Goal: Feedback & Contribution: Leave review/rating

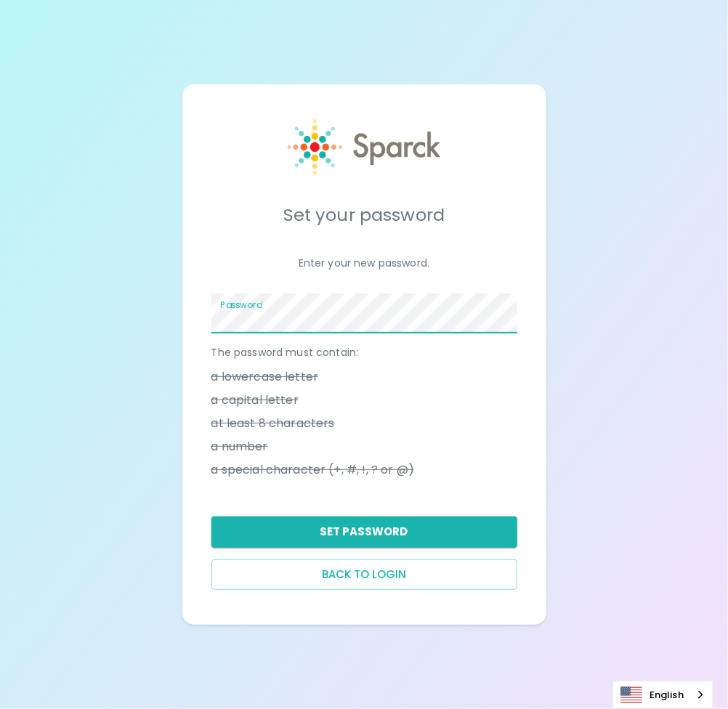
click at [321, 534] on button "Set Password" at bounding box center [364, 531] width 306 height 30
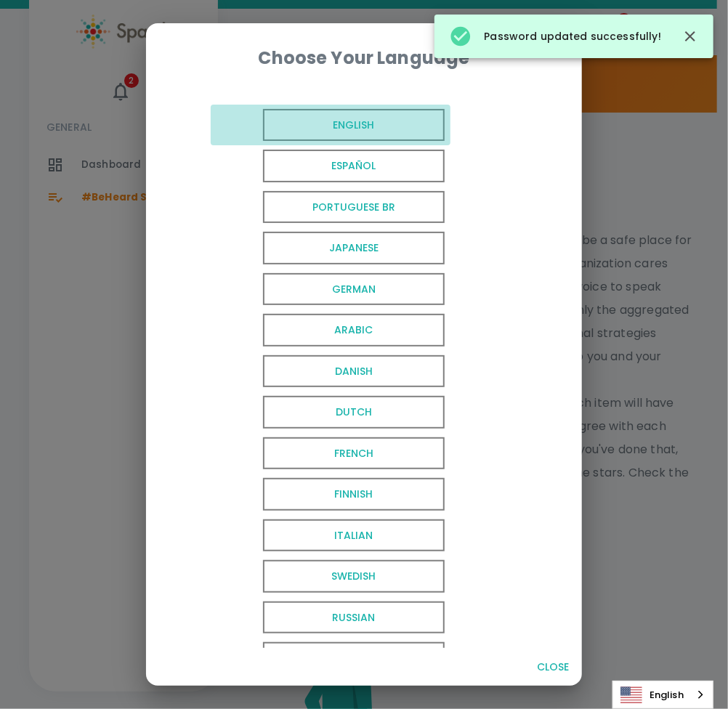
click at [321, 121] on span "English" at bounding box center [354, 125] width 182 height 33
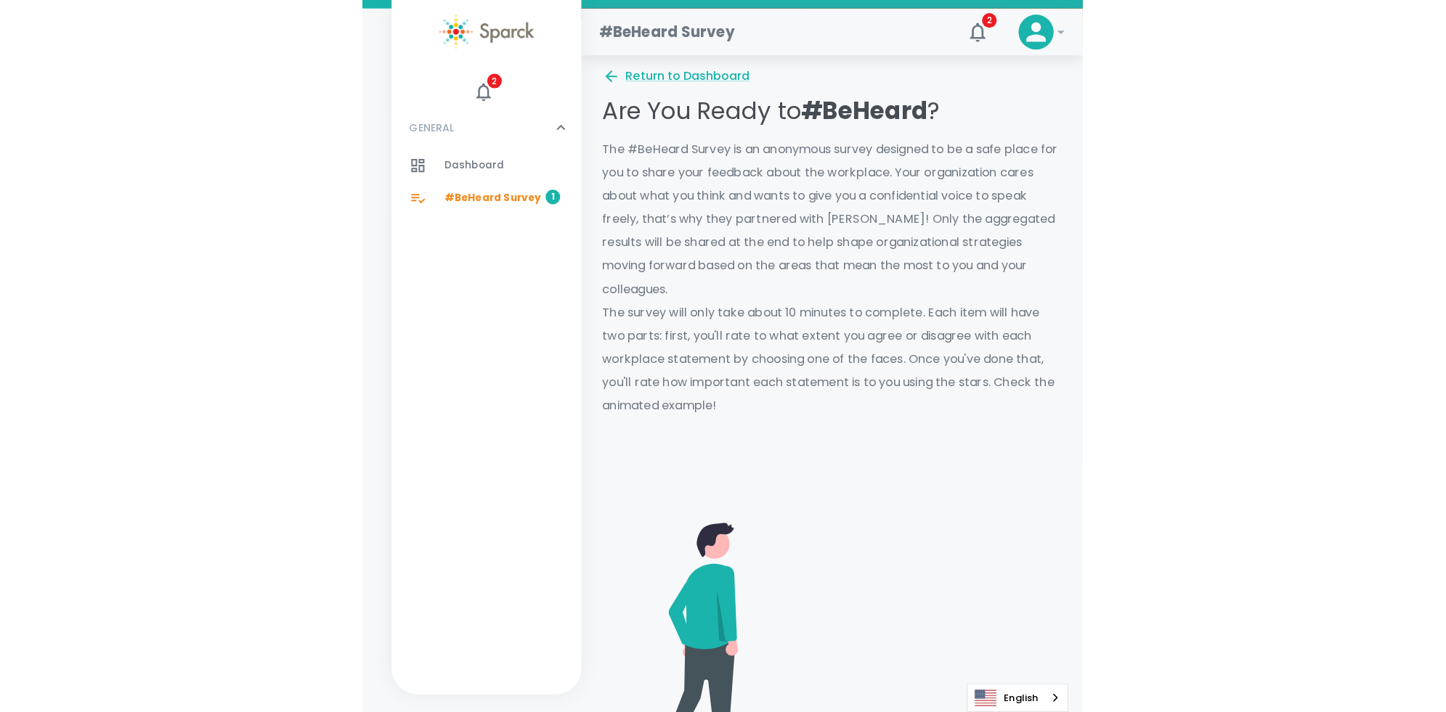
scroll to position [145, 0]
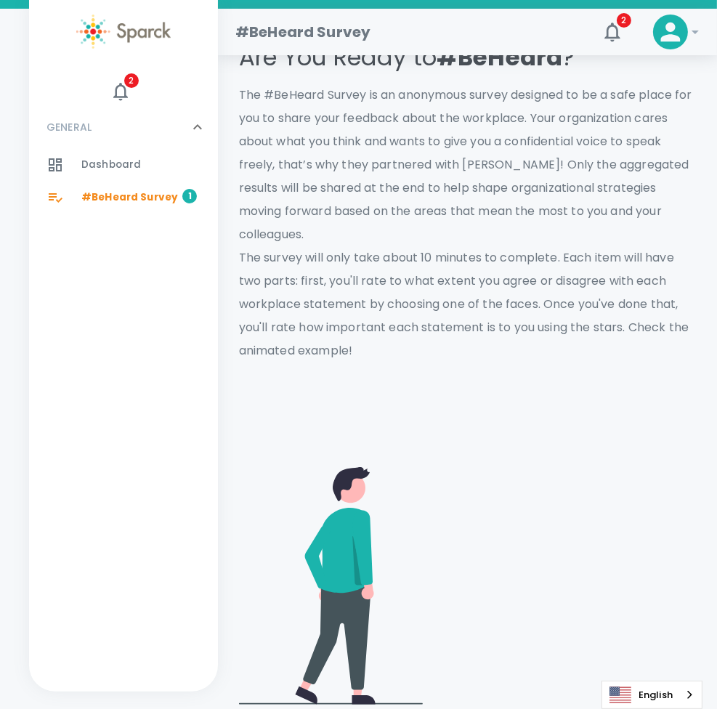
click at [535, 518] on video at bounding box center [565, 583] width 262 height 131
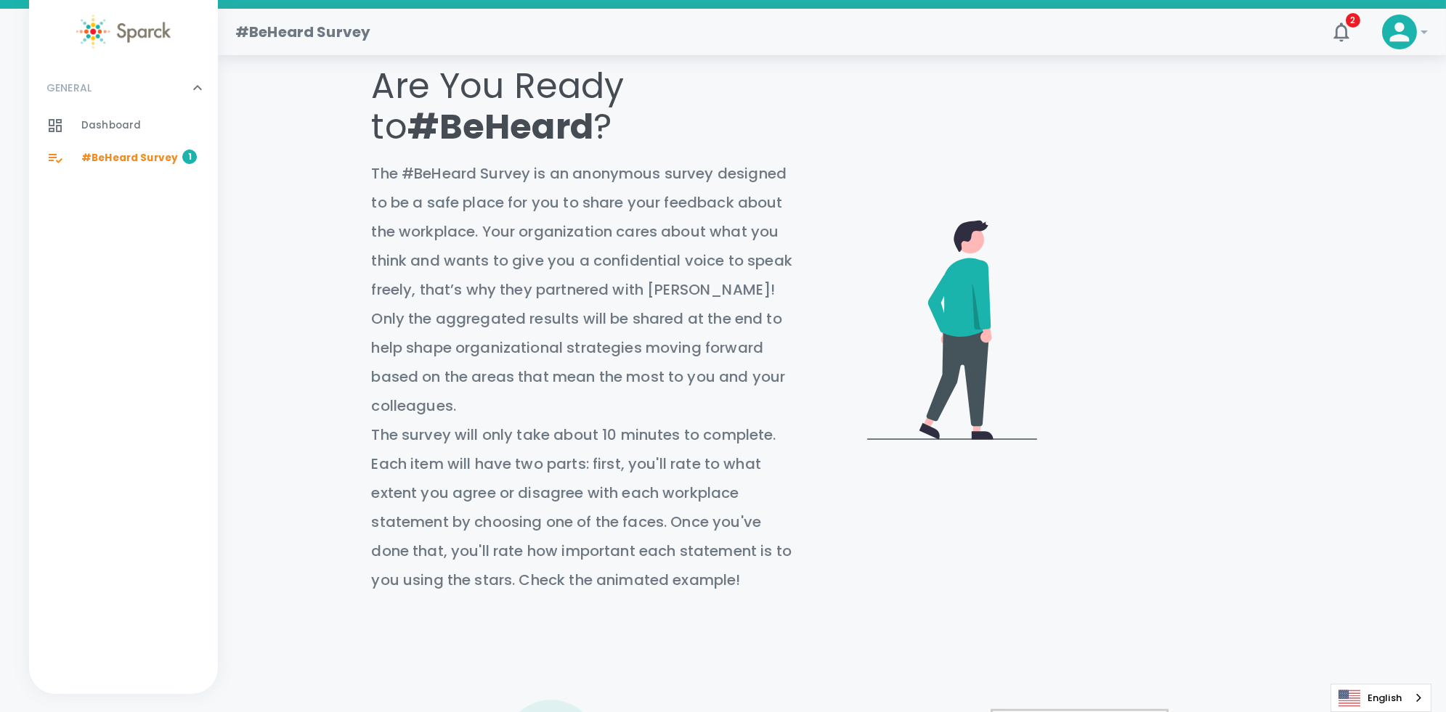
click at [727, 183] on div "Return to Dashboard Are You Ready to #BeHeard ? The #BeHeard Survey is an anony…" at bounding box center [832, 568] width 1228 height 1062
click at [727, 198] on video at bounding box center [1169, 210] width 243 height 122
click at [727, 223] on video at bounding box center [1169, 210] width 243 height 122
click at [727, 204] on div "Return to Dashboard Are You Ready to #BeHeard ? The #BeHeard Survey is an anony…" at bounding box center [832, 568] width 1228 height 1062
drag, startPoint x: 1168, startPoint y: 300, endPoint x: 1179, endPoint y: 298, distance: 11.1
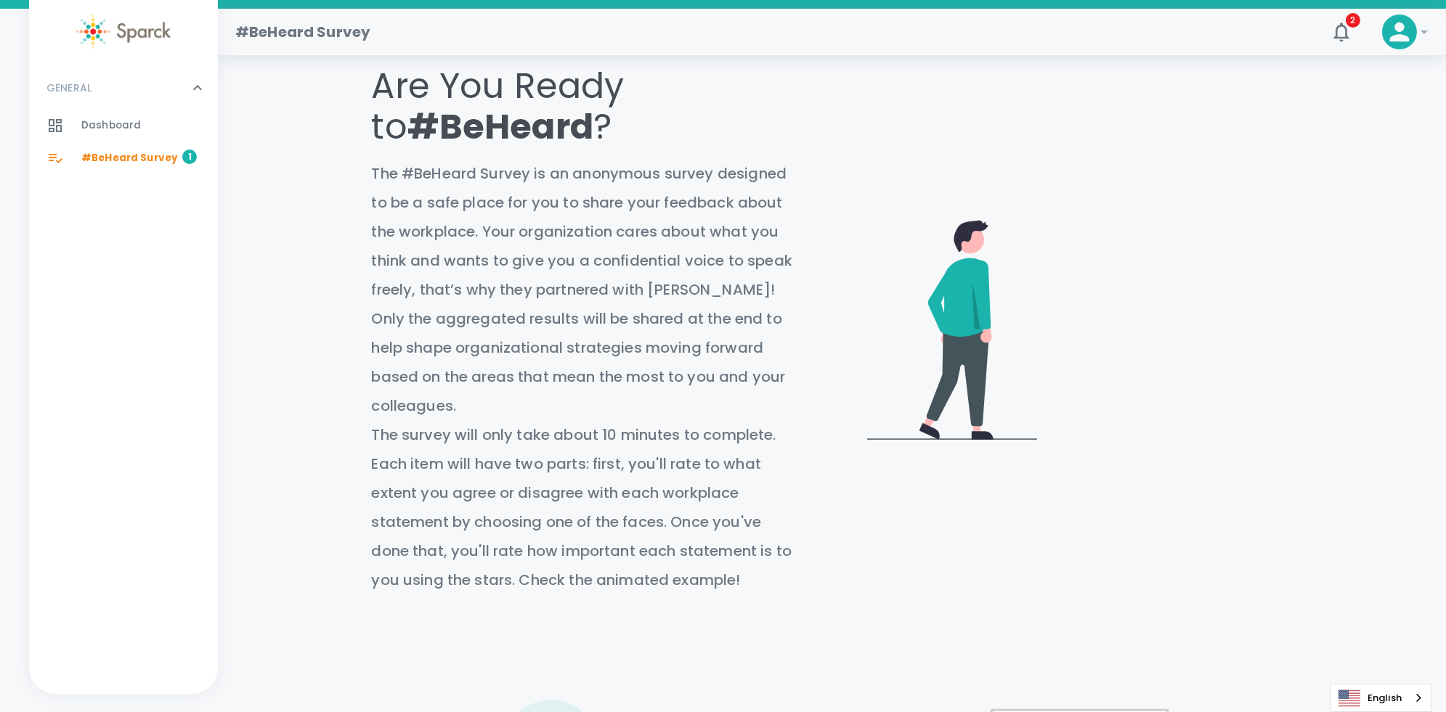
click at [727, 271] on video at bounding box center [1169, 210] width 243 height 122
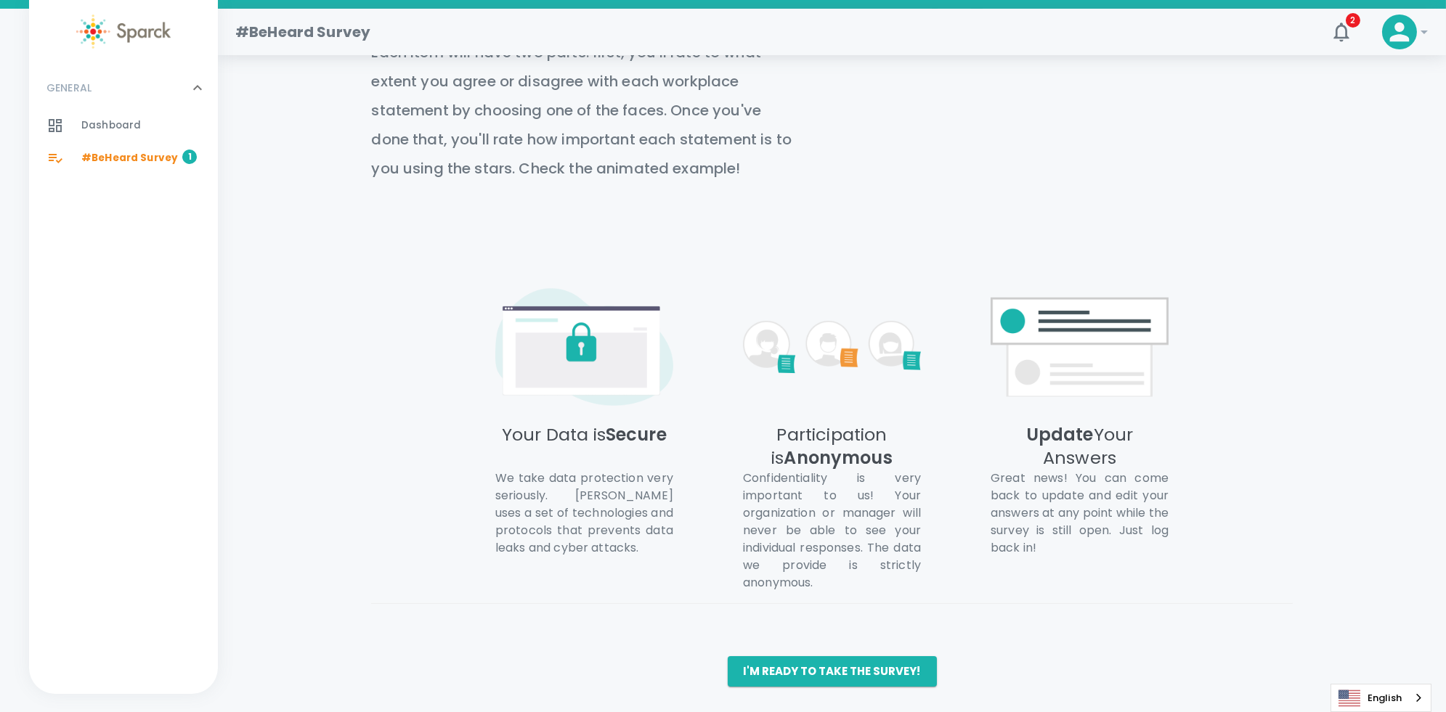
scroll to position [559, 0]
drag, startPoint x: 762, startPoint y: 672, endPoint x: 761, endPoint y: 663, distance: 9.5
click at [727, 672] on button "I'm ready to take the survey!" at bounding box center [832, 669] width 209 height 30
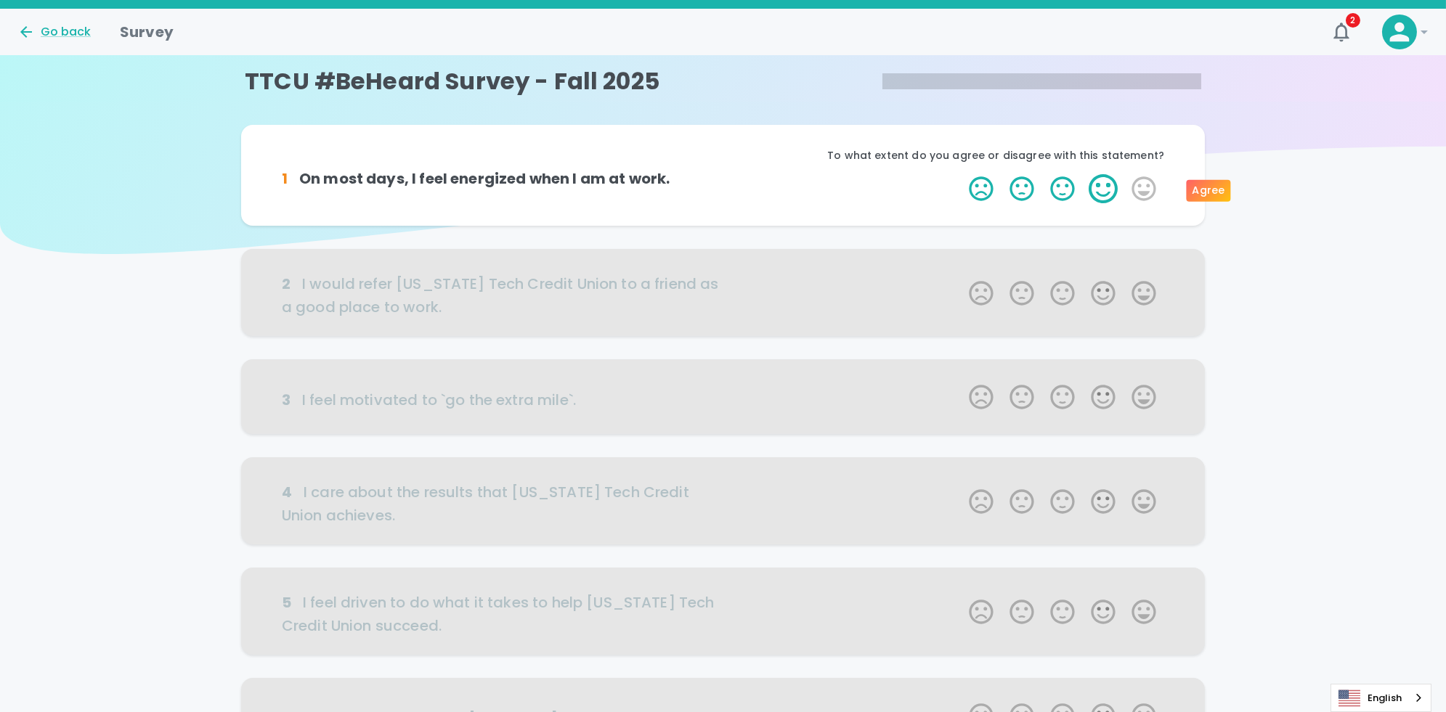
click at [727, 187] on label "4 Stars" at bounding box center [1103, 188] width 41 height 29
click at [727, 174] on input "4 Stars" at bounding box center [960, 174] width 1 height 1
click at [727, 187] on label "4 Stars" at bounding box center [1103, 188] width 41 height 29
click at [727, 174] on input "4 Stars" at bounding box center [960, 174] width 1 height 1
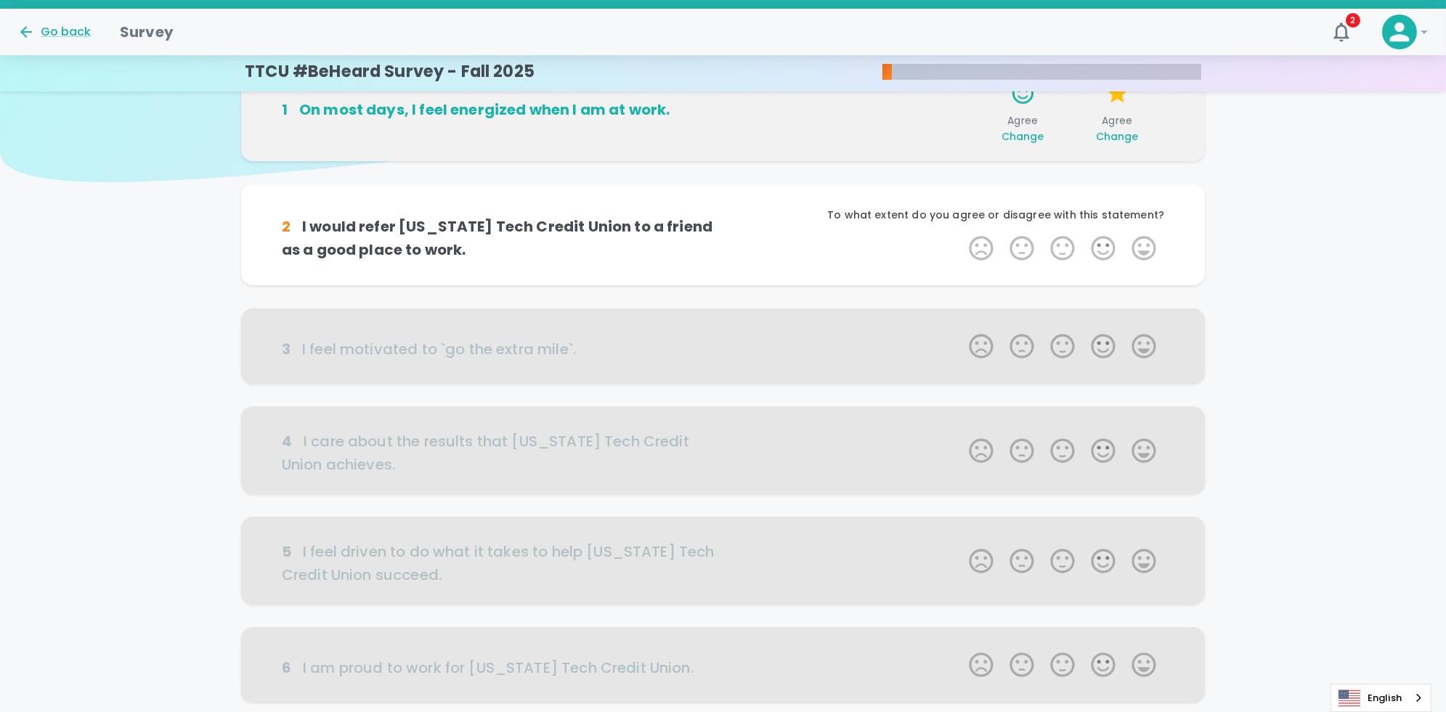
scroll to position [128, 0]
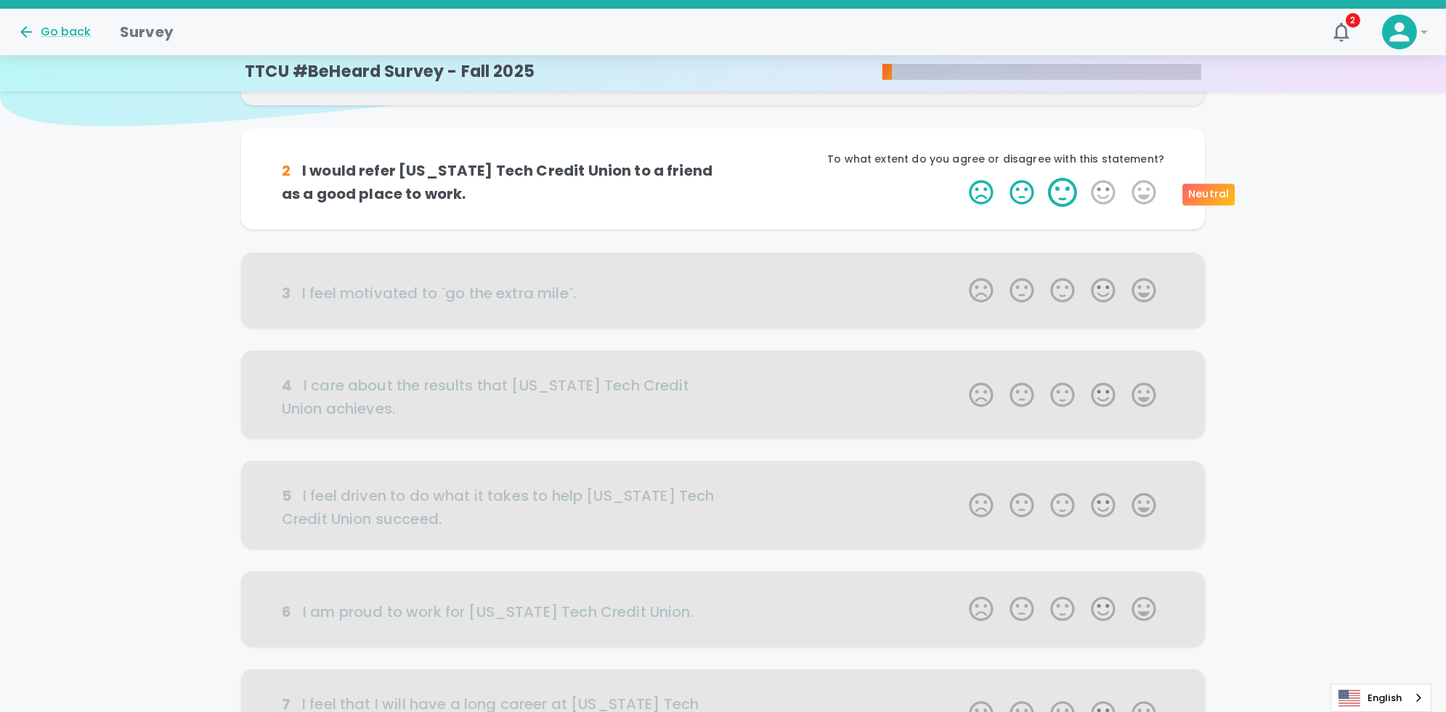
click at [727, 192] on label "3 Stars" at bounding box center [1062, 192] width 41 height 29
click at [727, 178] on input "3 Stars" at bounding box center [960, 177] width 1 height 1
click at [727, 192] on label "3 Stars" at bounding box center [1062, 192] width 41 height 29
click at [727, 178] on input "3 Stars" at bounding box center [960, 177] width 1 height 1
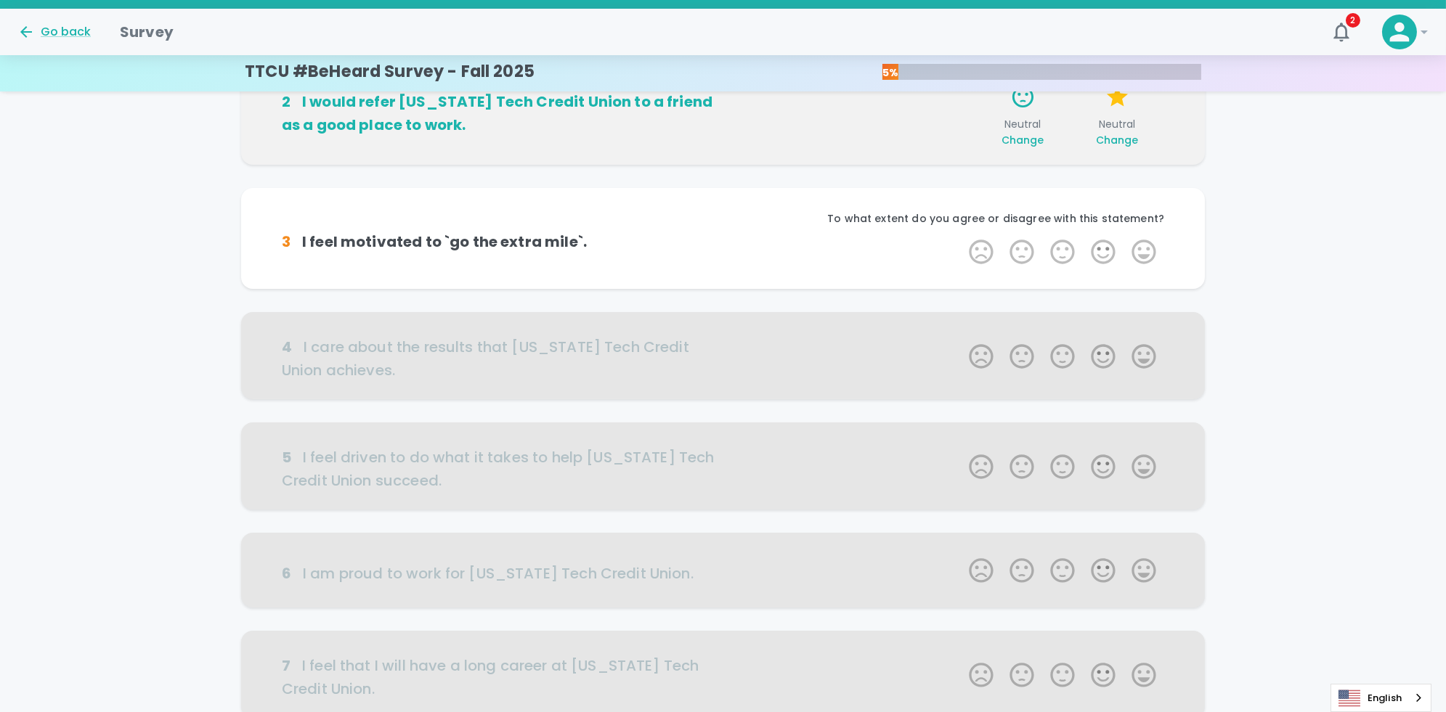
scroll to position [256, 0]
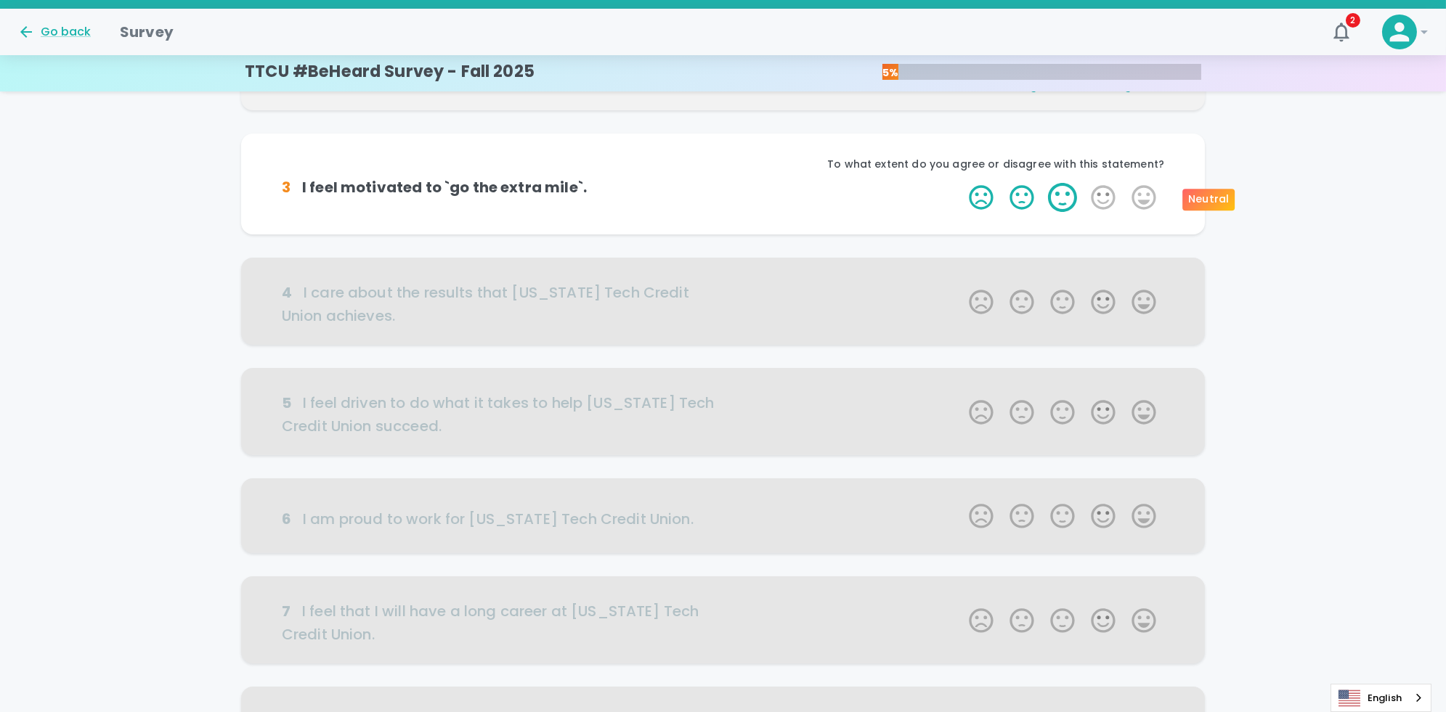
click at [727, 192] on label "3 Stars" at bounding box center [1062, 197] width 41 height 29
click at [727, 183] on input "3 Stars" at bounding box center [960, 182] width 1 height 1
click at [727, 196] on label "3 Stars" at bounding box center [1062, 197] width 41 height 29
click at [727, 183] on input "3 Stars" at bounding box center [960, 182] width 1 height 1
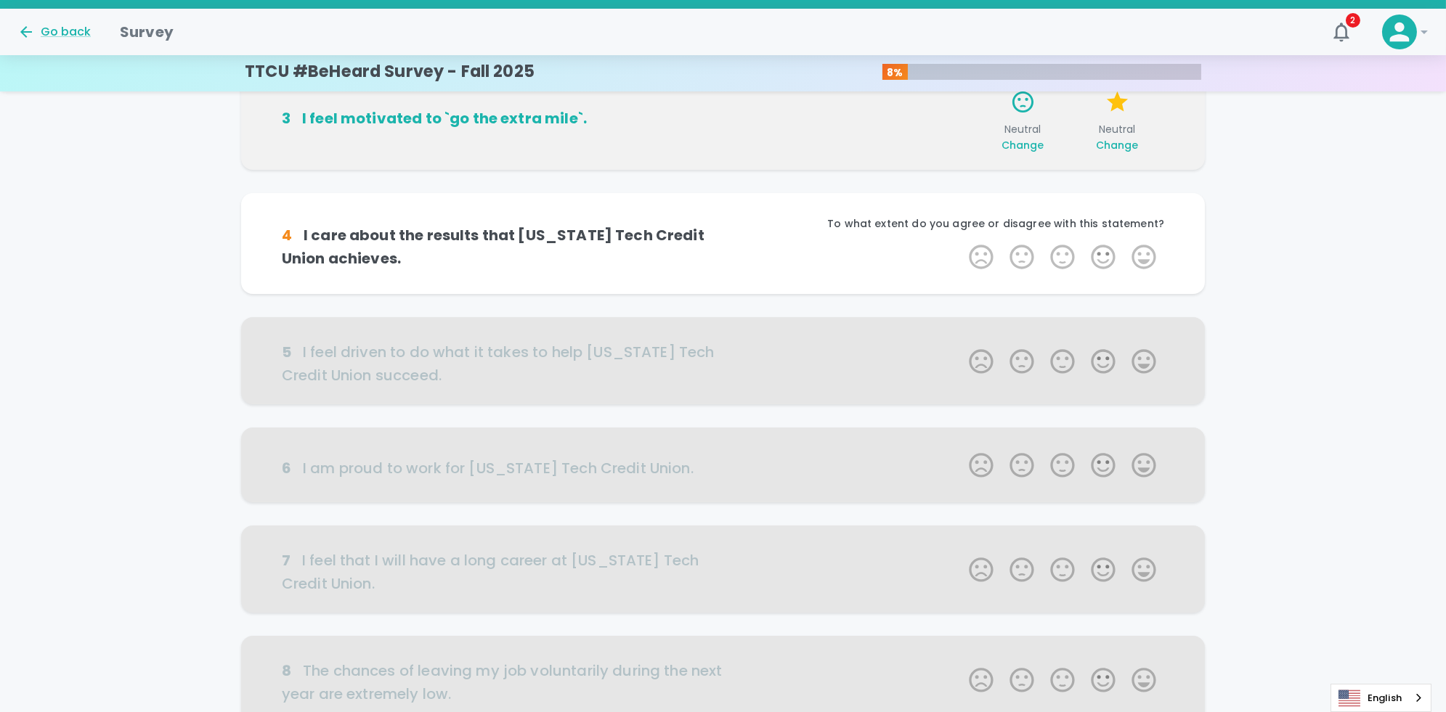
scroll to position [383, 0]
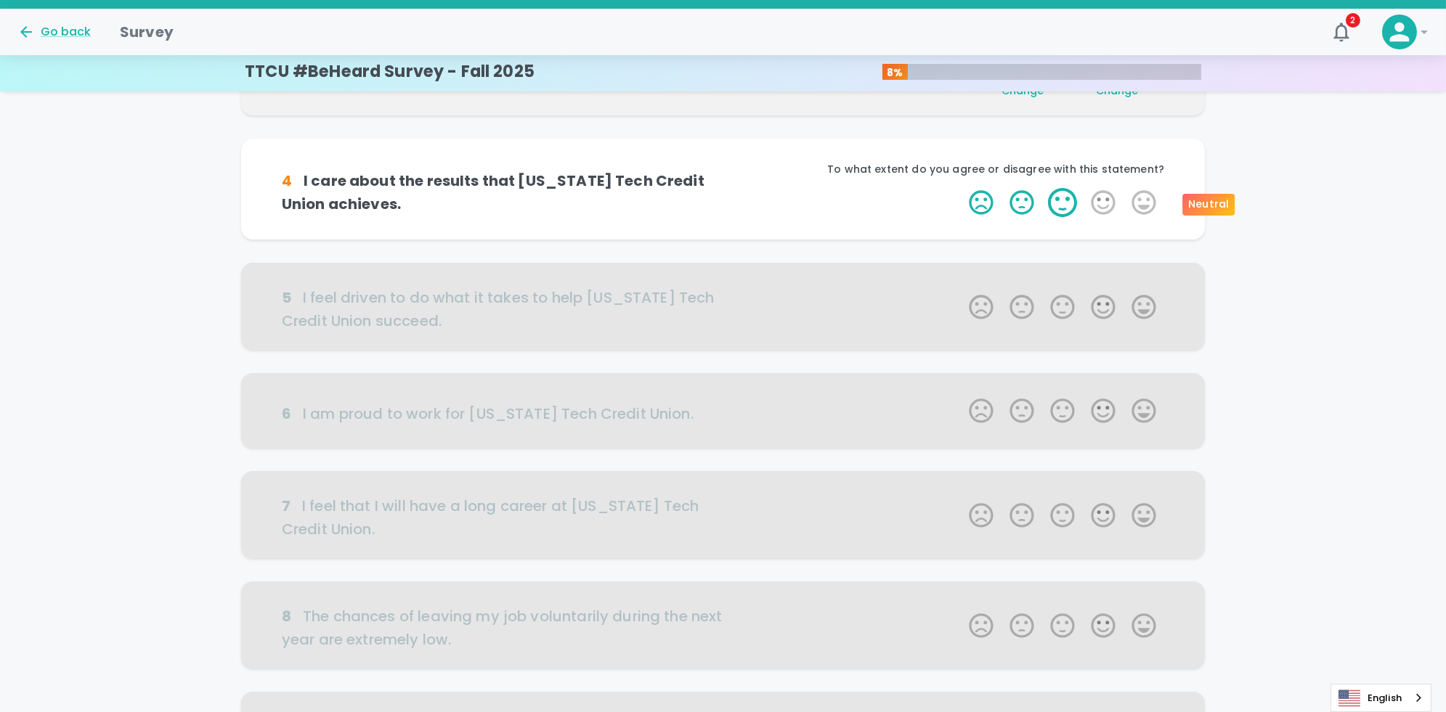
click at [727, 204] on label "3 Stars" at bounding box center [1062, 202] width 41 height 29
click at [727, 188] on input "3 Stars" at bounding box center [960, 187] width 1 height 1
click at [727, 204] on label "3 Stars" at bounding box center [1062, 202] width 41 height 29
click at [727, 188] on input "3 Stars" at bounding box center [960, 187] width 1 height 1
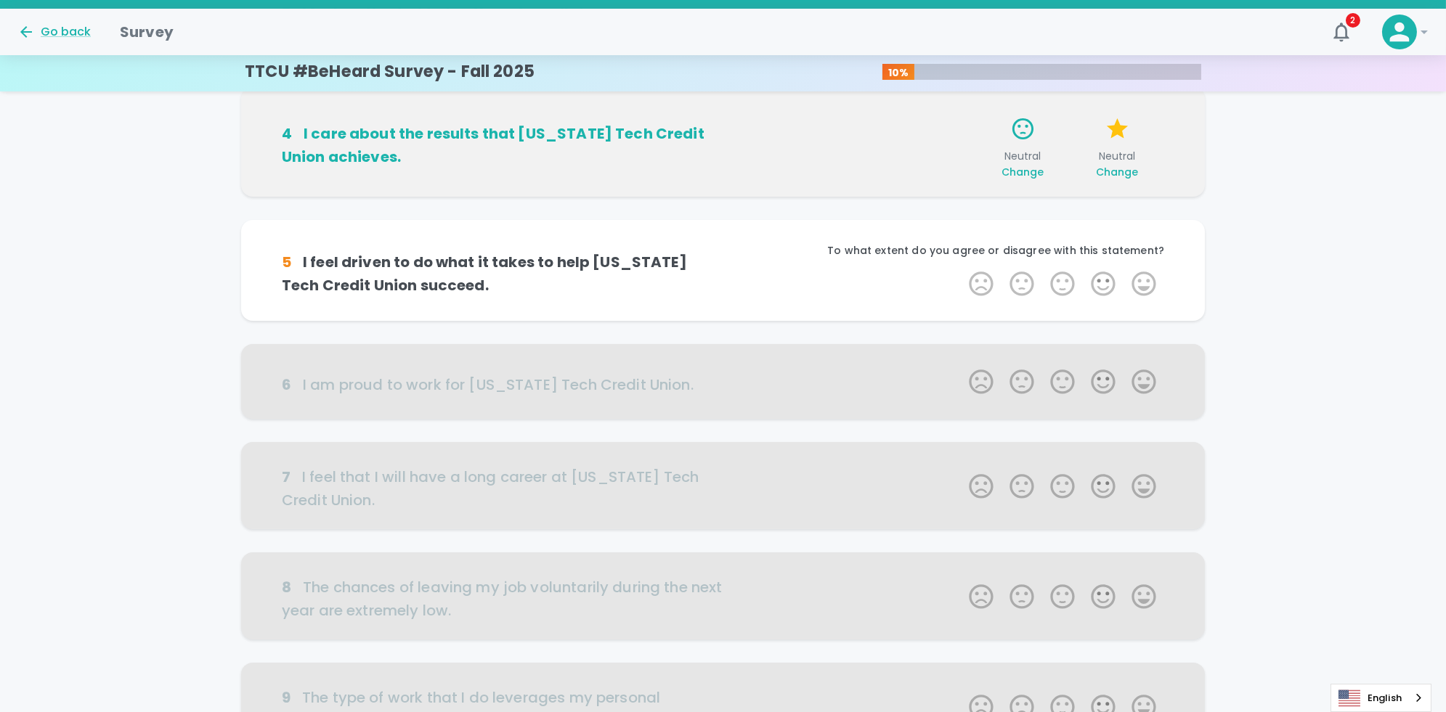
scroll to position [366, 0]
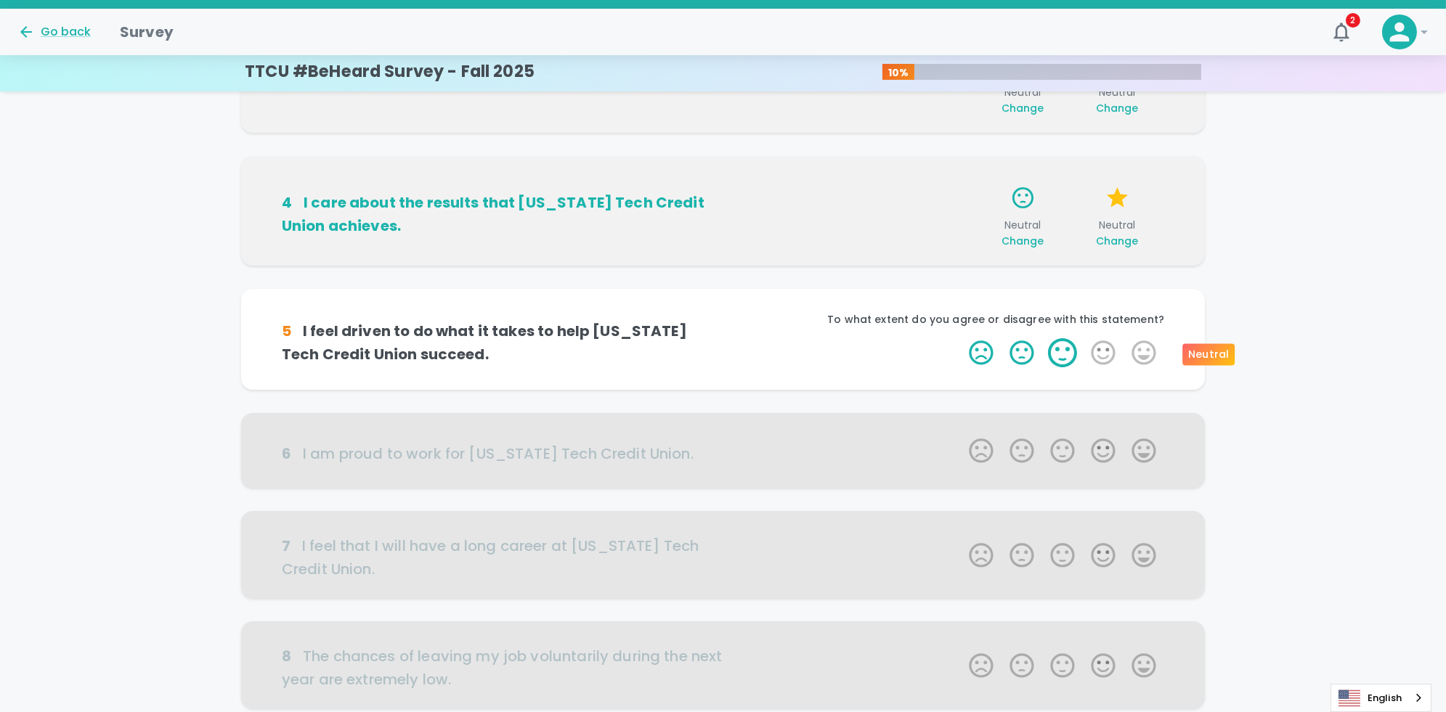
click at [727, 345] on label "3 Stars" at bounding box center [1062, 352] width 41 height 29
click at [727, 338] on input "3 Stars" at bounding box center [960, 338] width 1 height 1
click at [727, 354] on label "3 Stars" at bounding box center [1062, 352] width 41 height 29
click at [727, 338] on input "3 Stars" at bounding box center [960, 338] width 1 height 1
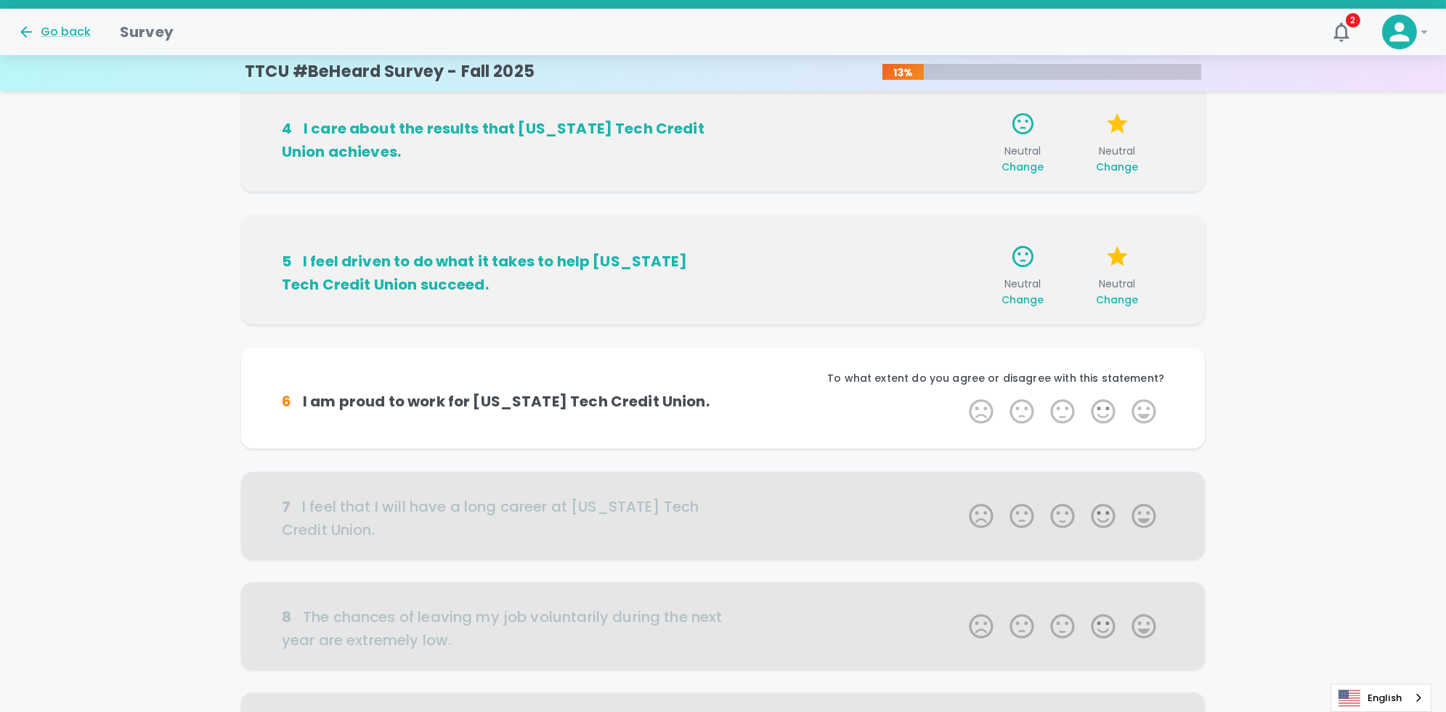
scroll to position [494, 0]
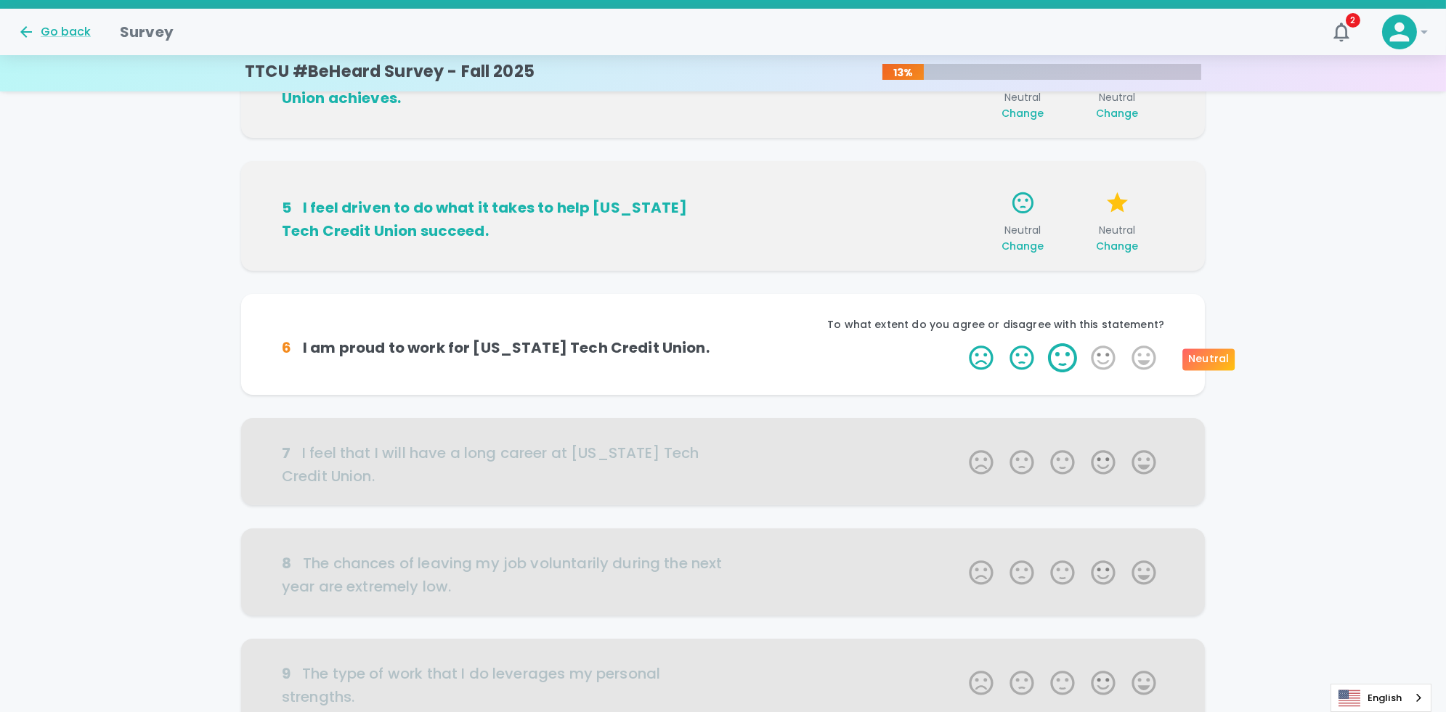
click at [727, 351] on label "3 Stars" at bounding box center [1062, 357] width 41 height 29
click at [727, 343] on input "3 Stars" at bounding box center [960, 343] width 1 height 1
click at [727, 351] on label "3 Stars" at bounding box center [1062, 357] width 41 height 29
click at [727, 343] on input "3 Stars" at bounding box center [960, 343] width 1 height 1
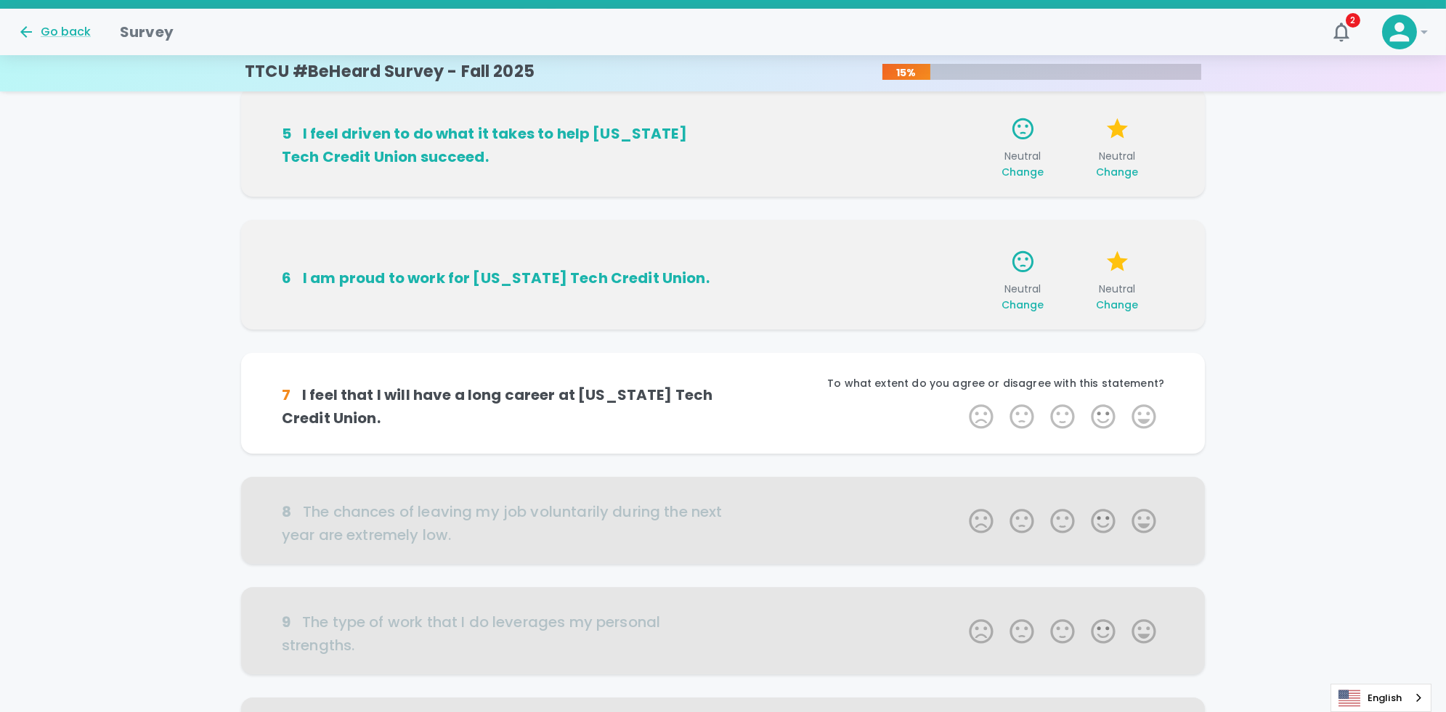
scroll to position [622, 0]
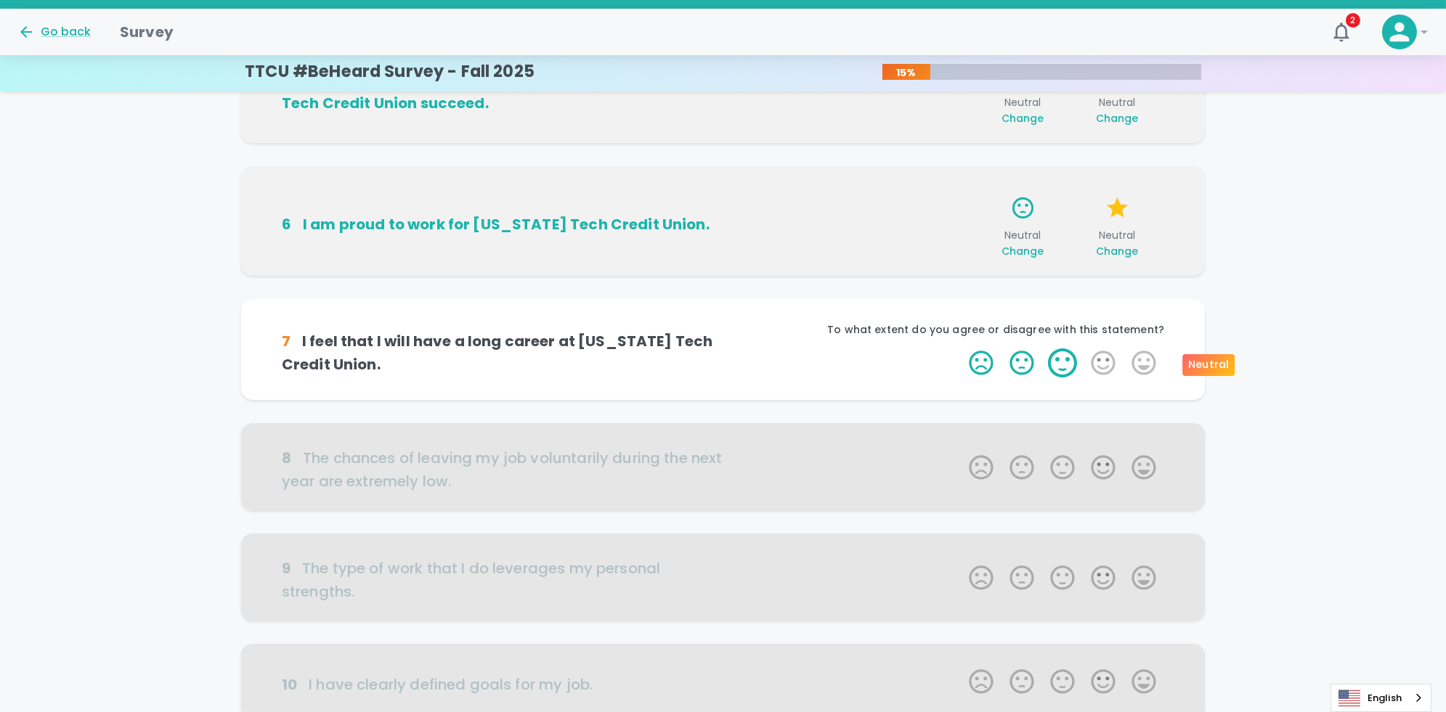
click at [727, 359] on label "3 Stars" at bounding box center [1062, 363] width 41 height 29
click at [727, 349] on input "3 Stars" at bounding box center [960, 348] width 1 height 1
click at [727, 359] on label "3 Stars" at bounding box center [1062, 363] width 41 height 29
click at [727, 349] on input "3 Stars" at bounding box center [960, 348] width 1 height 1
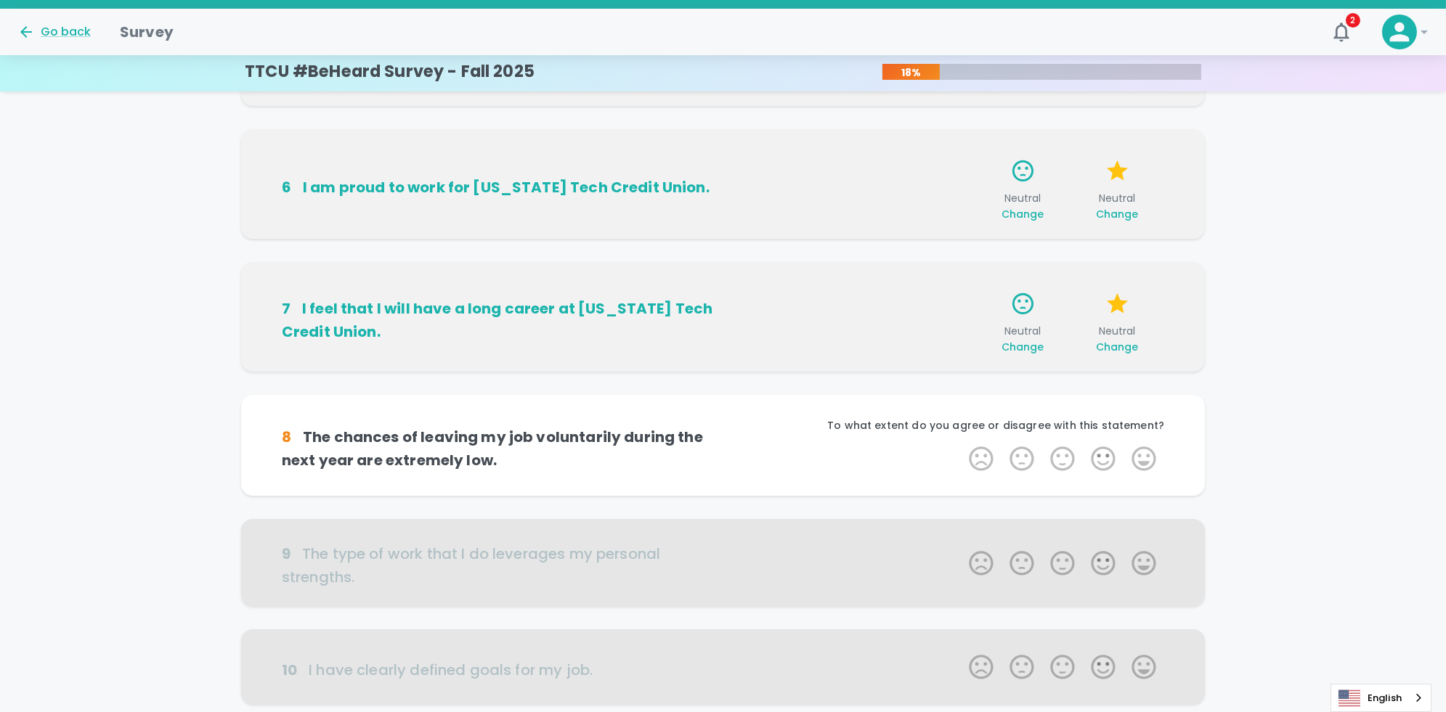
scroll to position [725, 0]
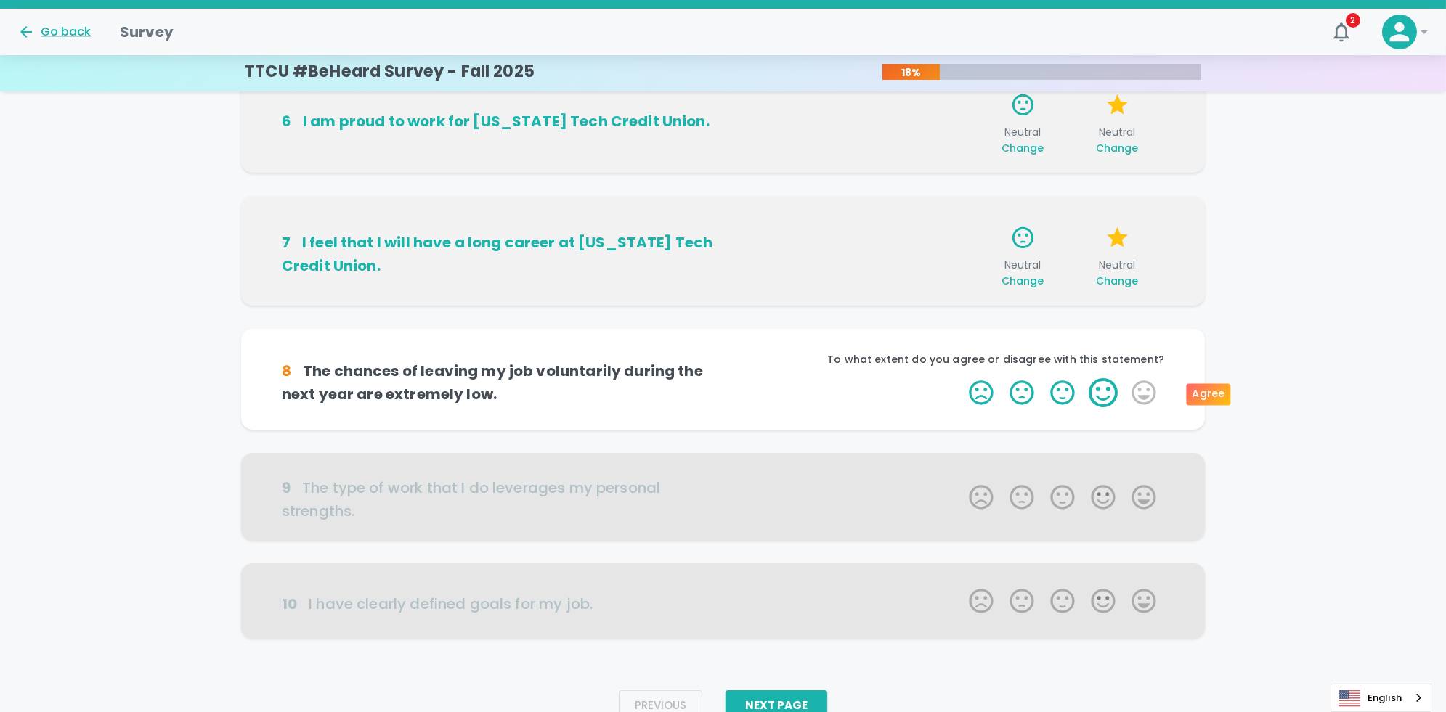
click at [727, 396] on label "4 Stars" at bounding box center [1103, 392] width 41 height 29
click at [727, 378] on input "4 Stars" at bounding box center [960, 378] width 1 height 1
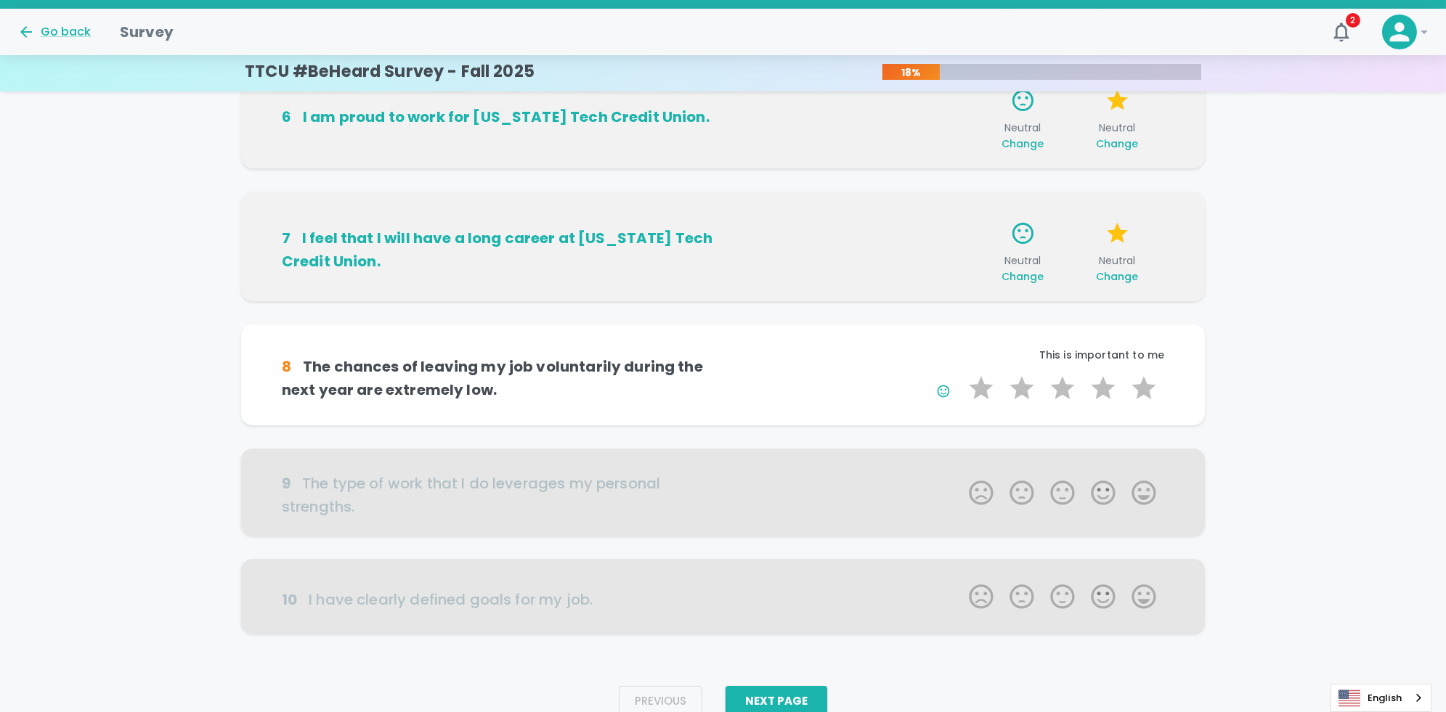
scroll to position [790, 0]
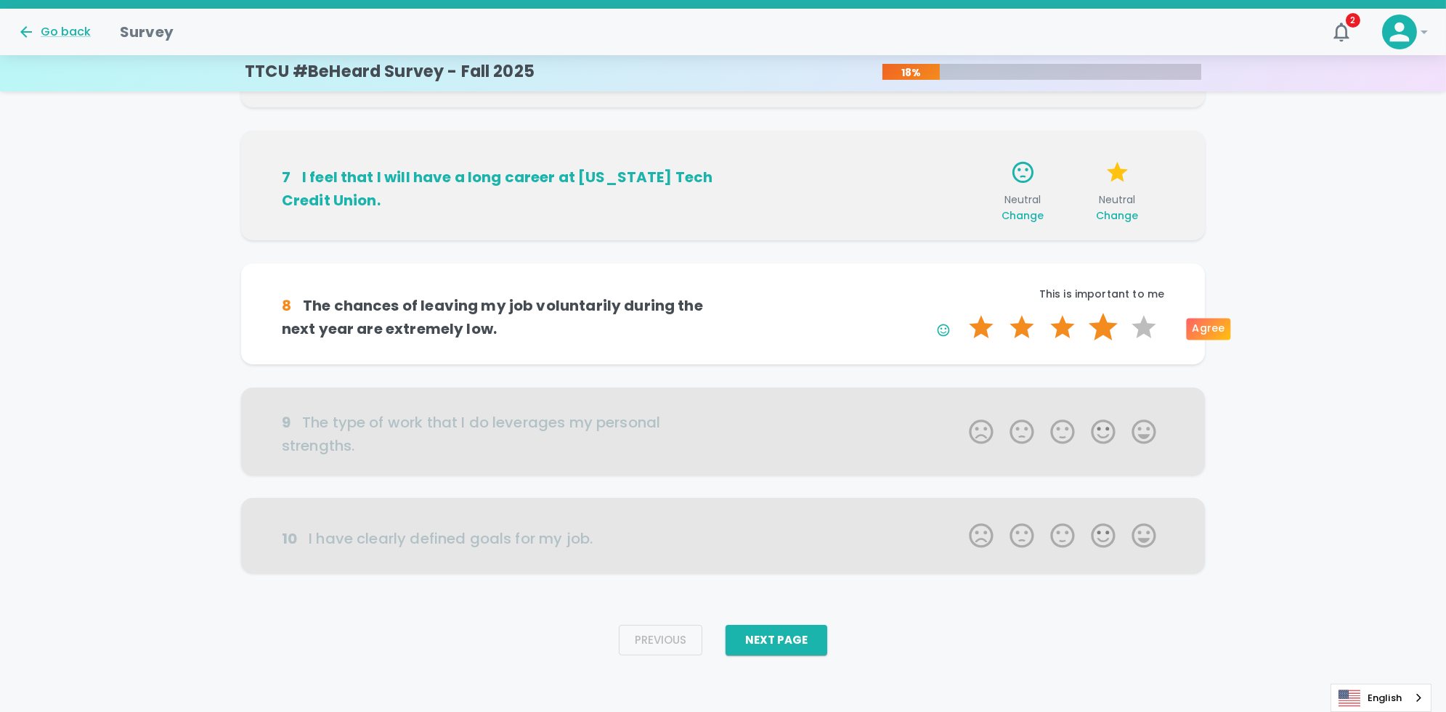
click at [727, 327] on label "4 Stars" at bounding box center [1103, 327] width 41 height 29
click at [727, 313] on input "4 Stars" at bounding box center [960, 312] width 1 height 1
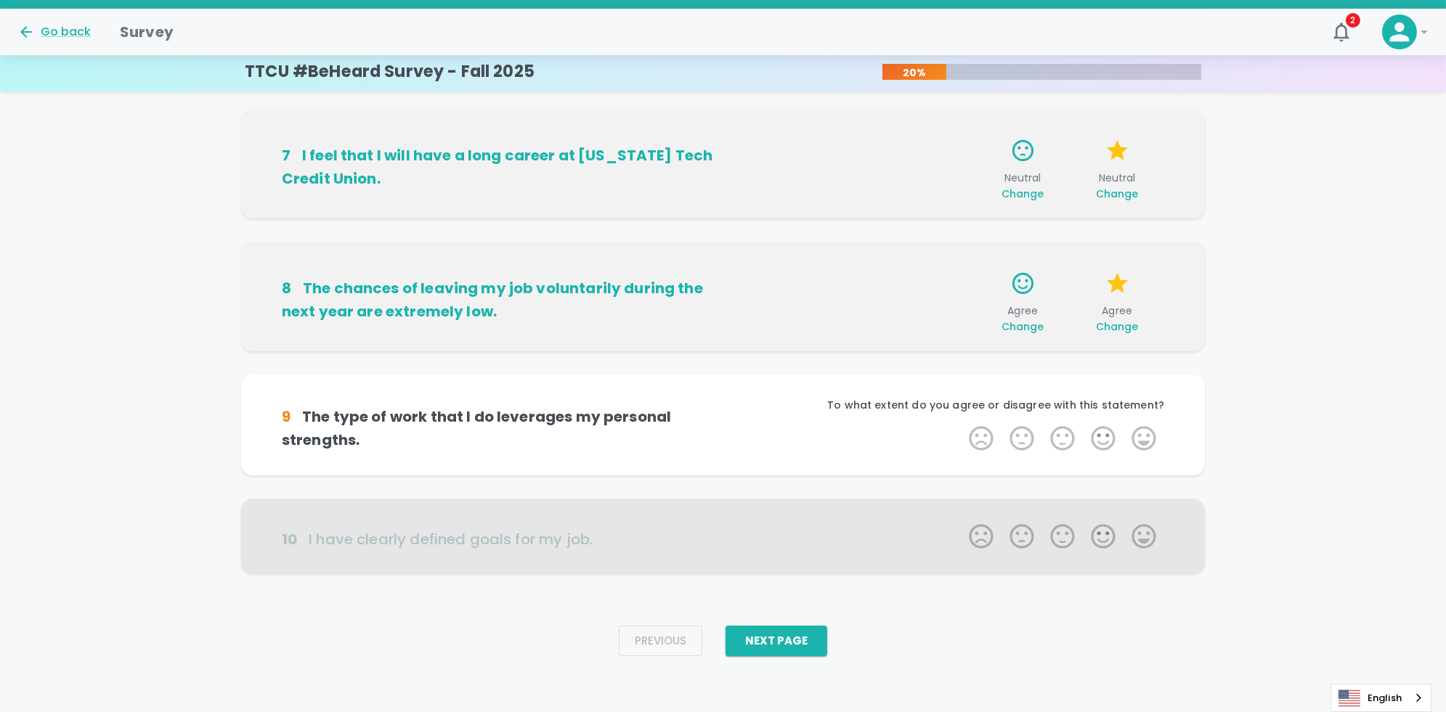
scroll to position [812, 0]
click at [727, 439] on label "4 Stars" at bounding box center [1103, 437] width 41 height 29
click at [727, 423] on input "4 Stars" at bounding box center [960, 423] width 1 height 1
click at [727, 439] on label "4 Stars" at bounding box center [1103, 437] width 41 height 29
click at [727, 423] on input "4 Stars" at bounding box center [960, 423] width 1 height 1
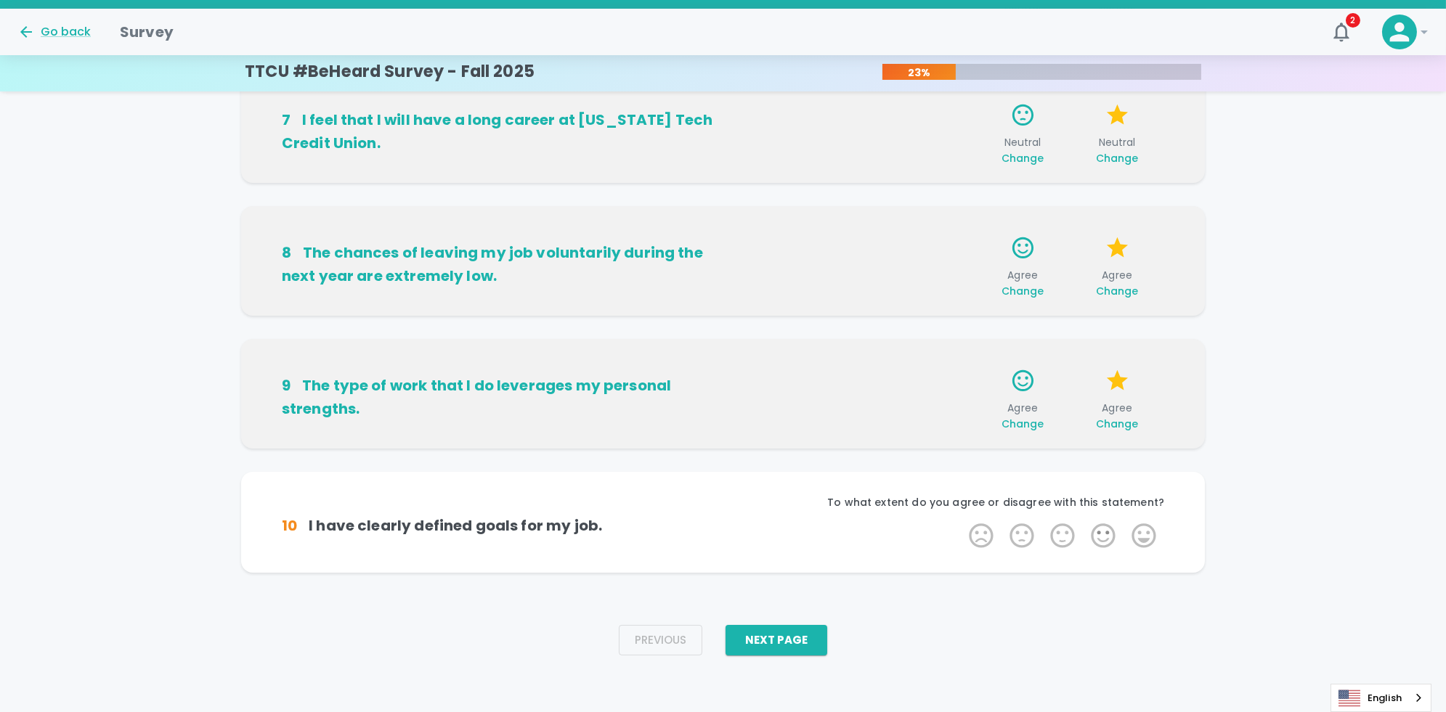
scroll to position [848, 0]
click at [727, 537] on label "4 Stars" at bounding box center [1103, 535] width 41 height 29
click at [727, 521] on input "4 Stars" at bounding box center [960, 520] width 1 height 1
click at [727, 537] on label "4 Stars" at bounding box center [1103, 535] width 41 height 29
click at [727, 521] on input "4 Stars" at bounding box center [960, 520] width 1 height 1
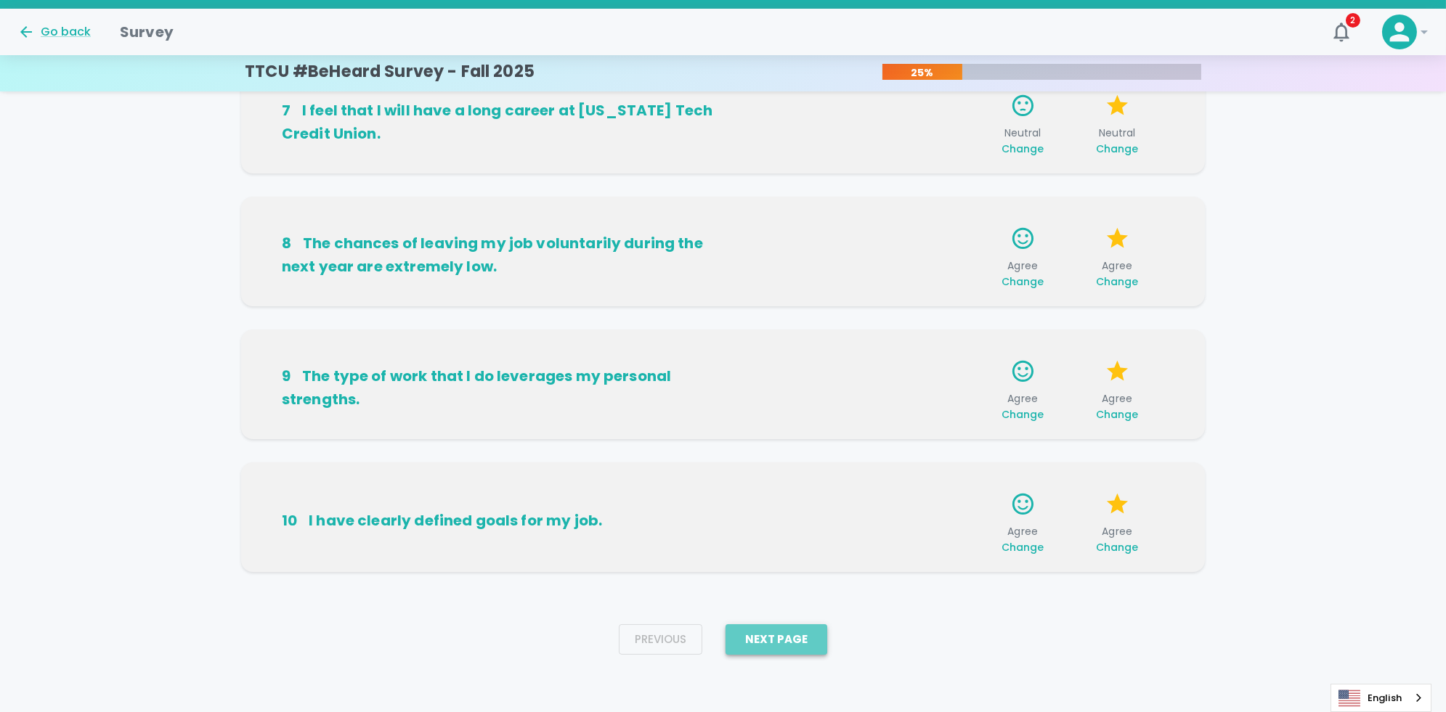
click at [727, 637] on button "Next Page" at bounding box center [776, 639] width 102 height 30
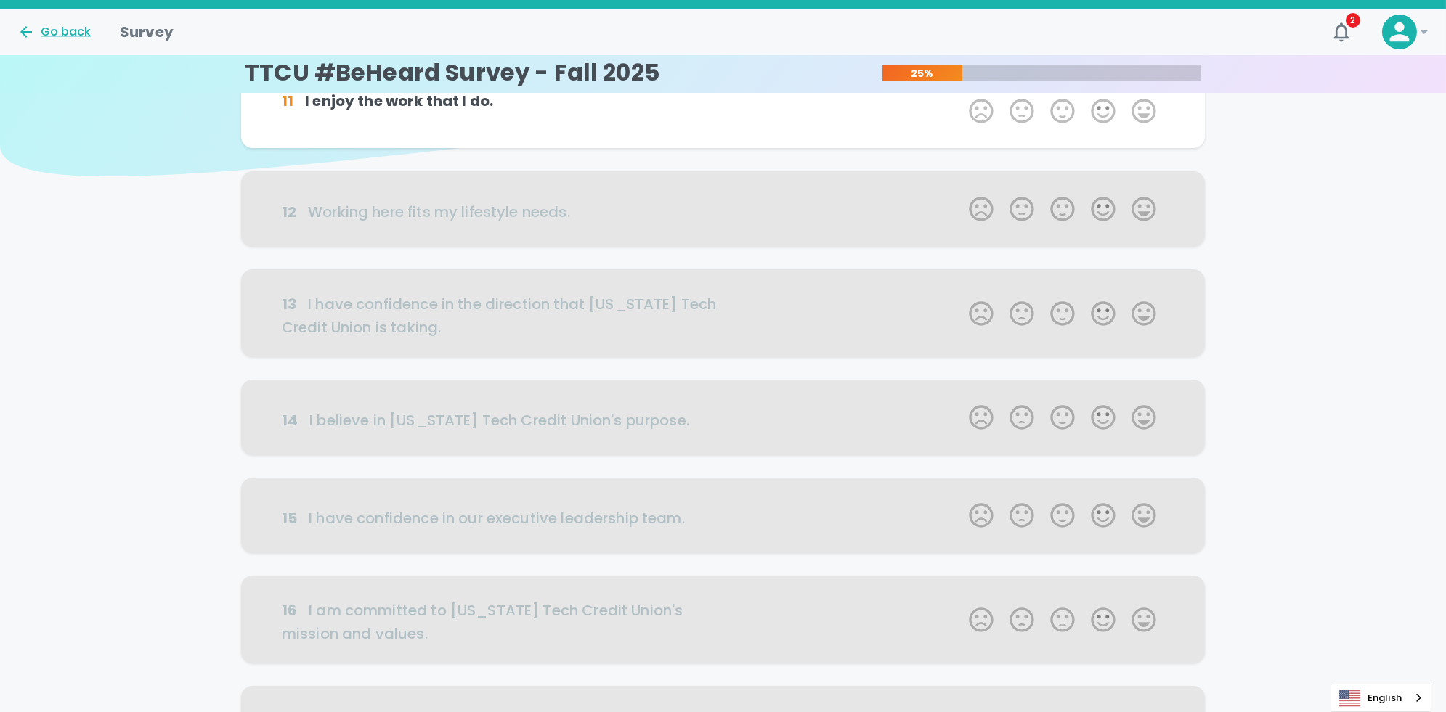
scroll to position [0, 0]
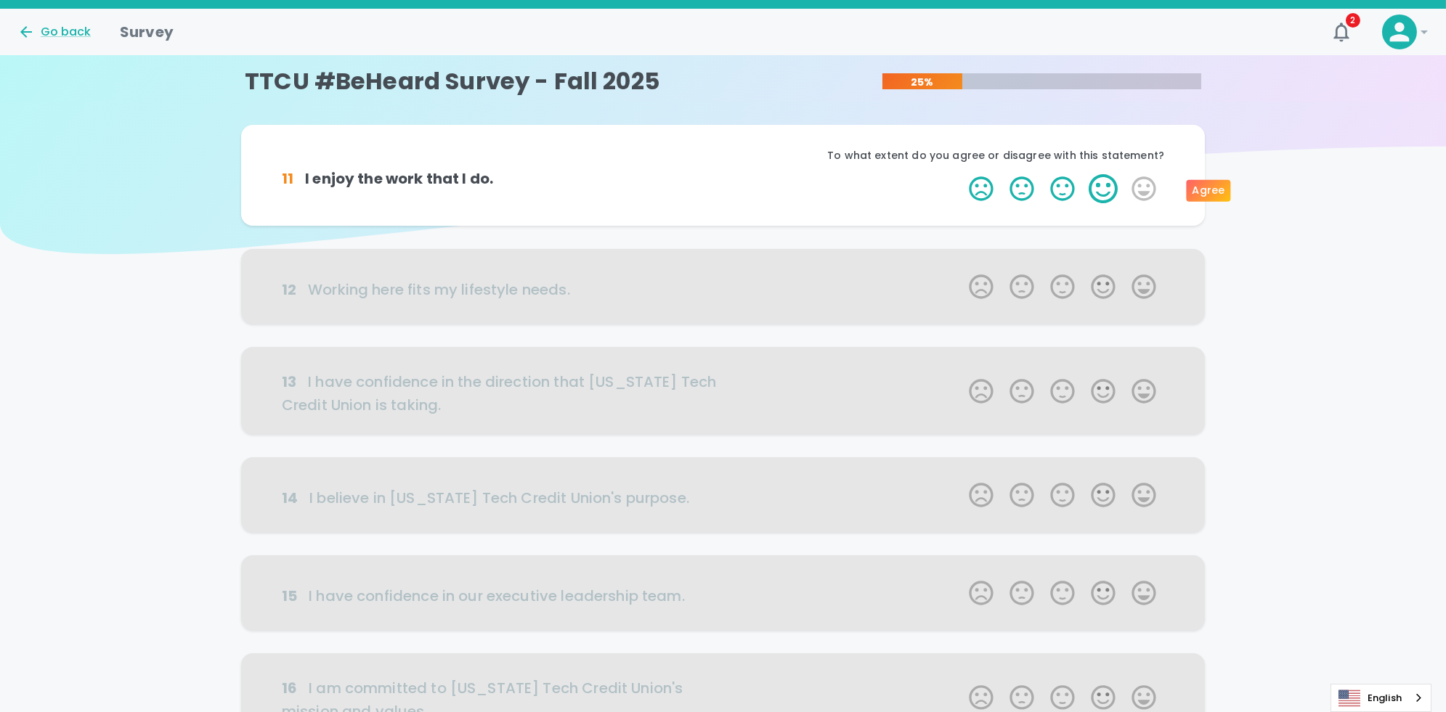
click at [727, 187] on label "4 Stars" at bounding box center [1103, 188] width 41 height 29
click at [727, 174] on input "4 Stars" at bounding box center [960, 174] width 1 height 1
click at [727, 187] on label "4 Stars" at bounding box center [1103, 188] width 41 height 29
click at [727, 174] on input "4 Stars" at bounding box center [960, 174] width 1 height 1
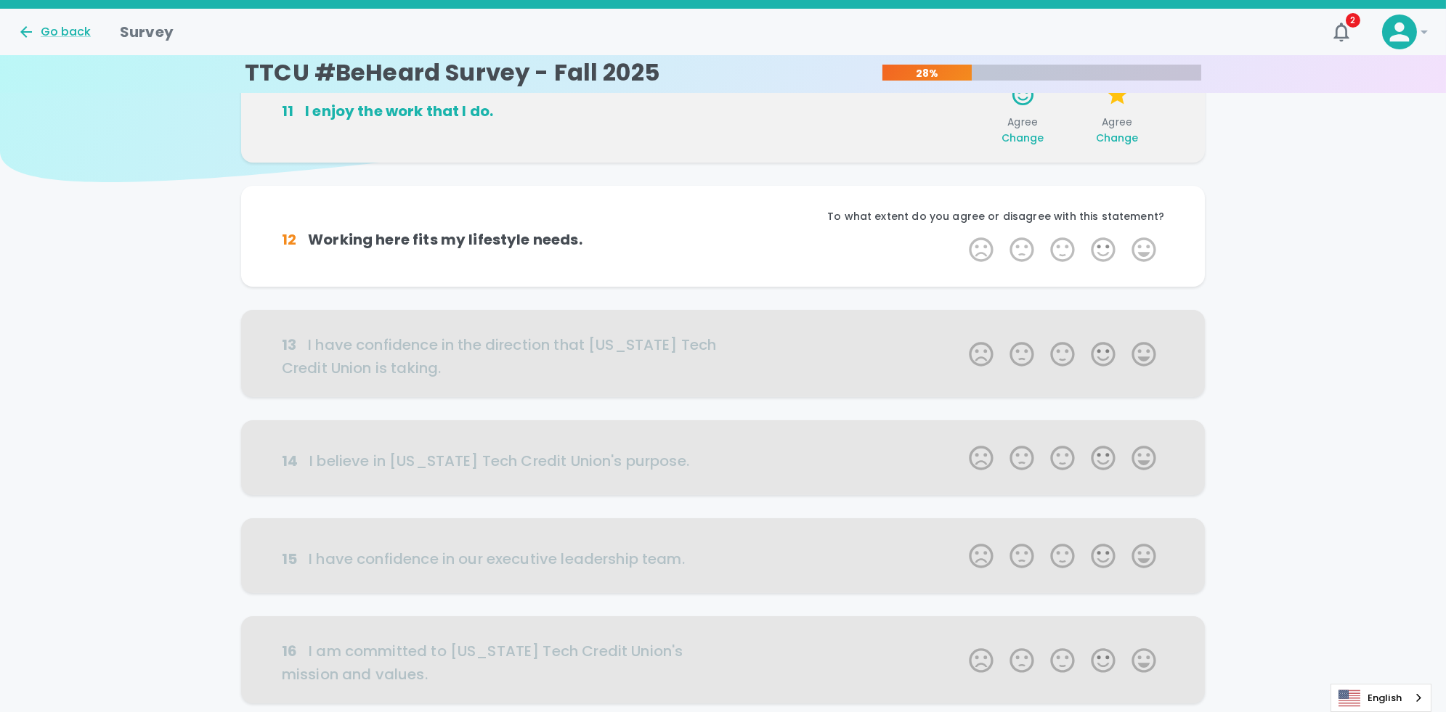
scroll to position [128, 0]
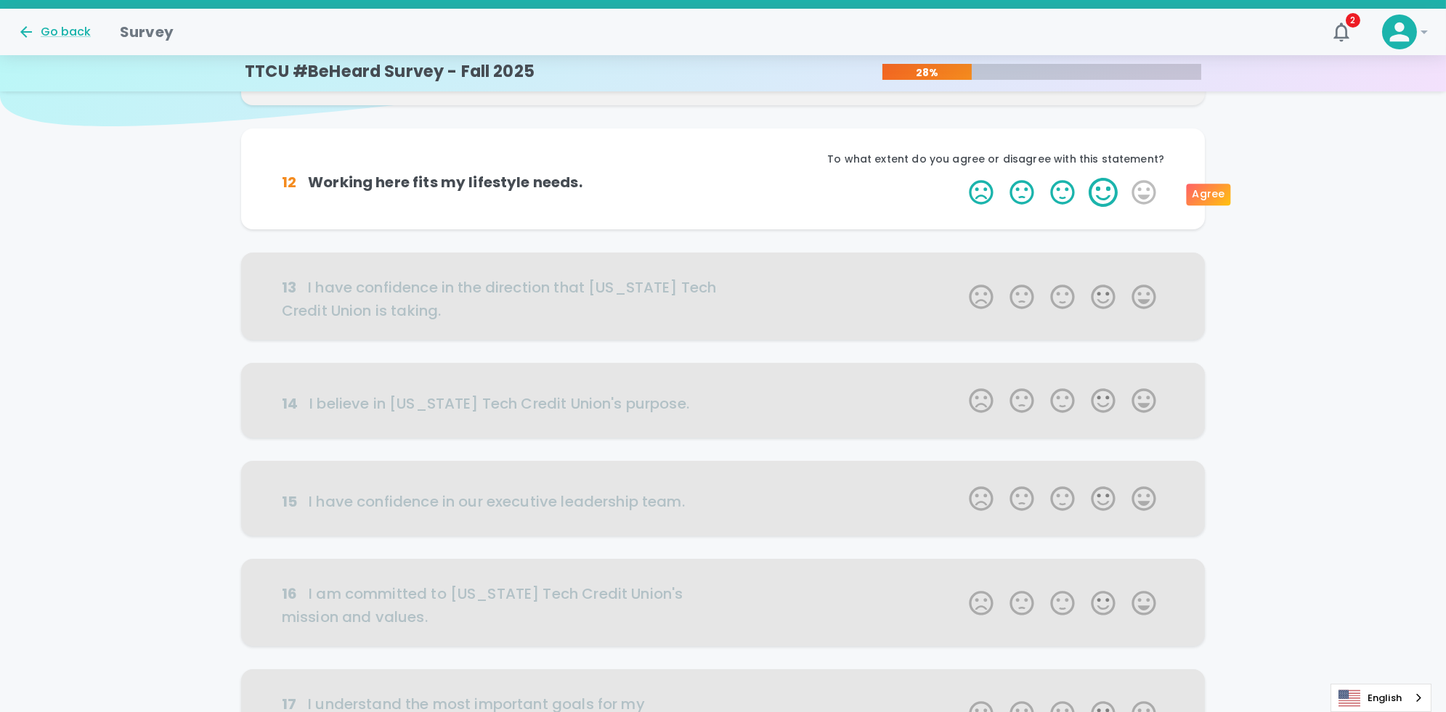
click at [727, 190] on label "4 Stars" at bounding box center [1103, 192] width 41 height 29
click at [727, 178] on input "4 Stars" at bounding box center [960, 177] width 1 height 1
click at [727, 190] on label "4 Stars" at bounding box center [1103, 192] width 41 height 29
click at [727, 178] on input "4 Stars" at bounding box center [960, 177] width 1 height 1
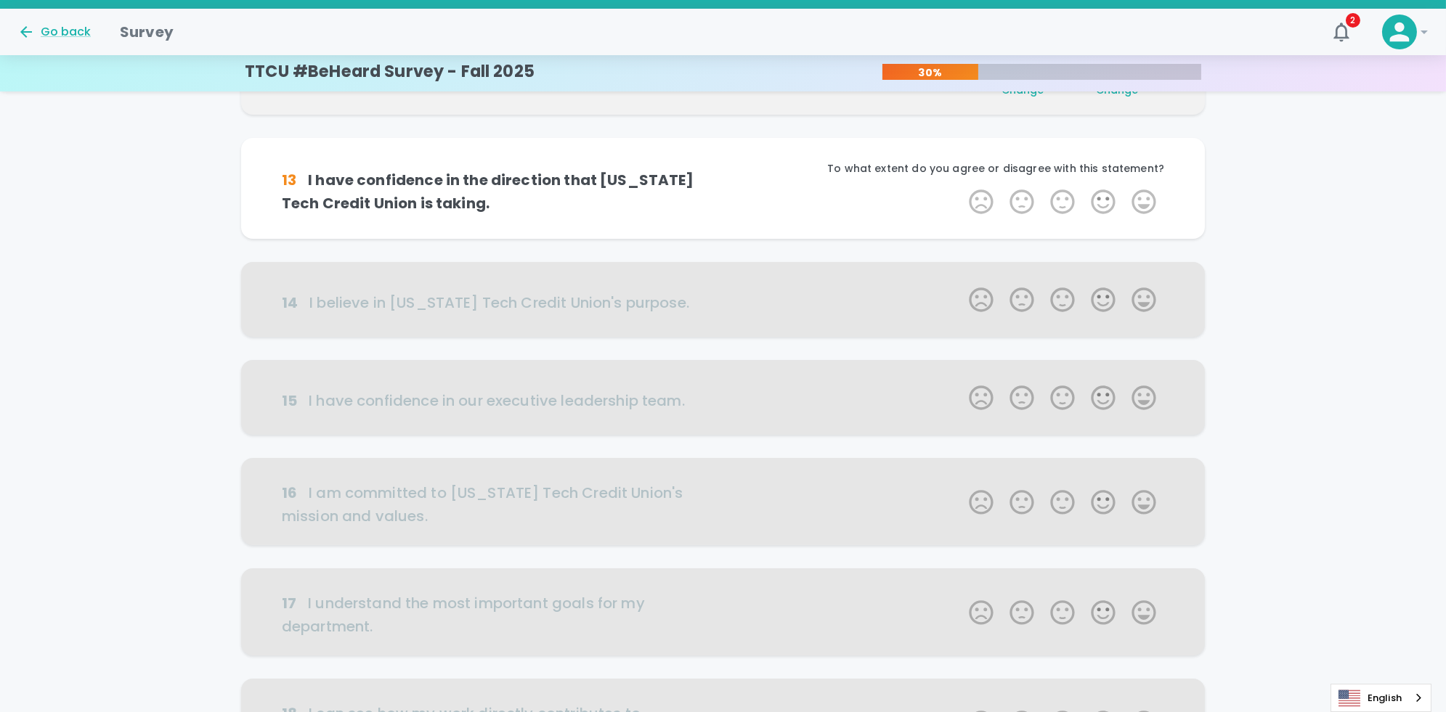
scroll to position [256, 0]
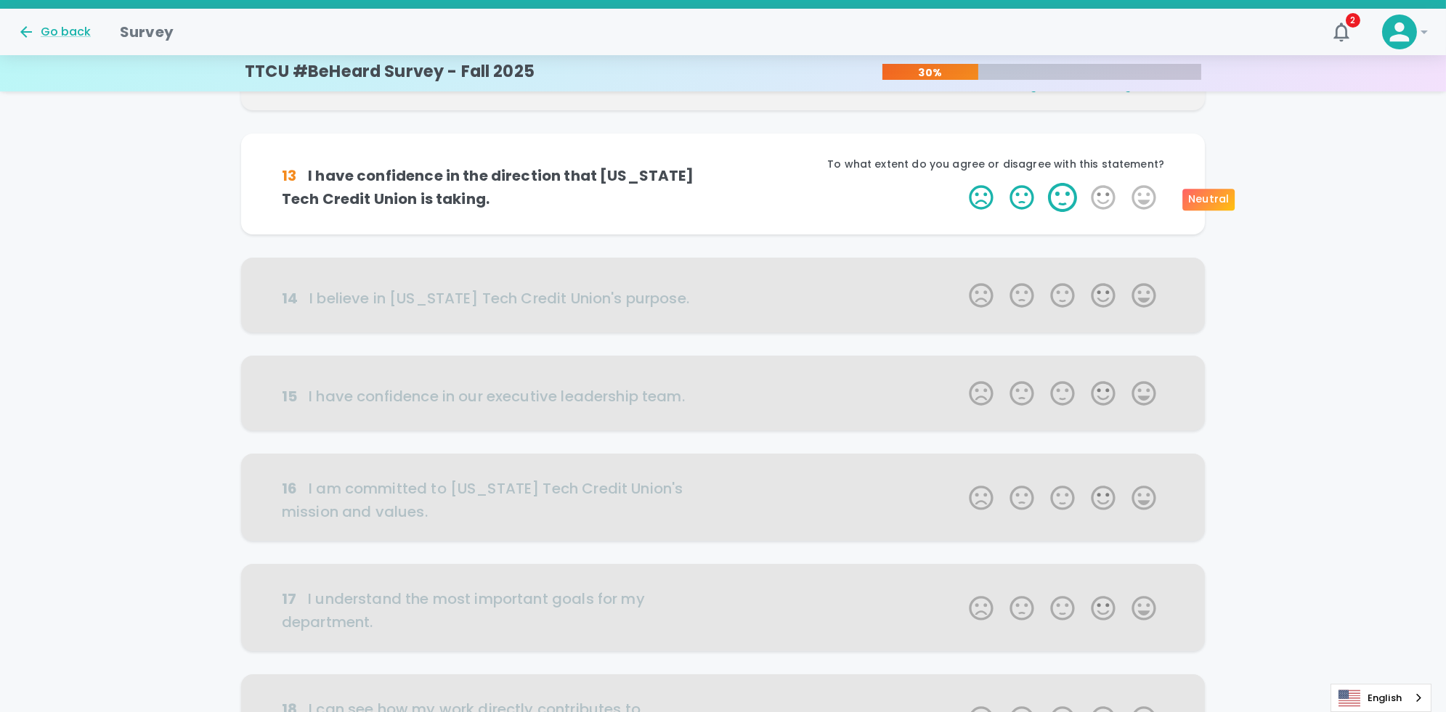
click at [727, 200] on label "3 Stars" at bounding box center [1062, 197] width 41 height 29
click at [727, 183] on input "3 Stars" at bounding box center [960, 182] width 1 height 1
click at [727, 200] on label "3 Stars" at bounding box center [1062, 197] width 41 height 29
click at [727, 183] on input "3 Stars" at bounding box center [960, 182] width 1 height 1
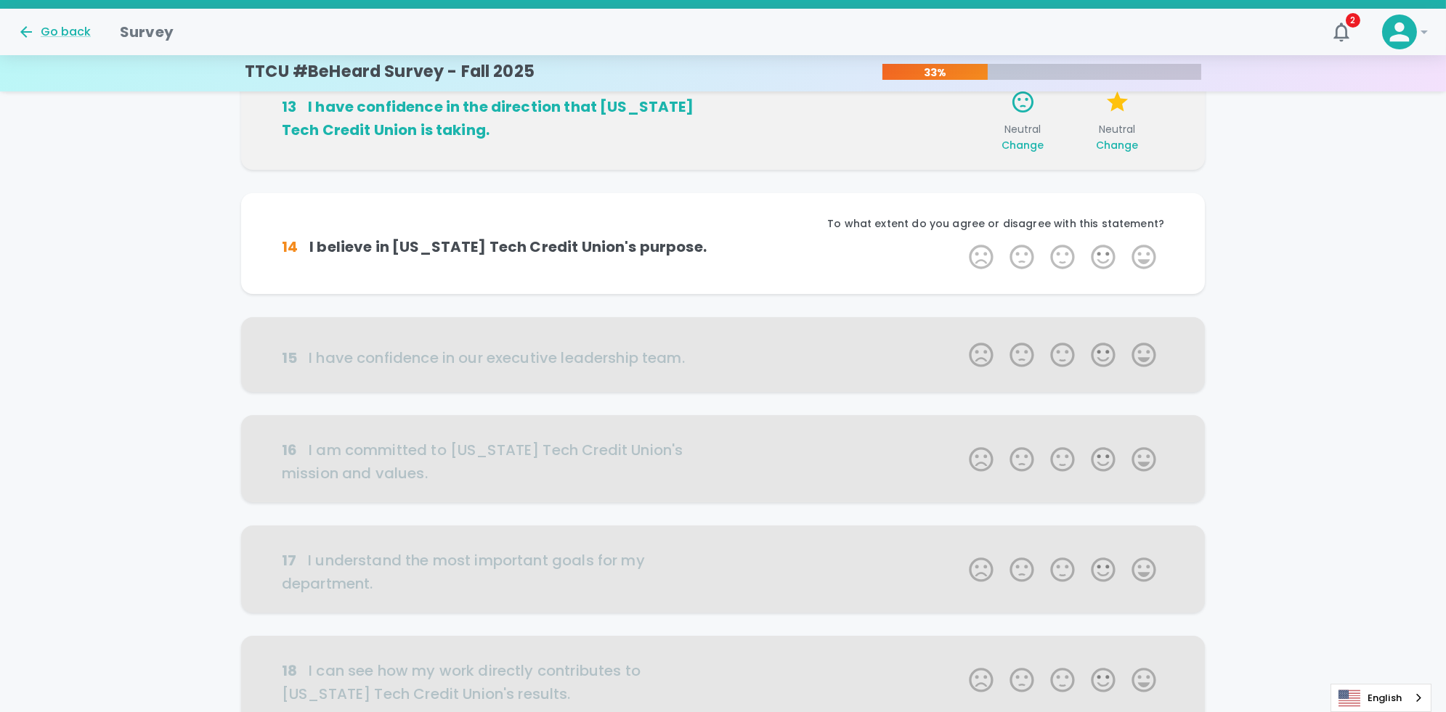
scroll to position [383, 0]
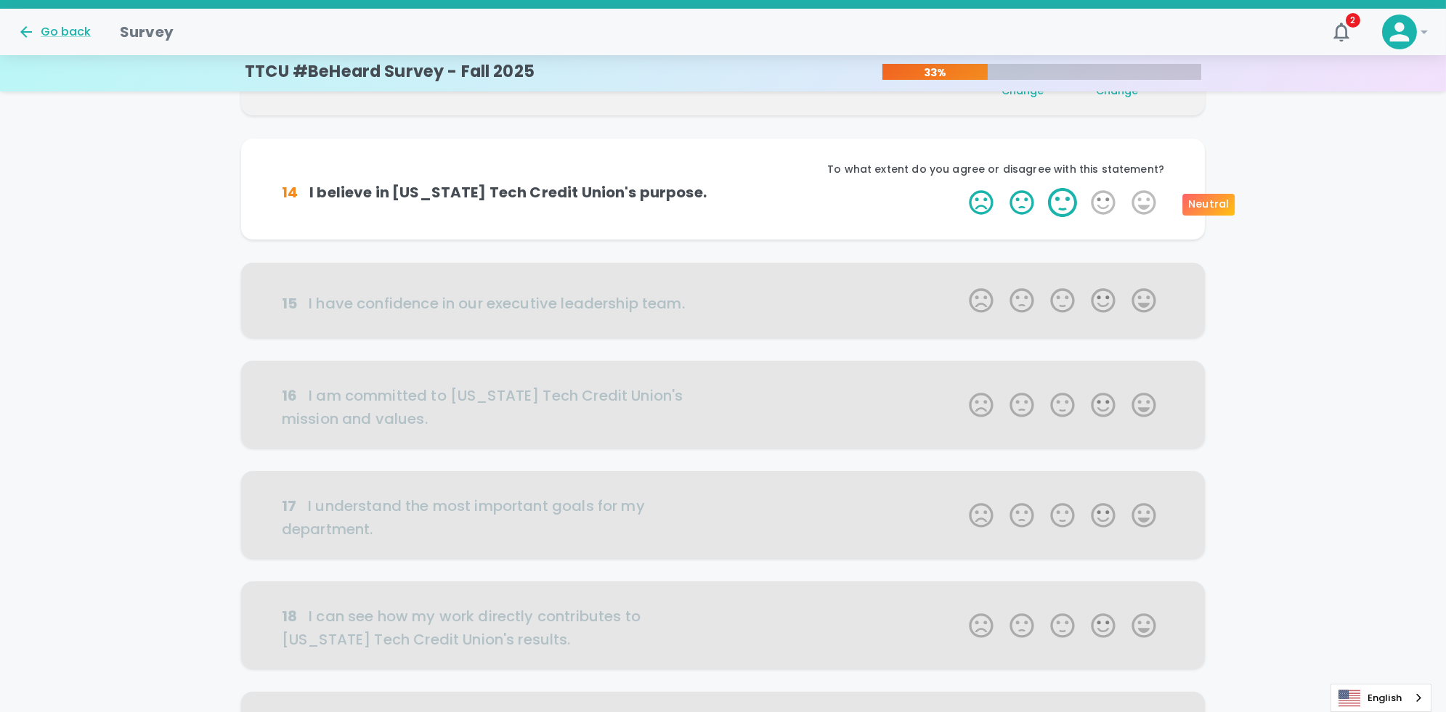
click at [727, 201] on label "3 Stars" at bounding box center [1062, 202] width 41 height 29
click at [727, 188] on input "3 Stars" at bounding box center [960, 187] width 1 height 1
click at [727, 201] on label "3 Stars" at bounding box center [1062, 202] width 41 height 29
click at [727, 188] on input "3 Stars" at bounding box center [960, 187] width 1 height 1
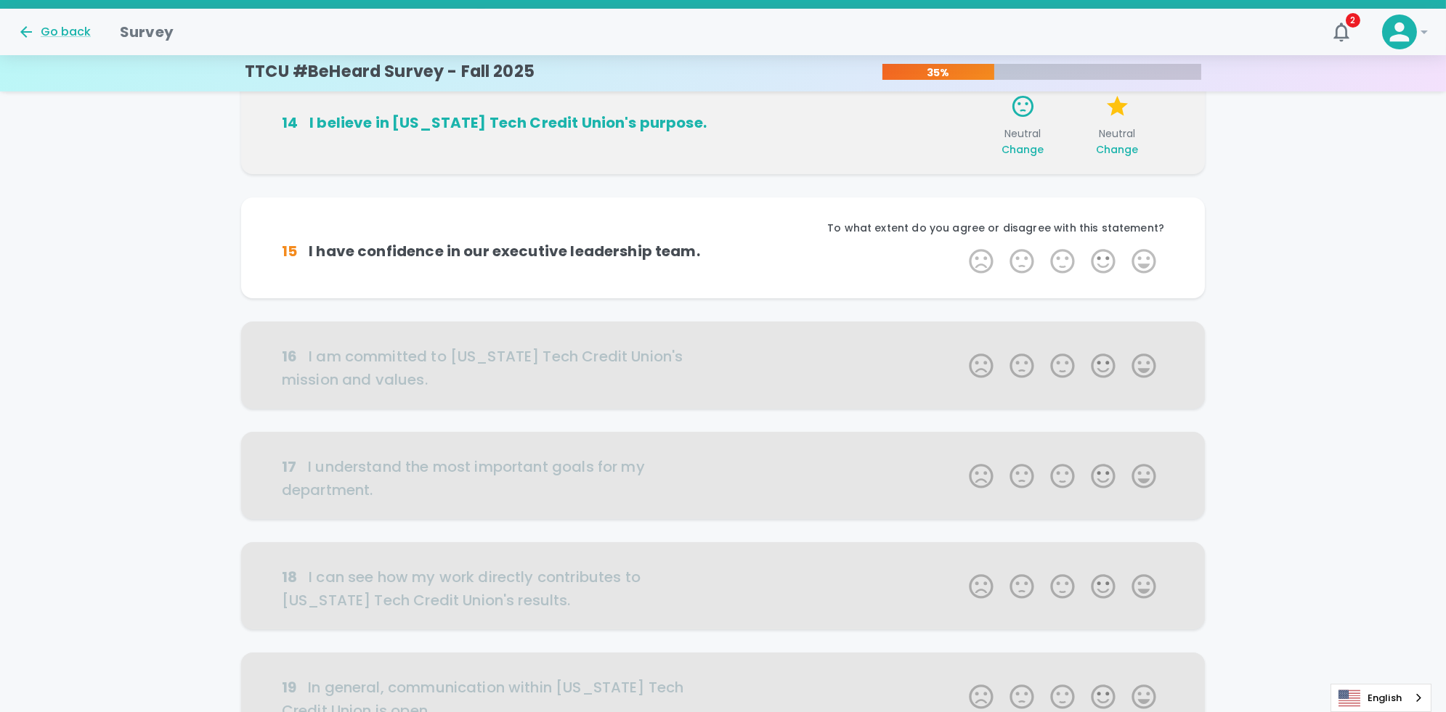
scroll to position [511, 0]
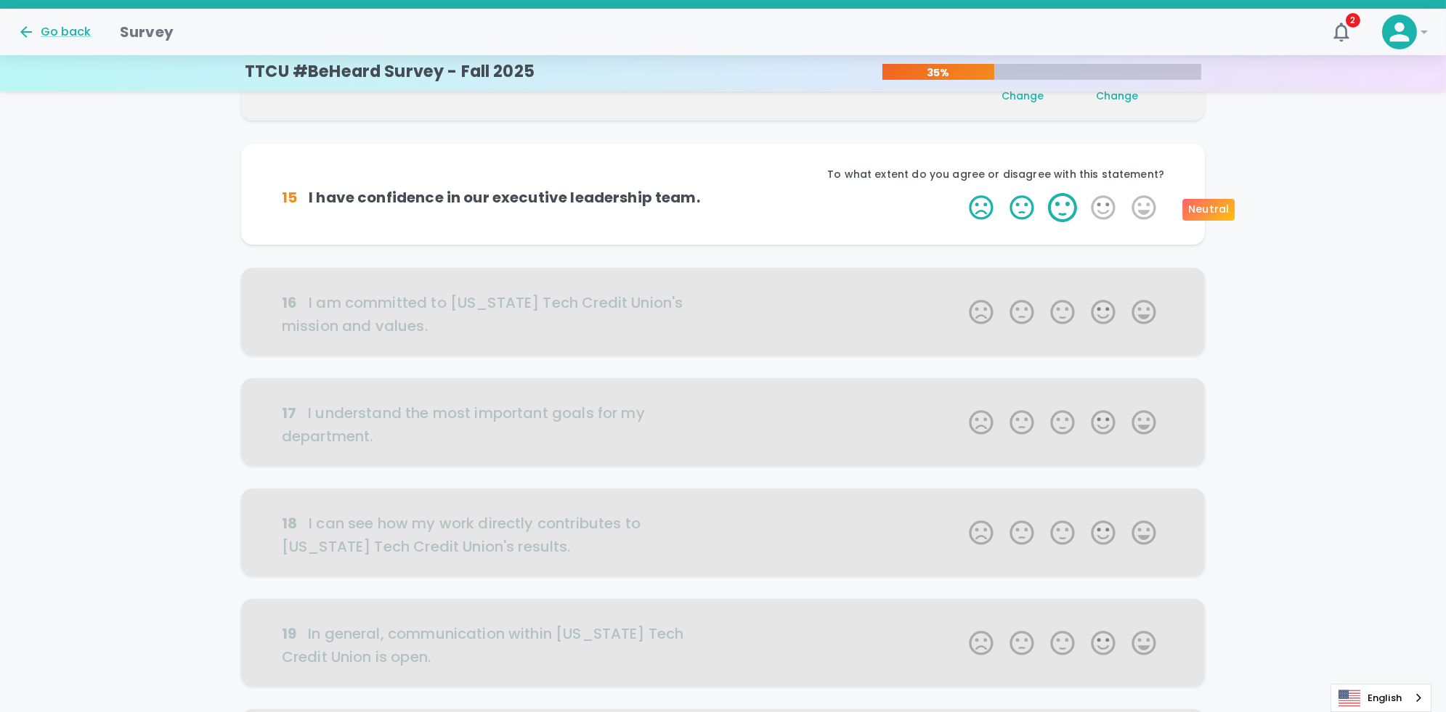
click at [727, 208] on label "3 Stars" at bounding box center [1062, 207] width 41 height 29
click at [727, 193] on input "3 Stars" at bounding box center [960, 192] width 1 height 1
click at [727, 208] on label "3 Stars" at bounding box center [1062, 207] width 41 height 29
click at [727, 193] on input "3 Stars" at bounding box center [960, 192] width 1 height 1
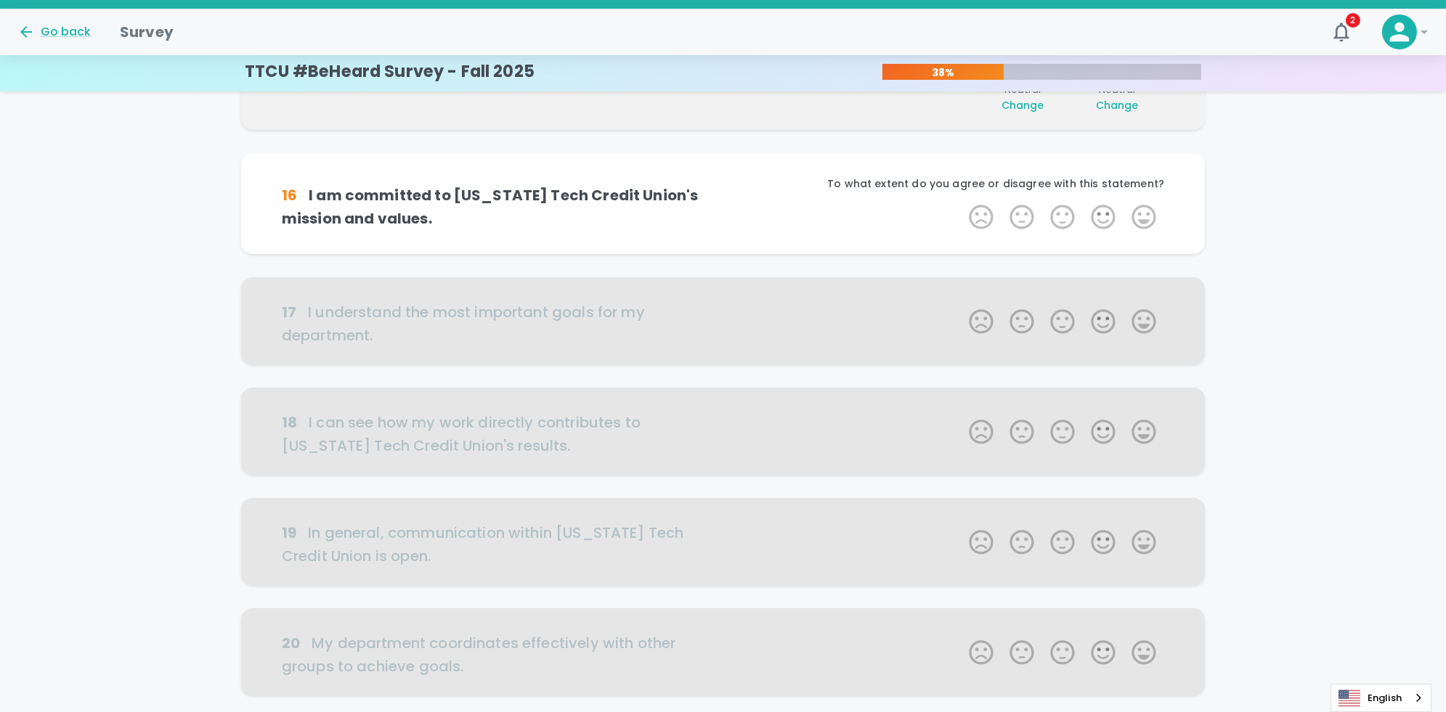
scroll to position [639, 0]
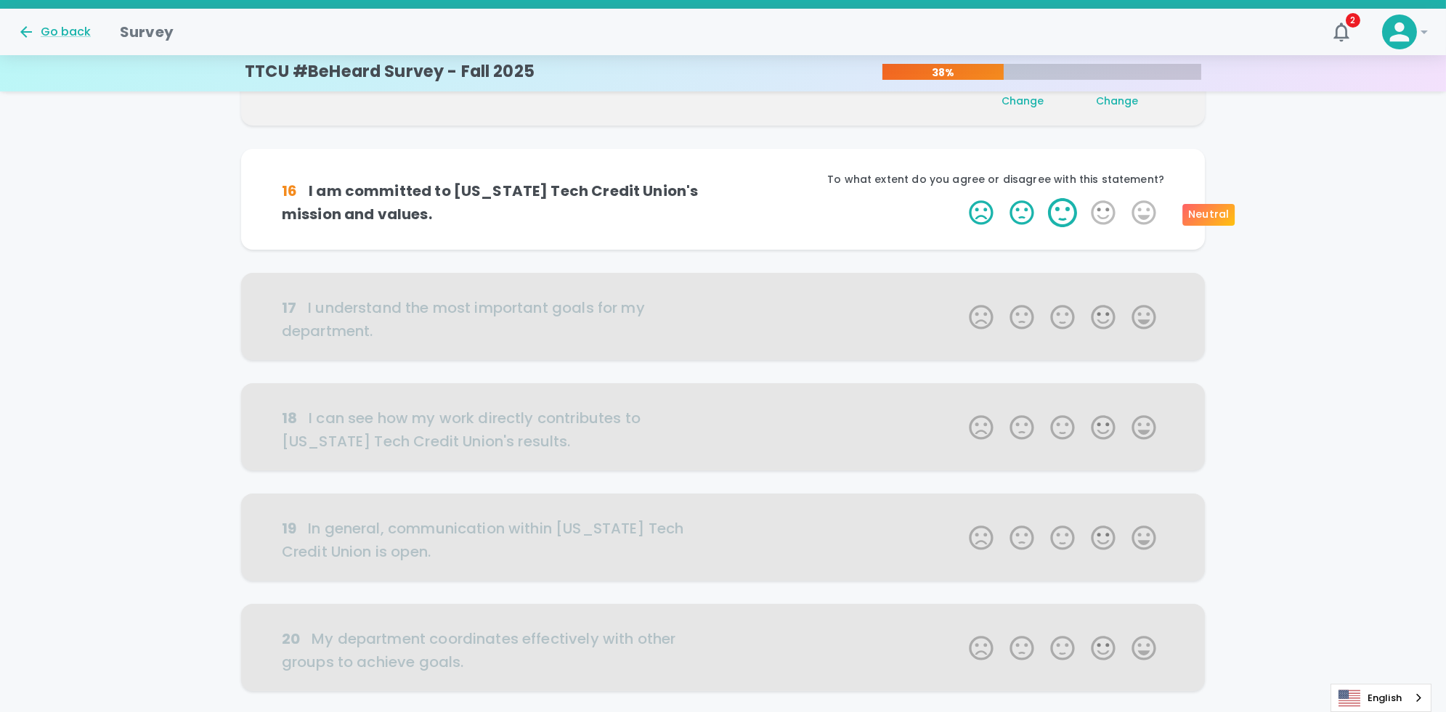
click at [727, 208] on label "3 Stars" at bounding box center [1062, 212] width 41 height 29
click at [727, 198] on input "3 Stars" at bounding box center [960, 197] width 1 height 1
click at [727, 208] on label "3 Stars" at bounding box center [1062, 212] width 41 height 29
click at [727, 198] on input "3 Stars" at bounding box center [960, 197] width 1 height 1
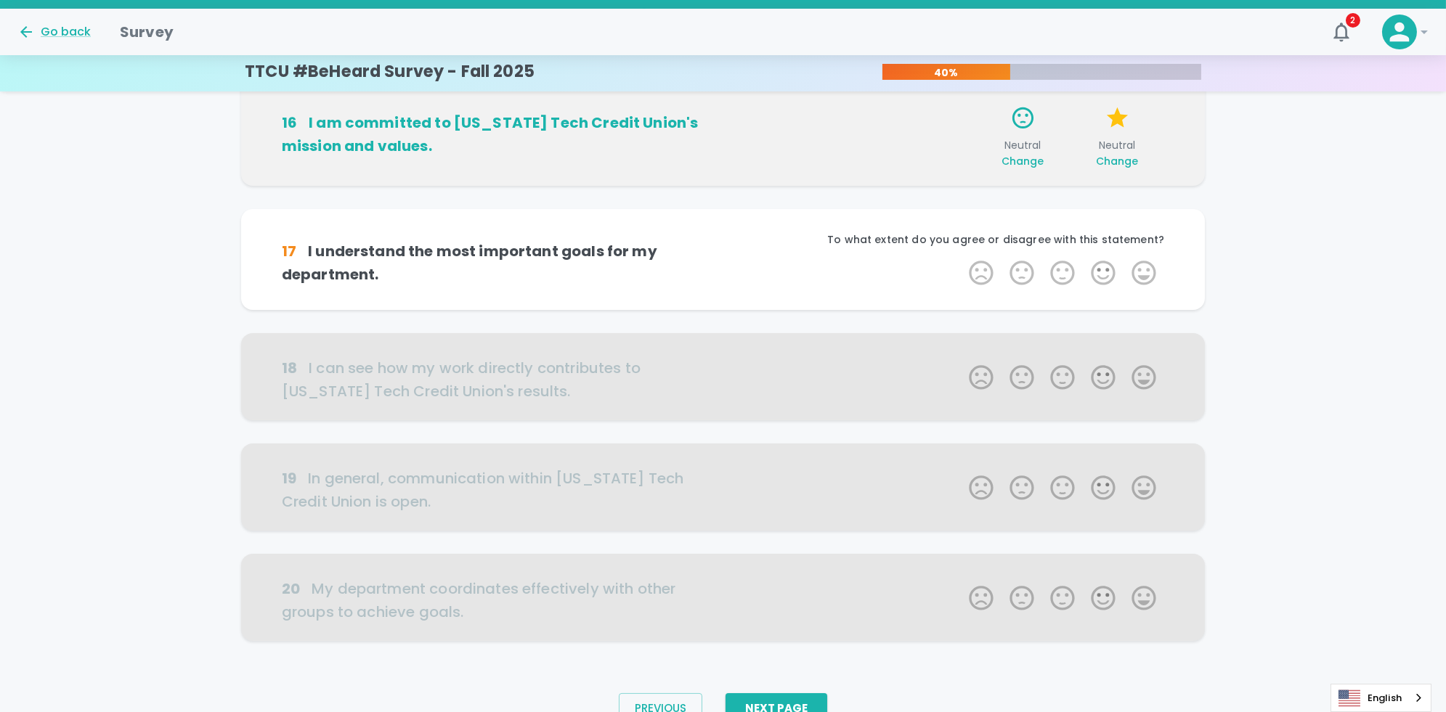
scroll to position [758, 0]
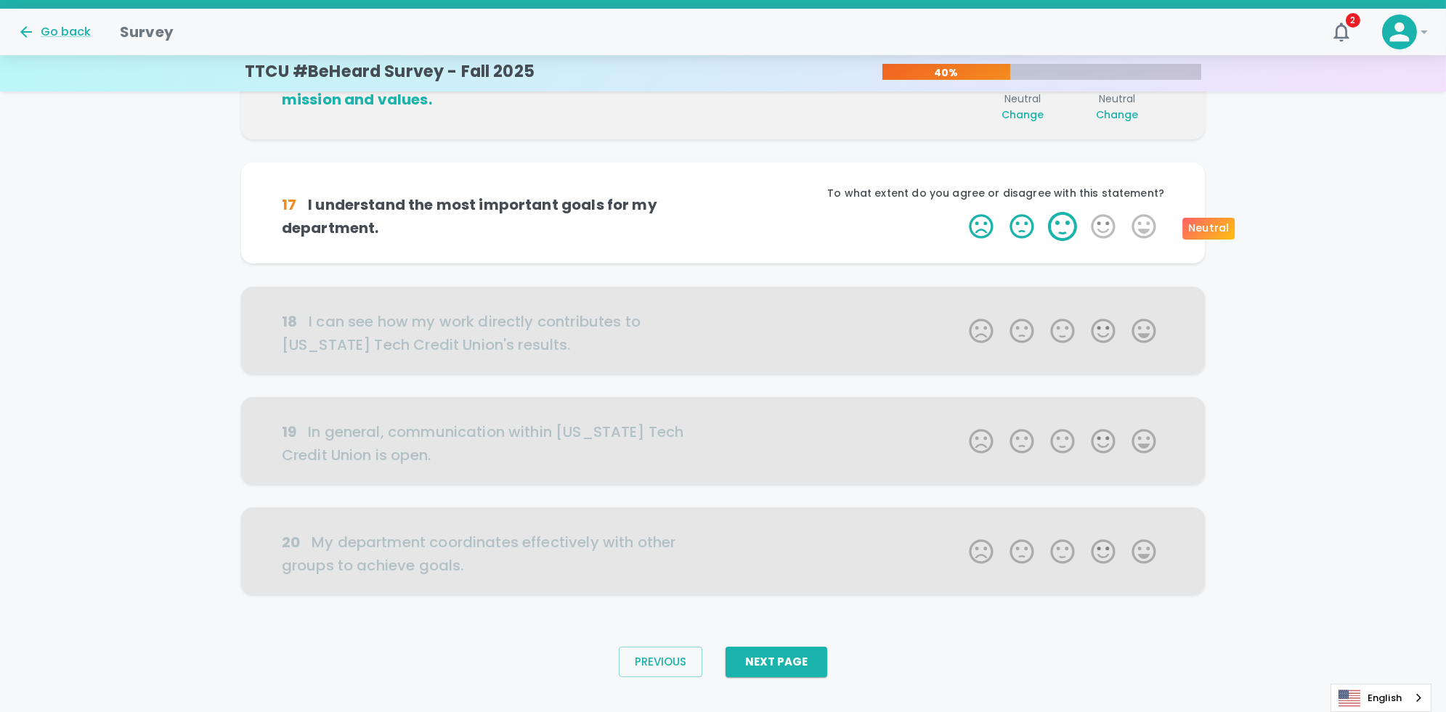
click at [727, 224] on label "3 Stars" at bounding box center [1062, 226] width 41 height 29
click at [727, 212] on input "3 Stars" at bounding box center [960, 211] width 1 height 1
click at [727, 224] on label "3 Stars" at bounding box center [1062, 226] width 41 height 29
click at [727, 212] on input "3 Stars" at bounding box center [960, 211] width 1 height 1
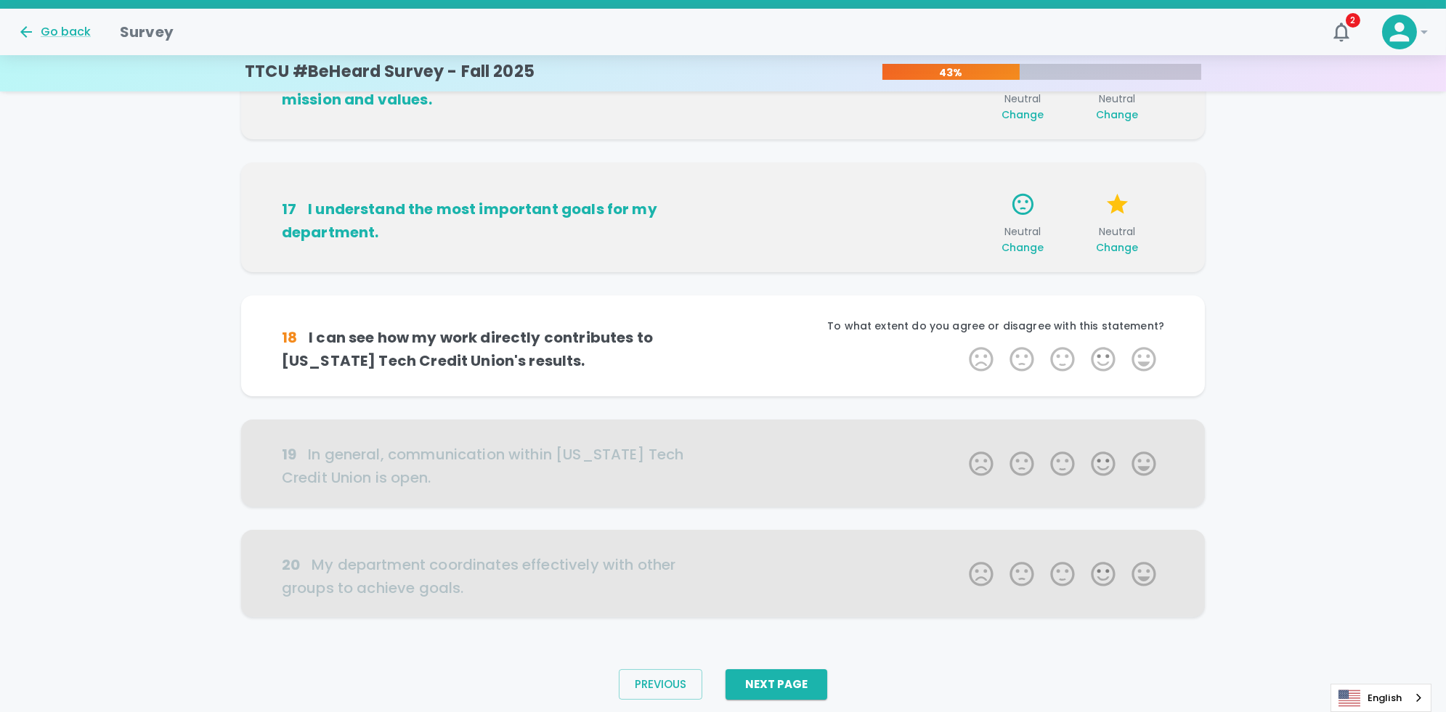
scroll to position [781, 0]
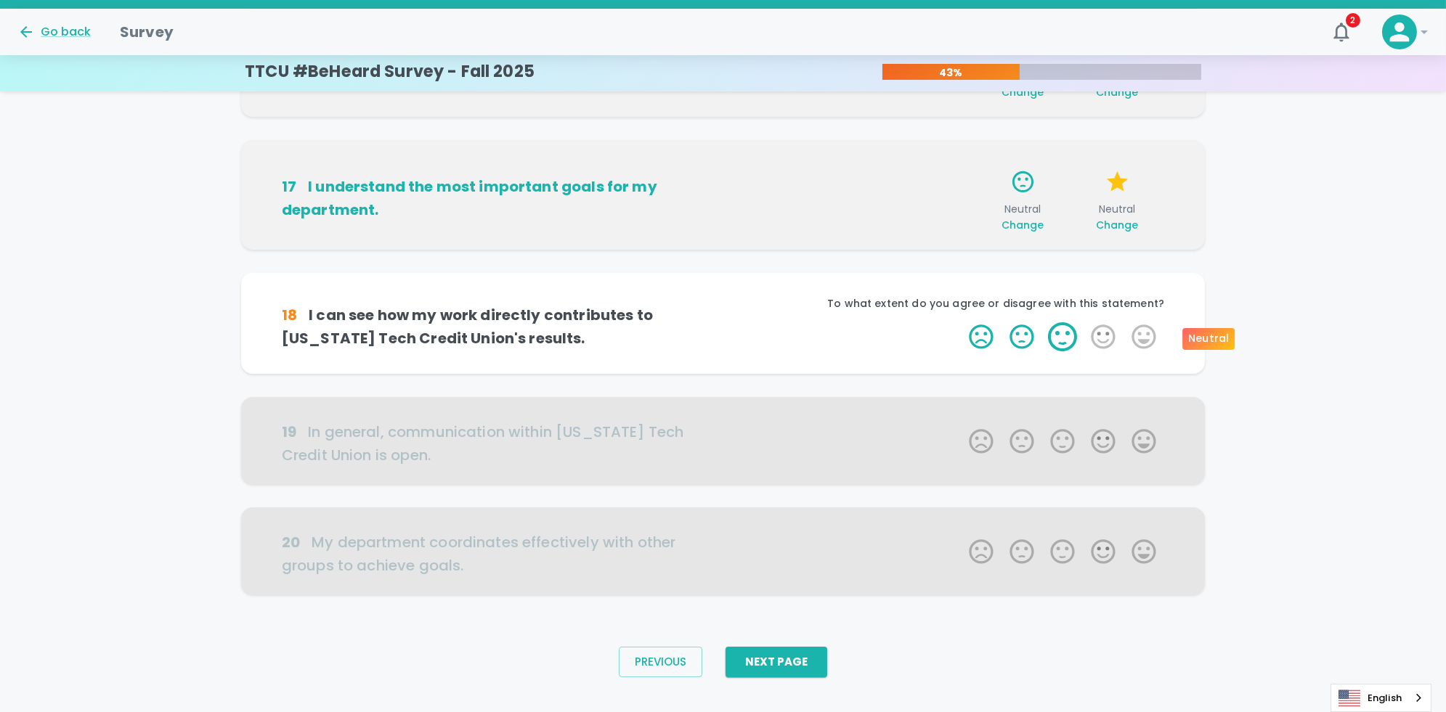
click at [727, 343] on label "3 Stars" at bounding box center [1062, 336] width 41 height 29
click at [727, 322] on input "3 Stars" at bounding box center [960, 322] width 1 height 1
click at [727, 341] on label "3 Stars" at bounding box center [1062, 336] width 41 height 29
click at [727, 322] on input "3 Stars" at bounding box center [960, 322] width 1 height 1
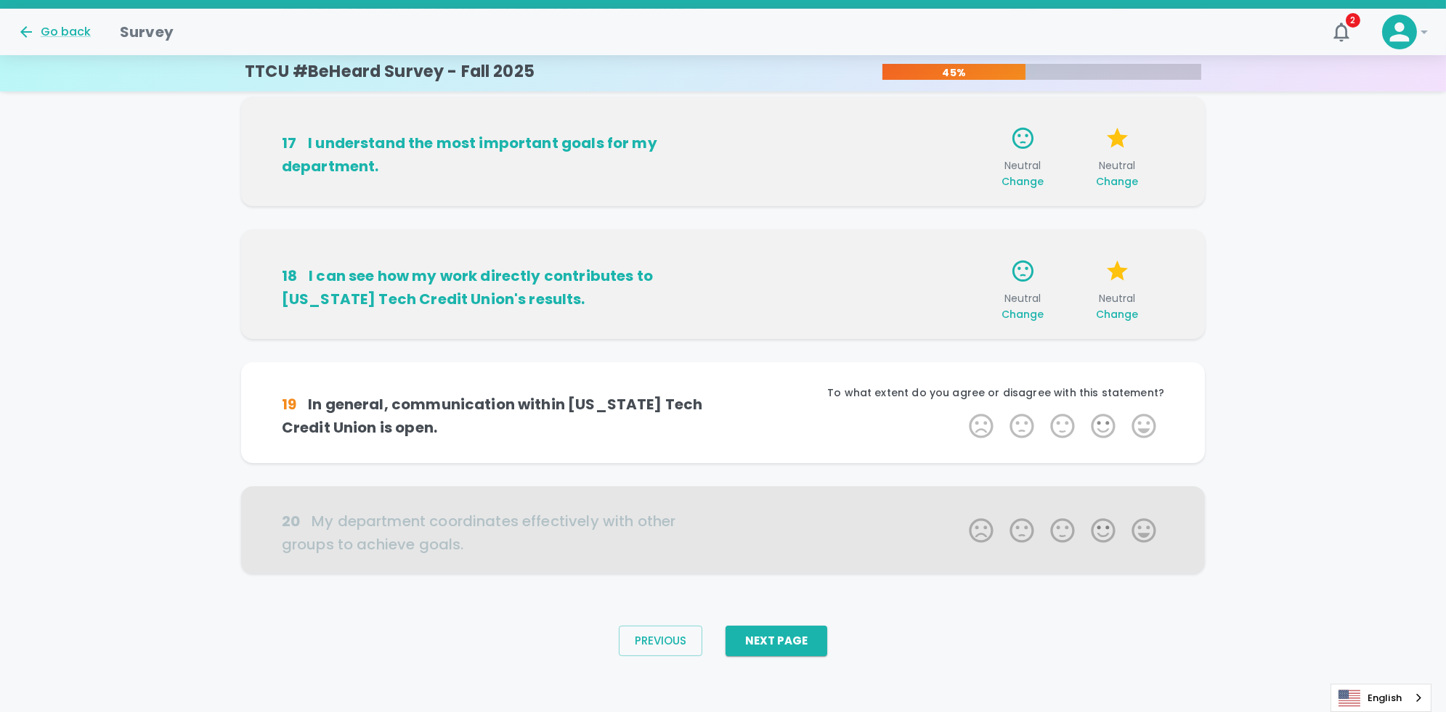
scroll to position [826, 0]
click at [727, 312] on span "Change" at bounding box center [1022, 313] width 43 height 15
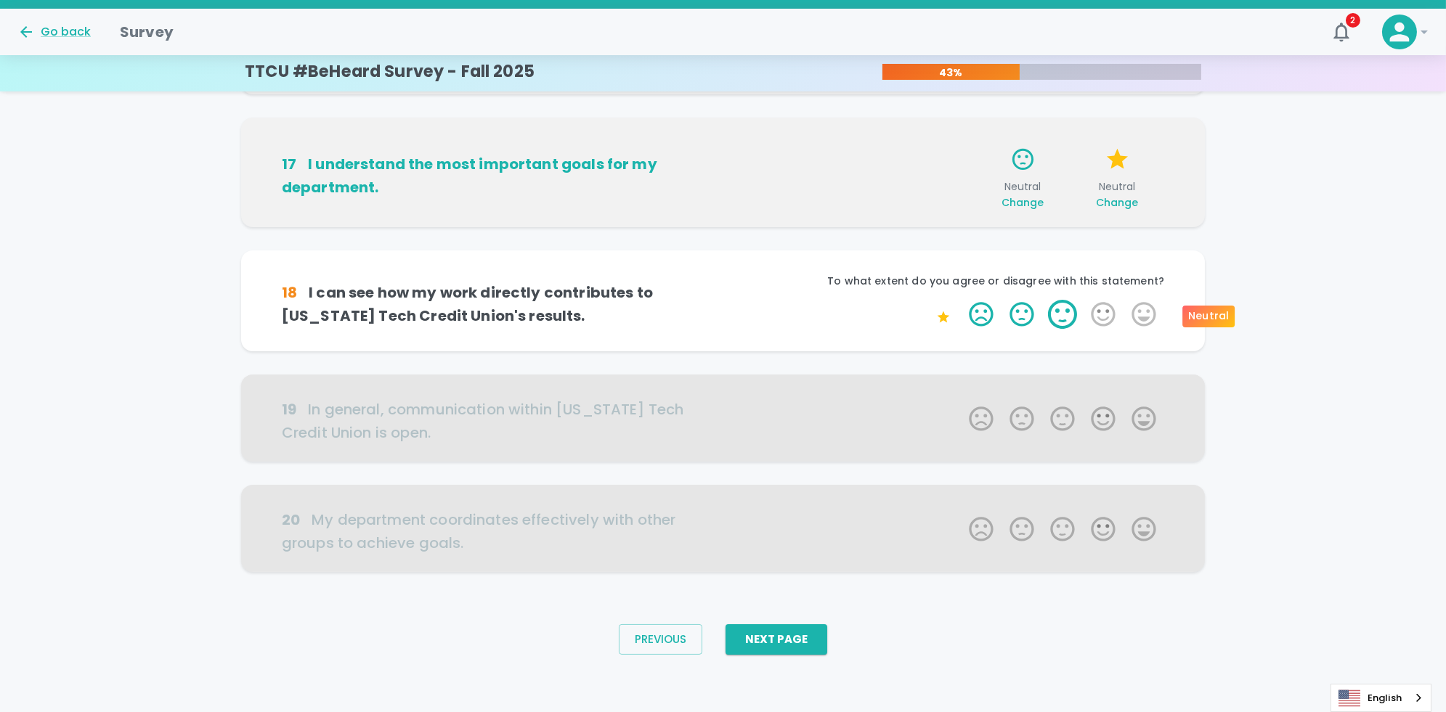
click at [727, 317] on label "3 Stars" at bounding box center [1062, 314] width 41 height 29
click at [727, 300] on input "3 Stars" at bounding box center [960, 299] width 1 height 1
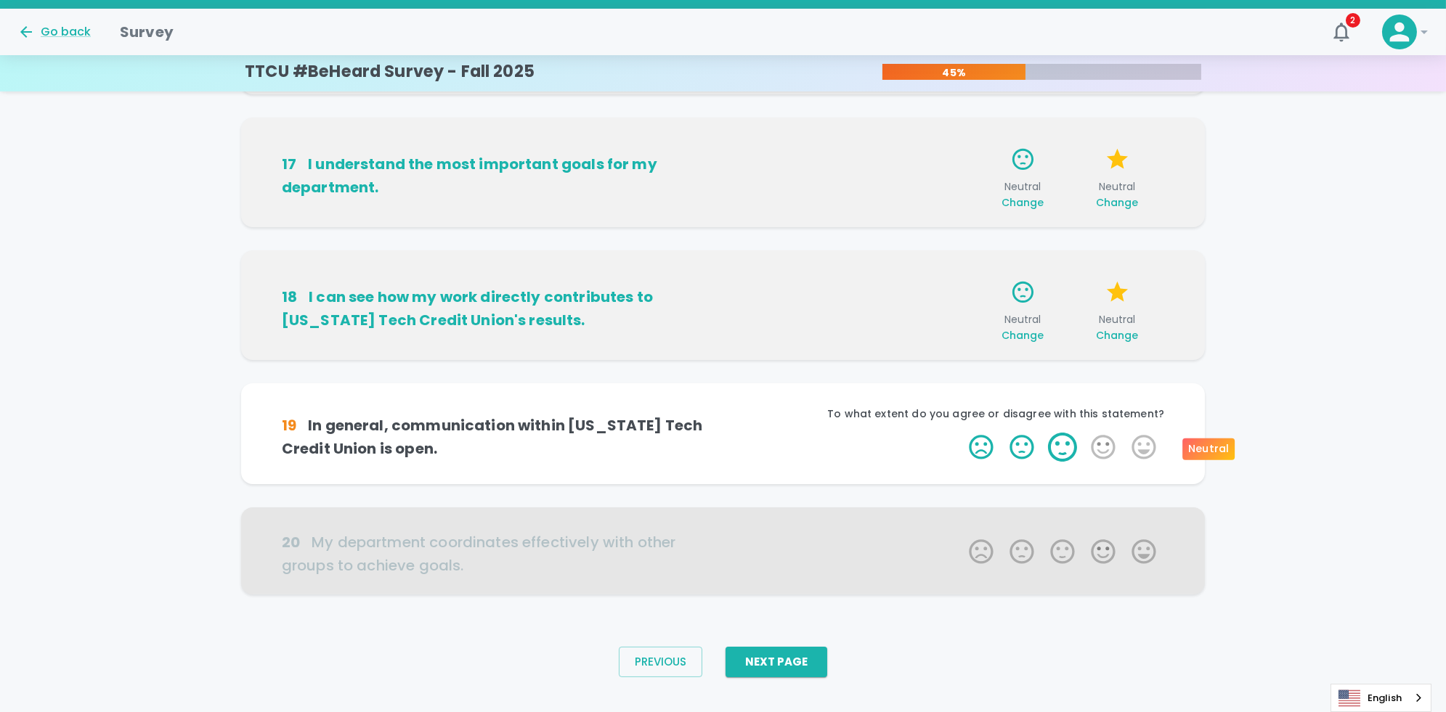
click at [727, 451] on label "3 Stars" at bounding box center [1062, 447] width 41 height 29
click at [727, 433] on input "3 Stars" at bounding box center [960, 432] width 1 height 1
click at [727, 448] on label "3 Stars" at bounding box center [1062, 447] width 41 height 29
click at [727, 433] on input "3 Stars" at bounding box center [960, 432] width 1 height 1
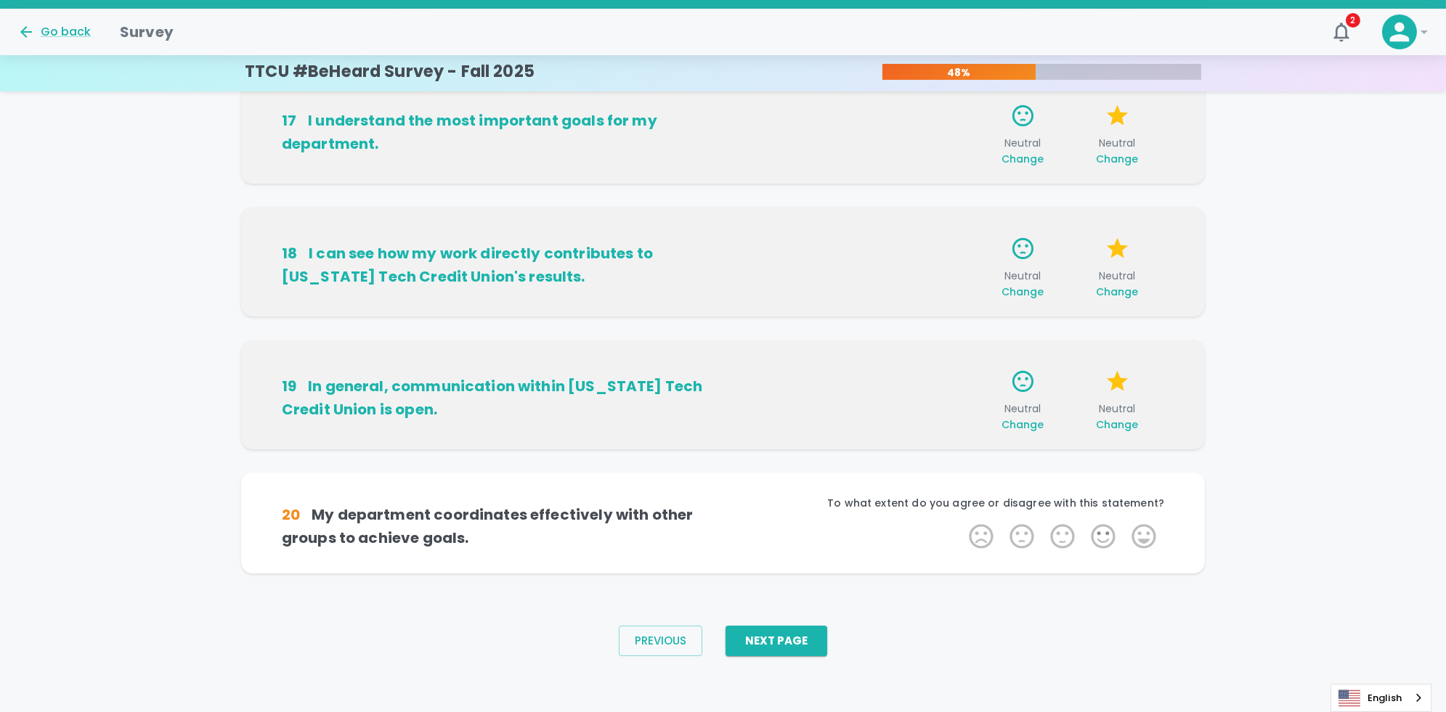
scroll to position [848, 0]
click at [727, 531] on label "3 Stars" at bounding box center [1062, 535] width 41 height 29
click at [727, 521] on input "3 Stars" at bounding box center [960, 520] width 1 height 1
click at [727, 532] on label "3 Stars" at bounding box center [1062, 535] width 41 height 29
click at [727, 521] on input "3 Stars" at bounding box center [960, 520] width 1 height 1
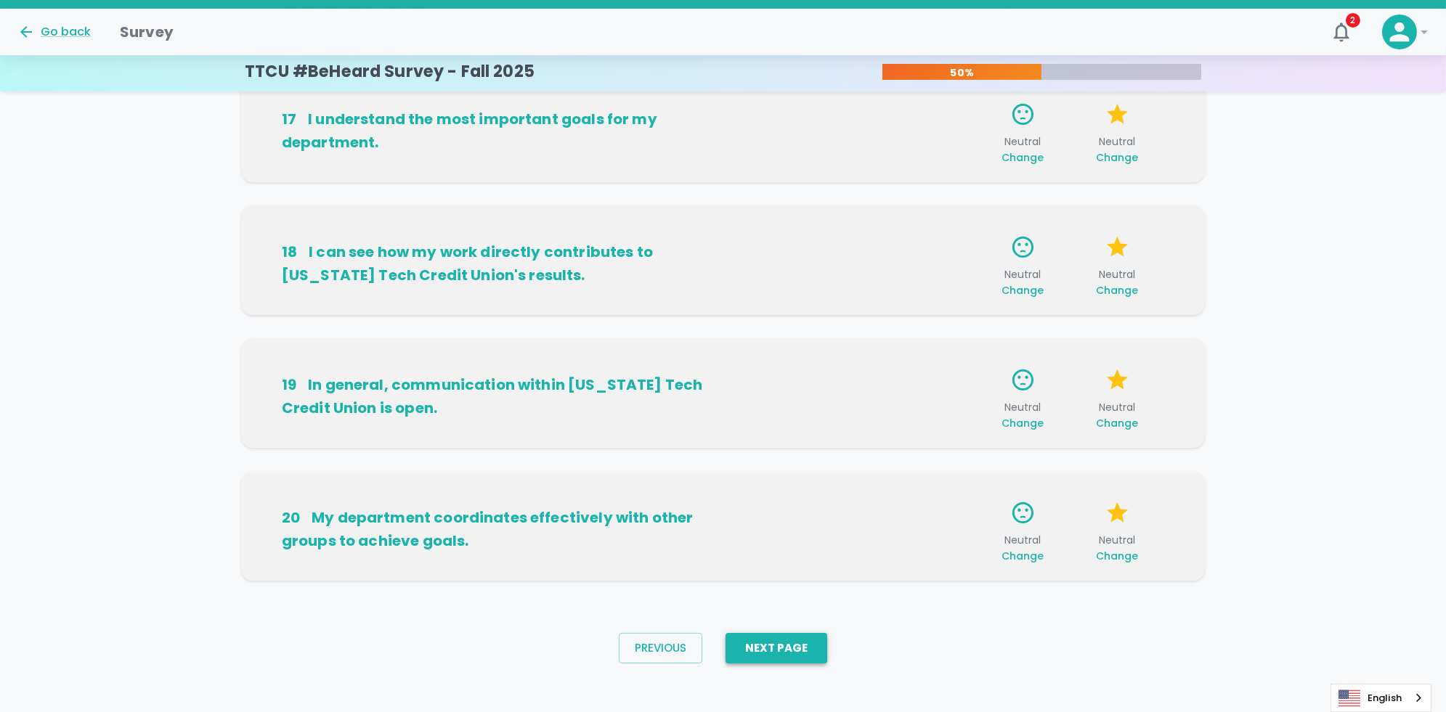
click at [727, 655] on button "Next Page" at bounding box center [776, 648] width 102 height 30
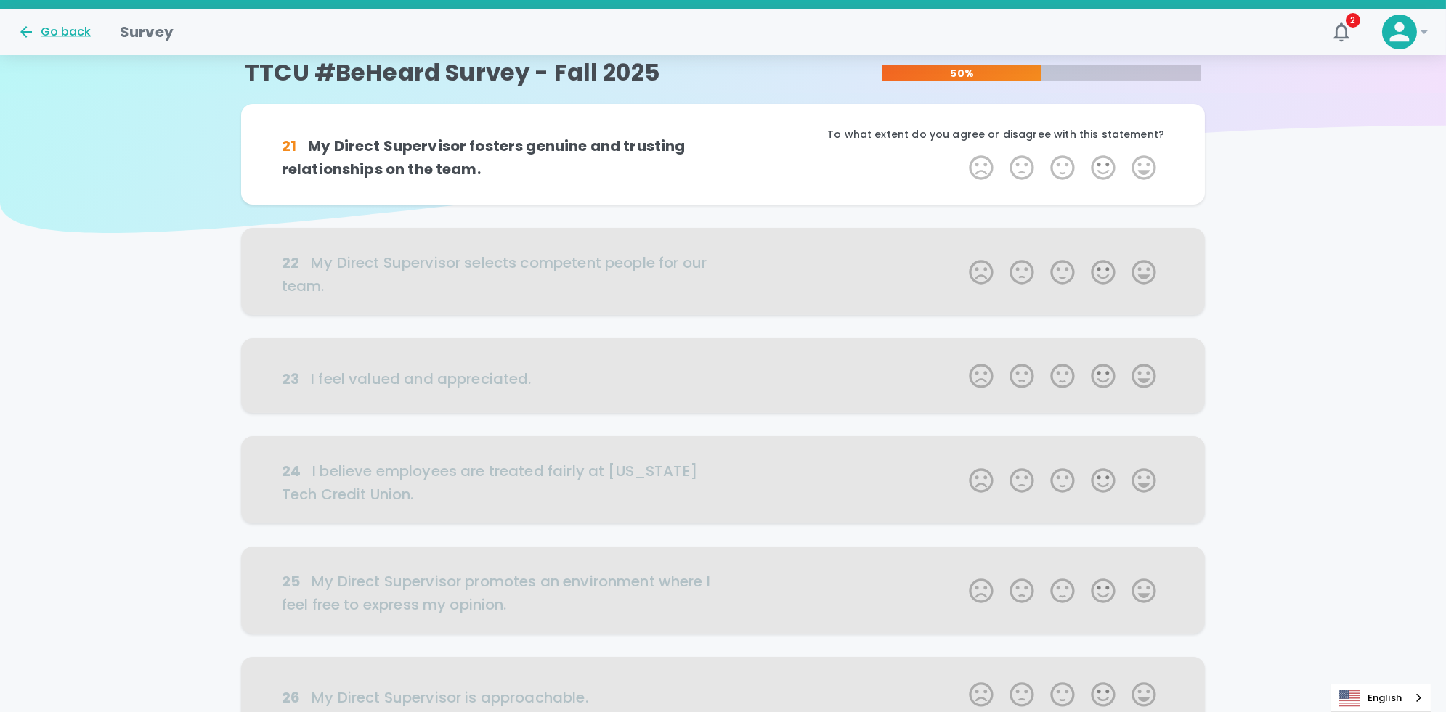
scroll to position [0, 0]
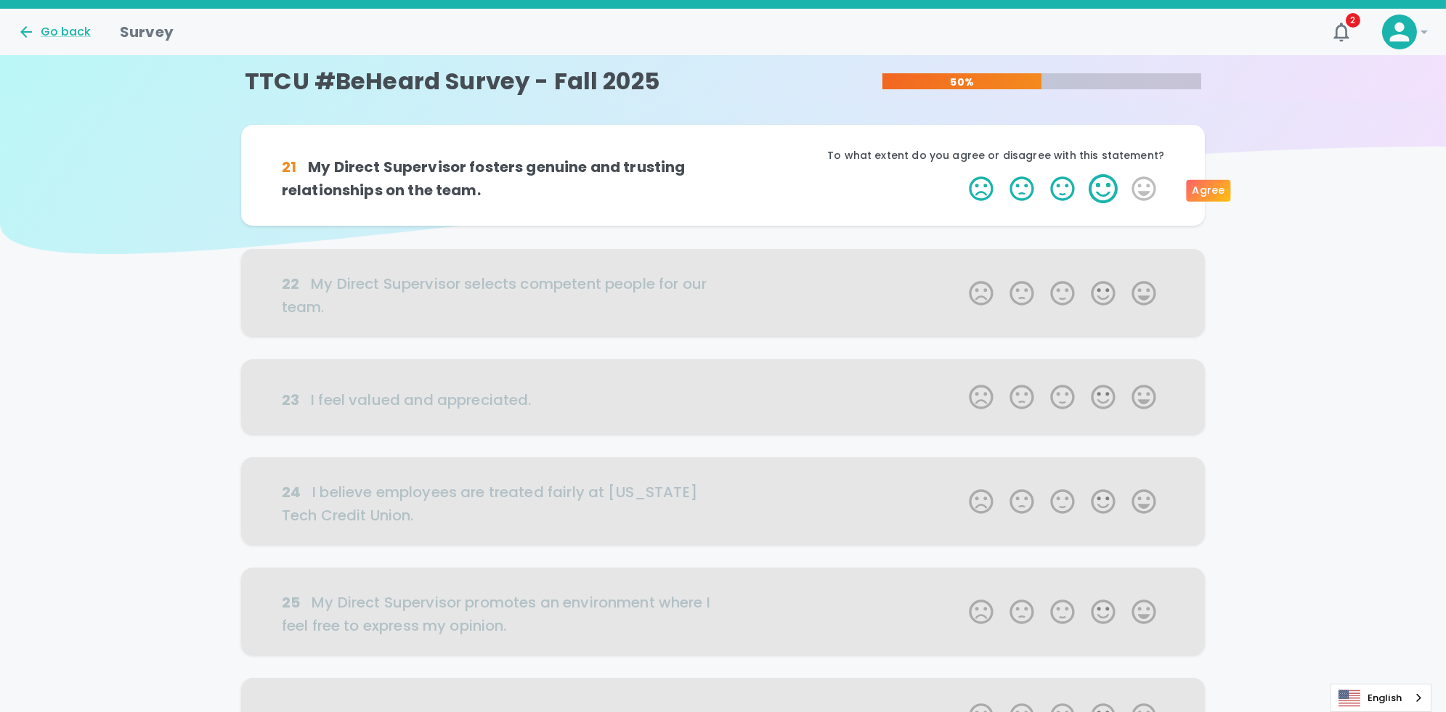
click at [727, 189] on label "4 Stars" at bounding box center [1103, 188] width 41 height 29
click at [727, 174] on input "4 Stars" at bounding box center [960, 174] width 1 height 1
click at [727, 189] on label "4 Stars" at bounding box center [1103, 188] width 41 height 29
click at [727, 174] on input "4 Stars" at bounding box center [960, 174] width 1 height 1
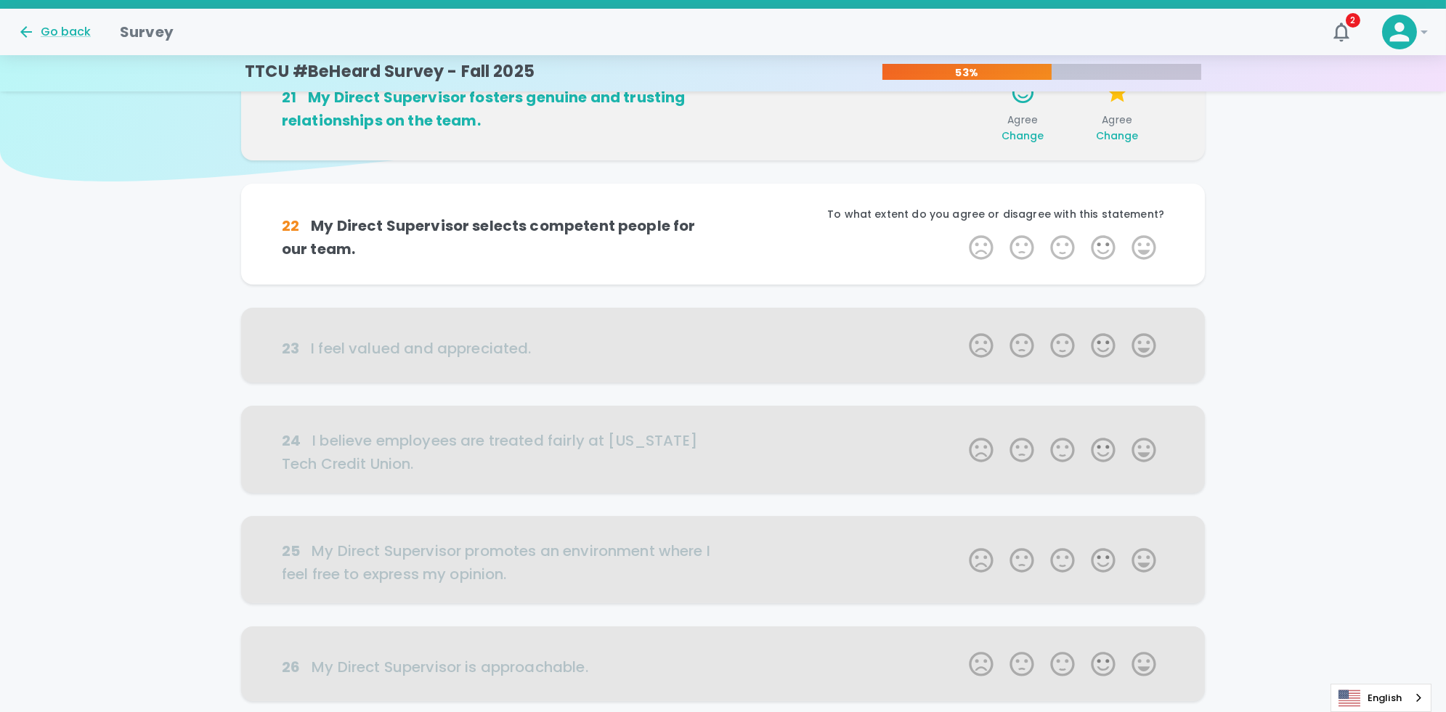
scroll to position [128, 0]
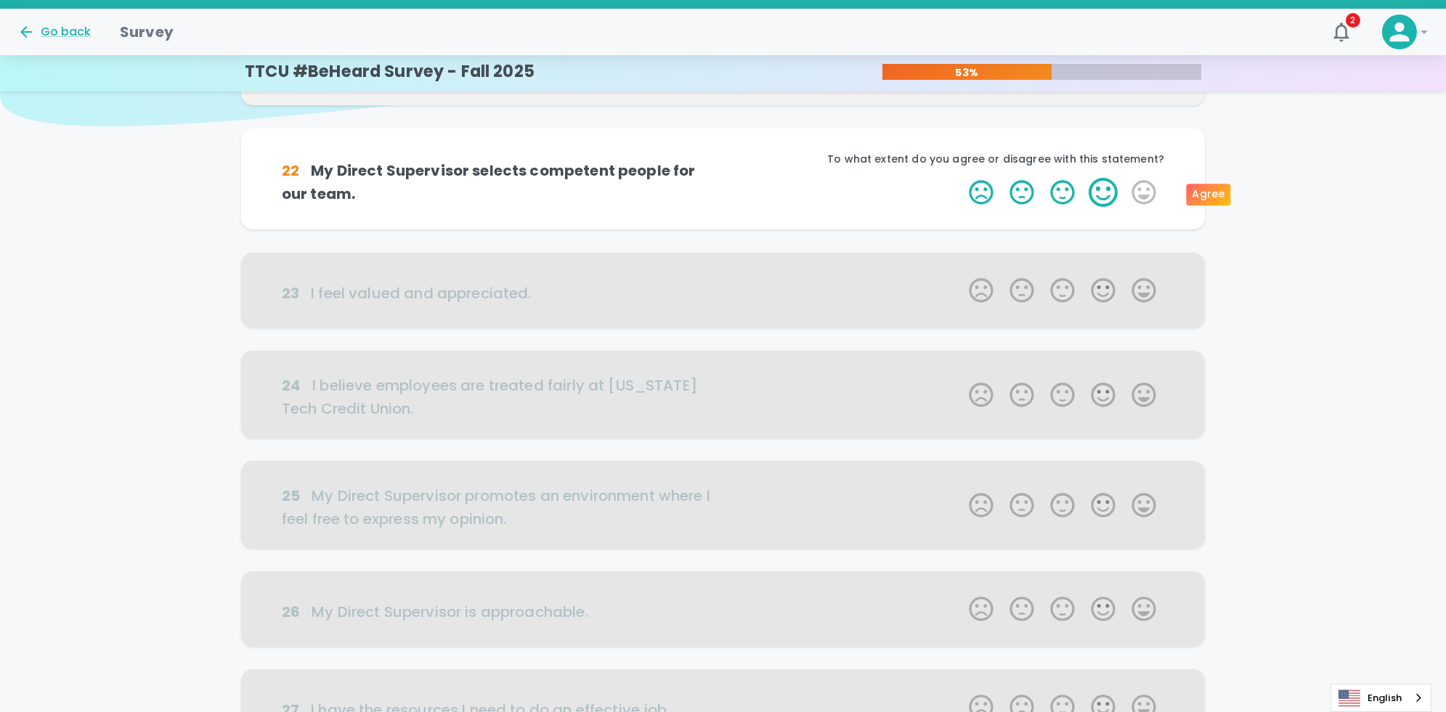
click at [727, 195] on label "4 Stars" at bounding box center [1103, 192] width 41 height 29
click at [727, 178] on input "4 Stars" at bounding box center [960, 177] width 1 height 1
click at [727, 195] on label "4 Stars" at bounding box center [1103, 192] width 41 height 29
click at [727, 178] on input "4 Stars" at bounding box center [960, 177] width 1 height 1
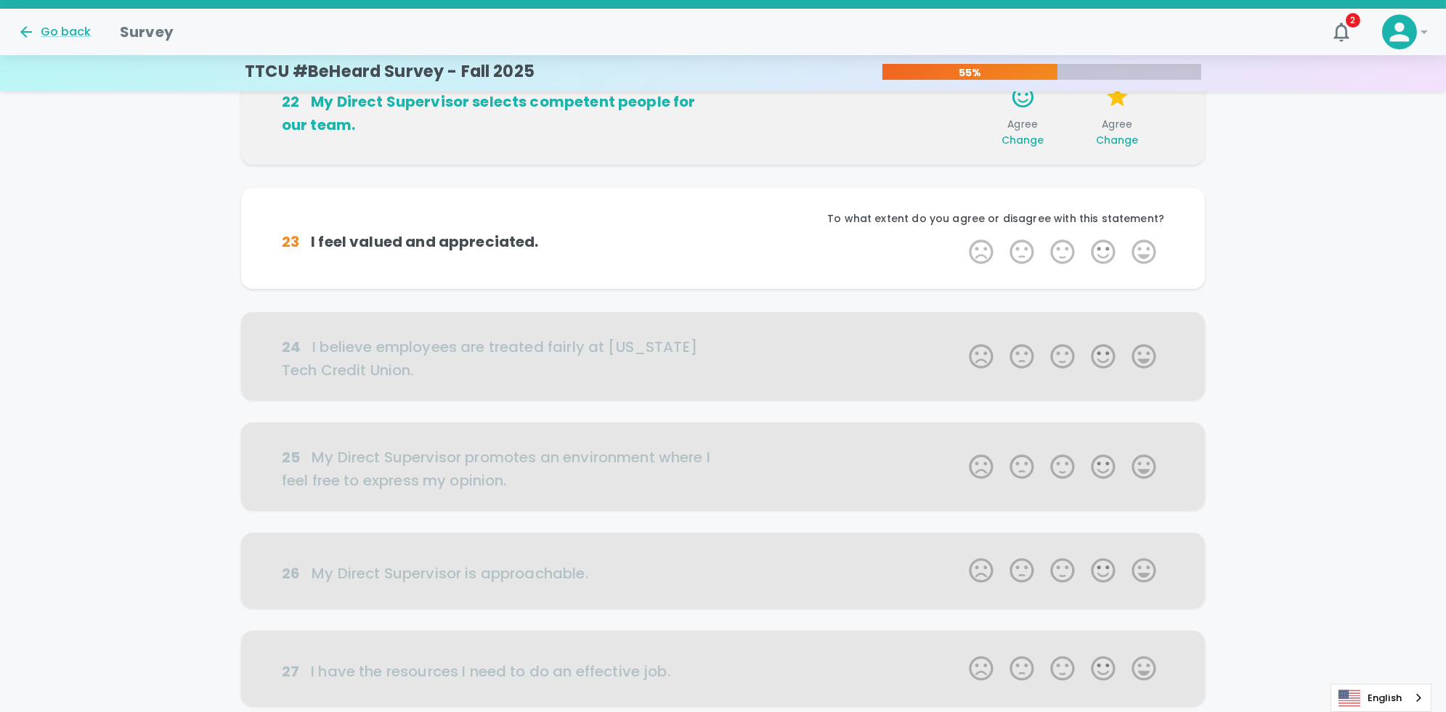
scroll to position [256, 0]
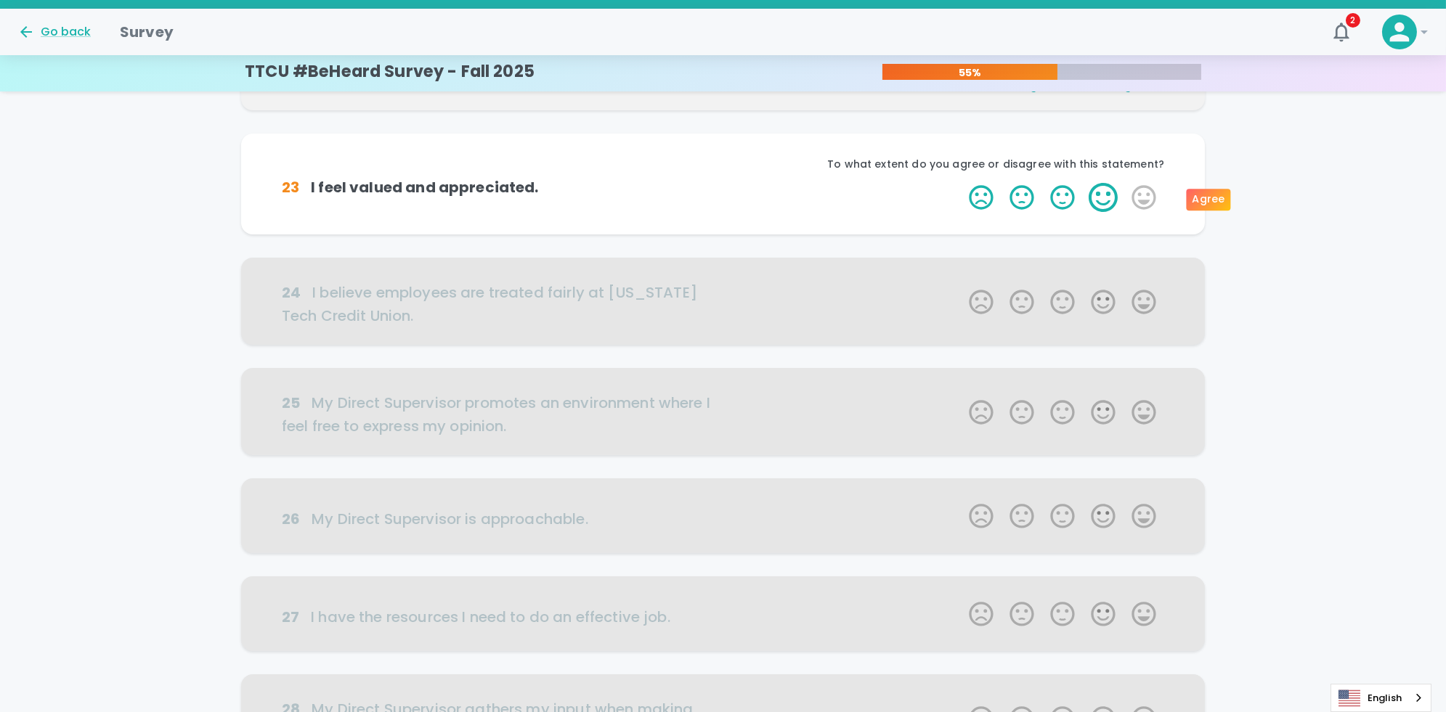
click at [727, 202] on label "4 Stars" at bounding box center [1103, 197] width 41 height 29
click at [727, 183] on input "4 Stars" at bounding box center [960, 182] width 1 height 1
click at [727, 202] on label "4 Stars" at bounding box center [1103, 197] width 41 height 29
click at [727, 183] on input "4 Stars" at bounding box center [960, 182] width 1 height 1
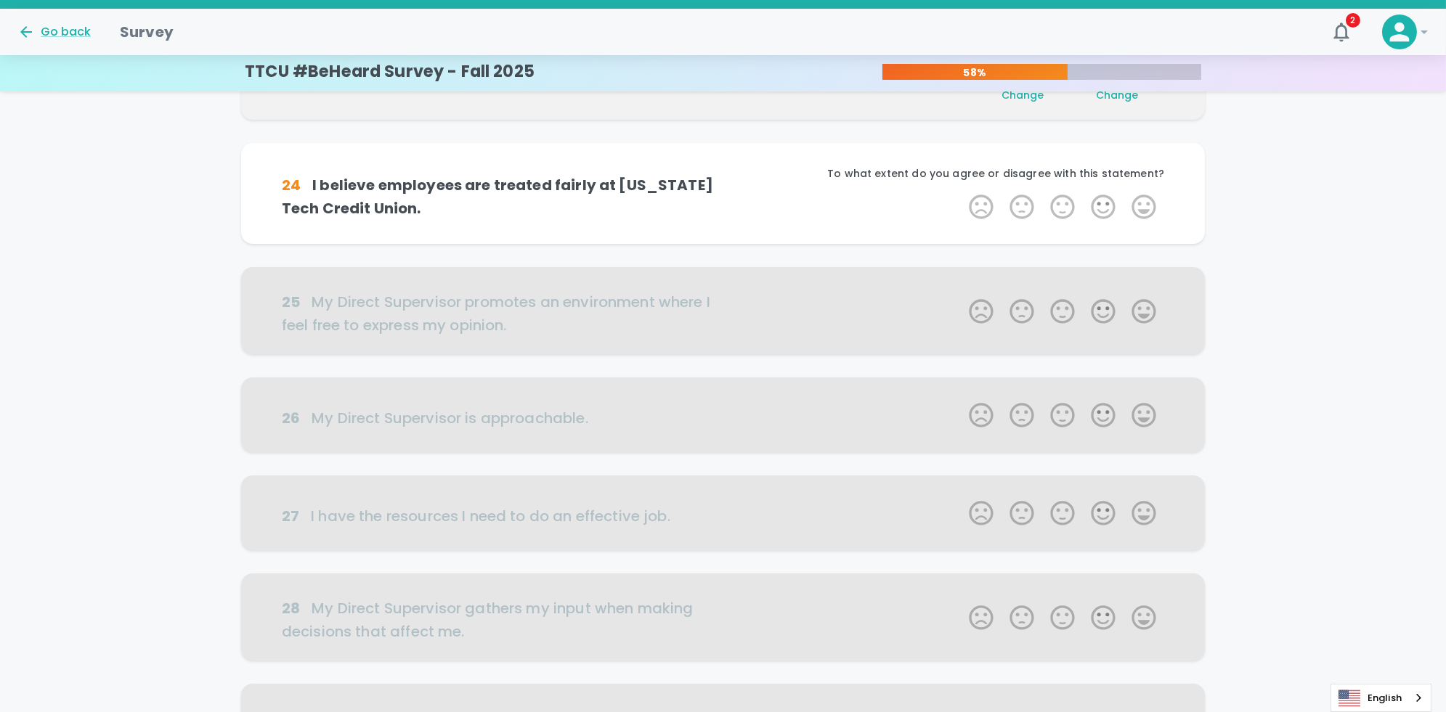
scroll to position [383, 0]
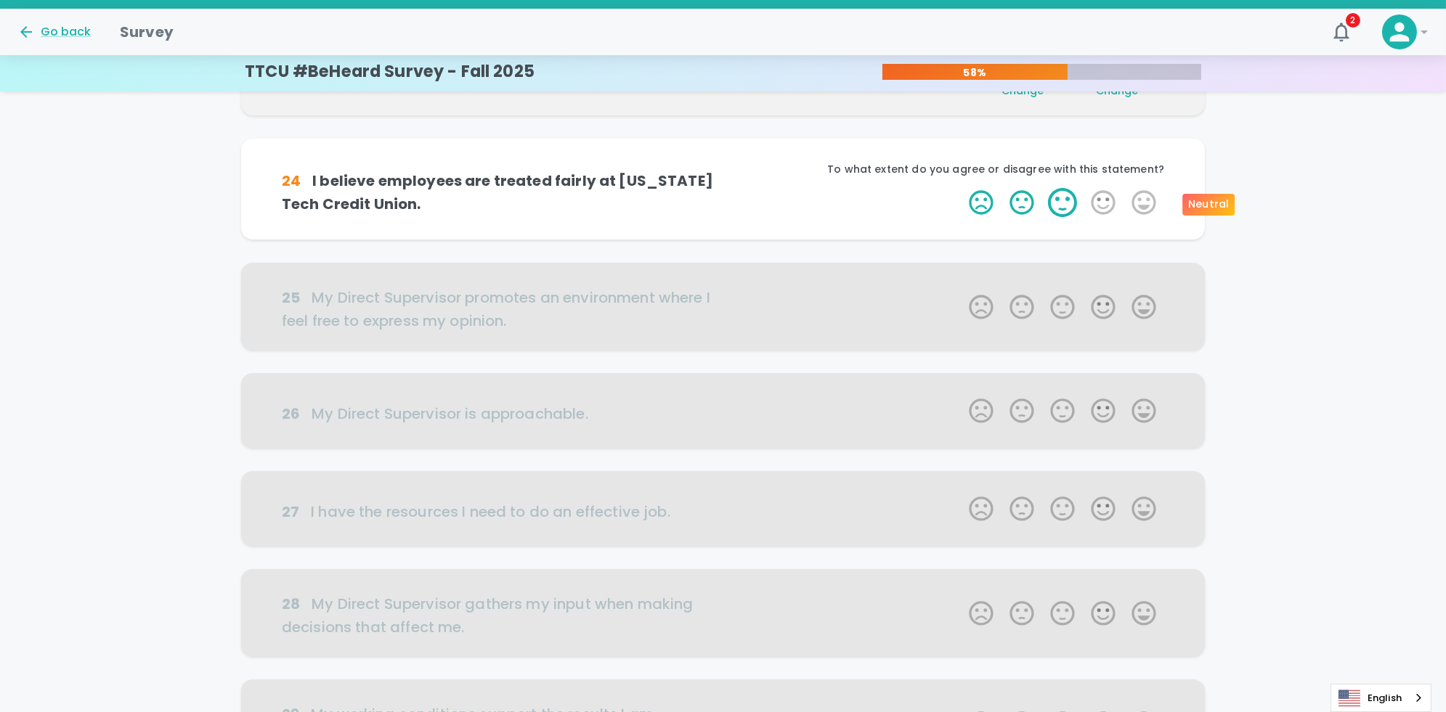
click at [727, 200] on label "3 Stars" at bounding box center [1062, 202] width 41 height 29
click at [727, 188] on input "3 Stars" at bounding box center [960, 187] width 1 height 1
click at [727, 200] on label "3 Stars" at bounding box center [1062, 202] width 41 height 29
click at [727, 188] on input "3 Stars" at bounding box center [960, 187] width 1 height 1
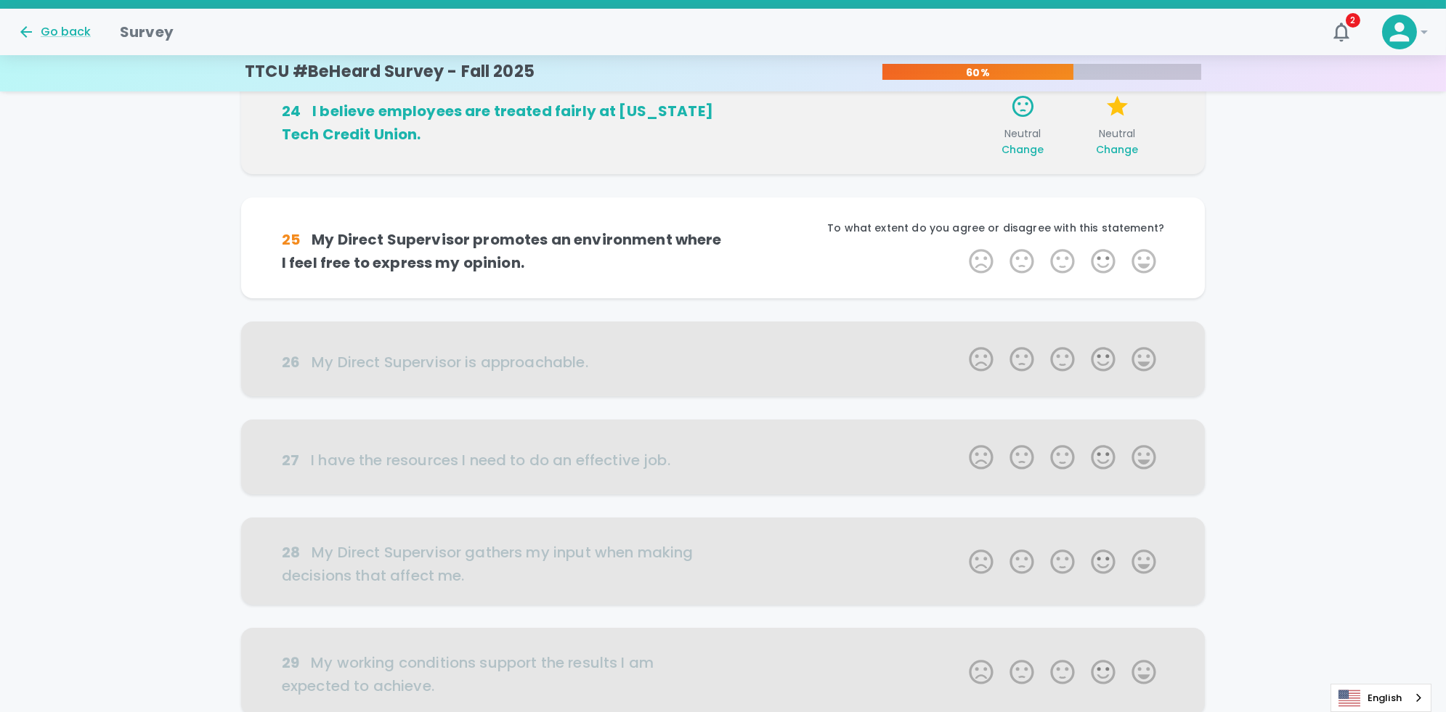
scroll to position [511, 0]
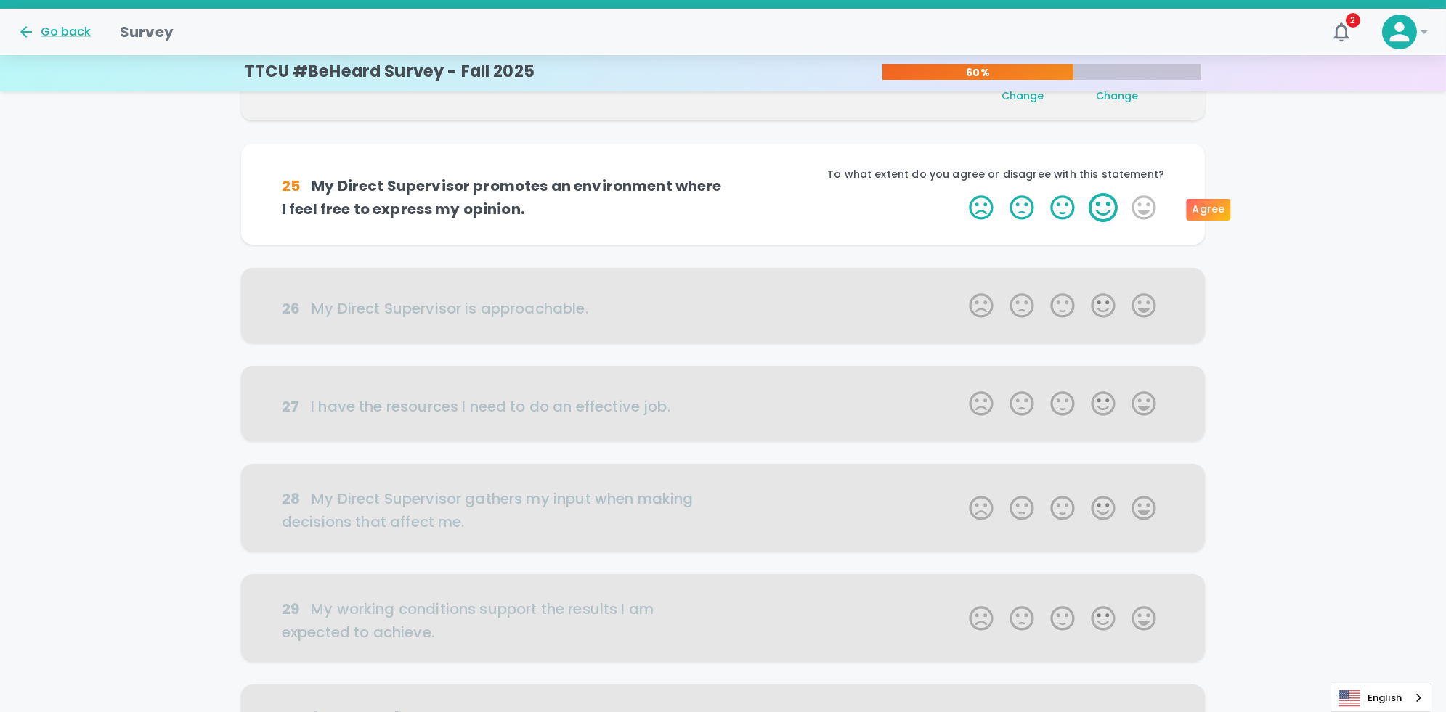
click at [727, 203] on label "4 Stars" at bounding box center [1103, 207] width 41 height 29
click at [727, 193] on input "4 Stars" at bounding box center [960, 192] width 1 height 1
click at [727, 203] on label "4 Stars" at bounding box center [1103, 207] width 41 height 29
click at [727, 193] on input "4 Stars" at bounding box center [960, 192] width 1 height 1
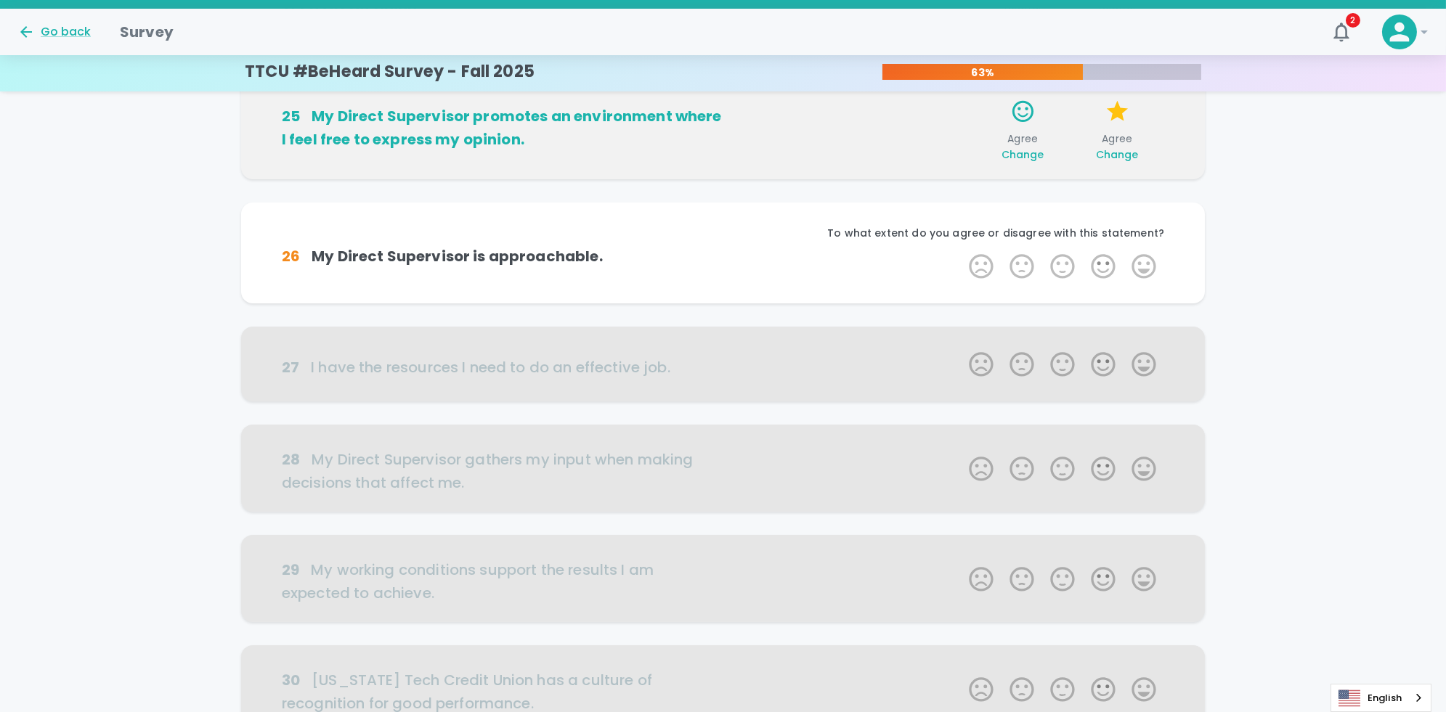
scroll to position [639, 0]
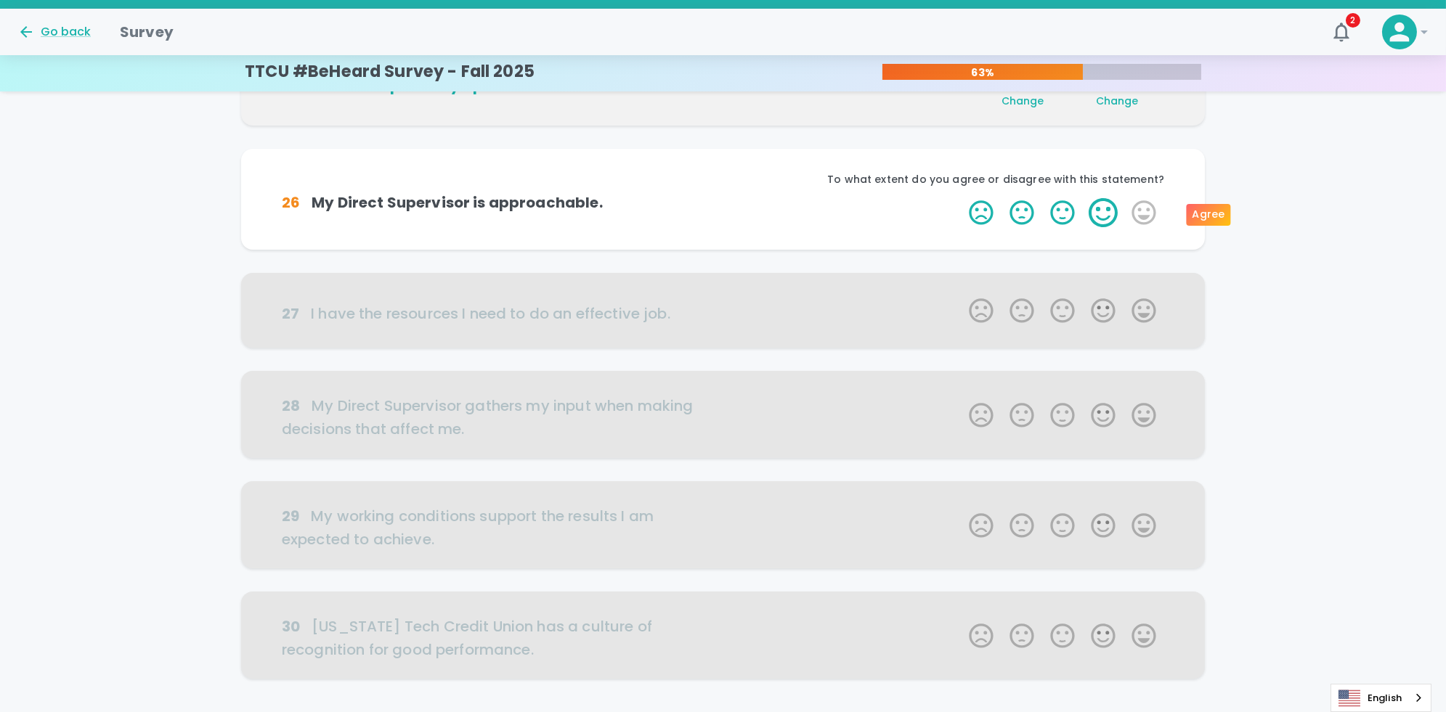
click at [727, 213] on label "4 Stars" at bounding box center [1103, 212] width 41 height 29
click at [727, 198] on input "4 Stars" at bounding box center [960, 197] width 1 height 1
click at [727, 213] on label "4 Stars" at bounding box center [1103, 212] width 41 height 29
click at [727, 198] on input "4 Stars" at bounding box center [960, 197] width 1 height 1
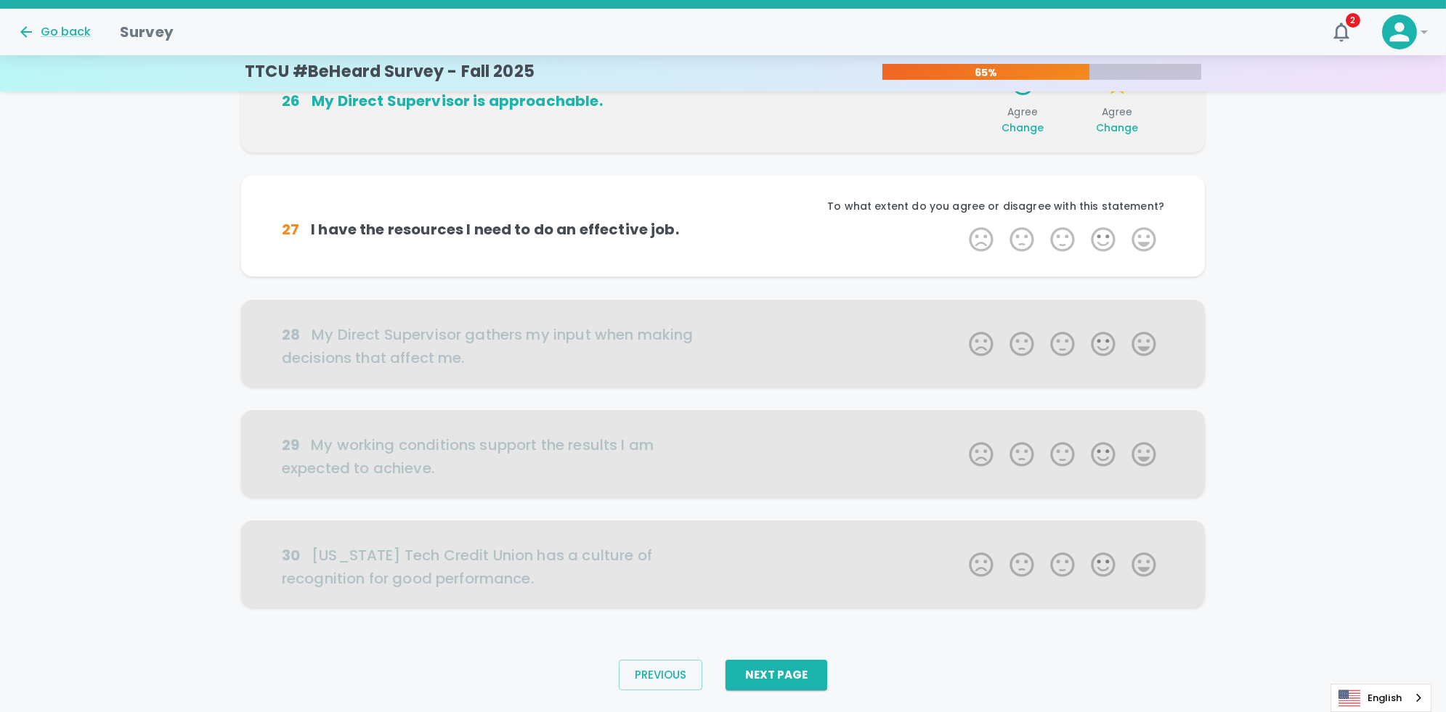
scroll to position [745, 0]
click at [727, 241] on label "3 Stars" at bounding box center [1062, 239] width 41 height 29
click at [727, 225] on input "3 Stars" at bounding box center [960, 224] width 1 height 1
click at [727, 241] on label "3 Stars" at bounding box center [1062, 239] width 41 height 29
click at [727, 225] on input "3 Stars" at bounding box center [960, 224] width 1 height 1
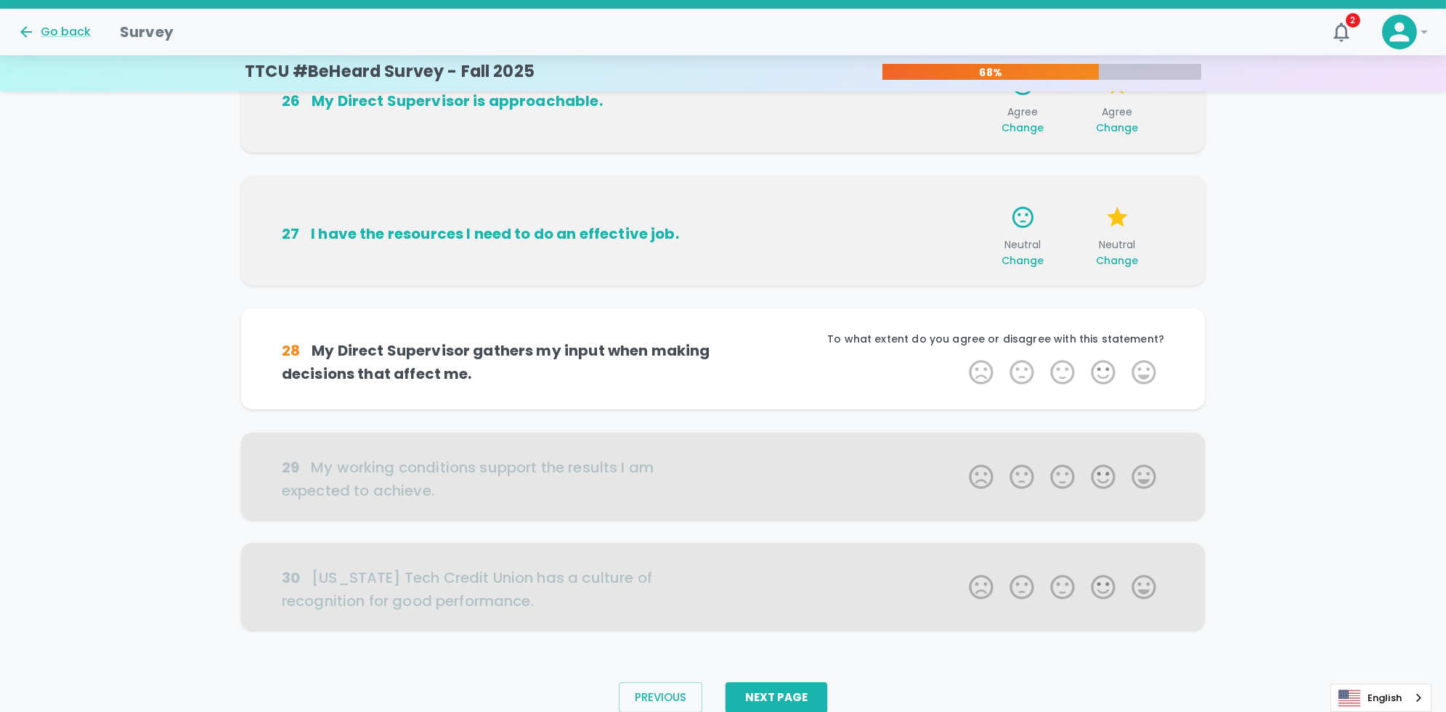
scroll to position [781, 0]
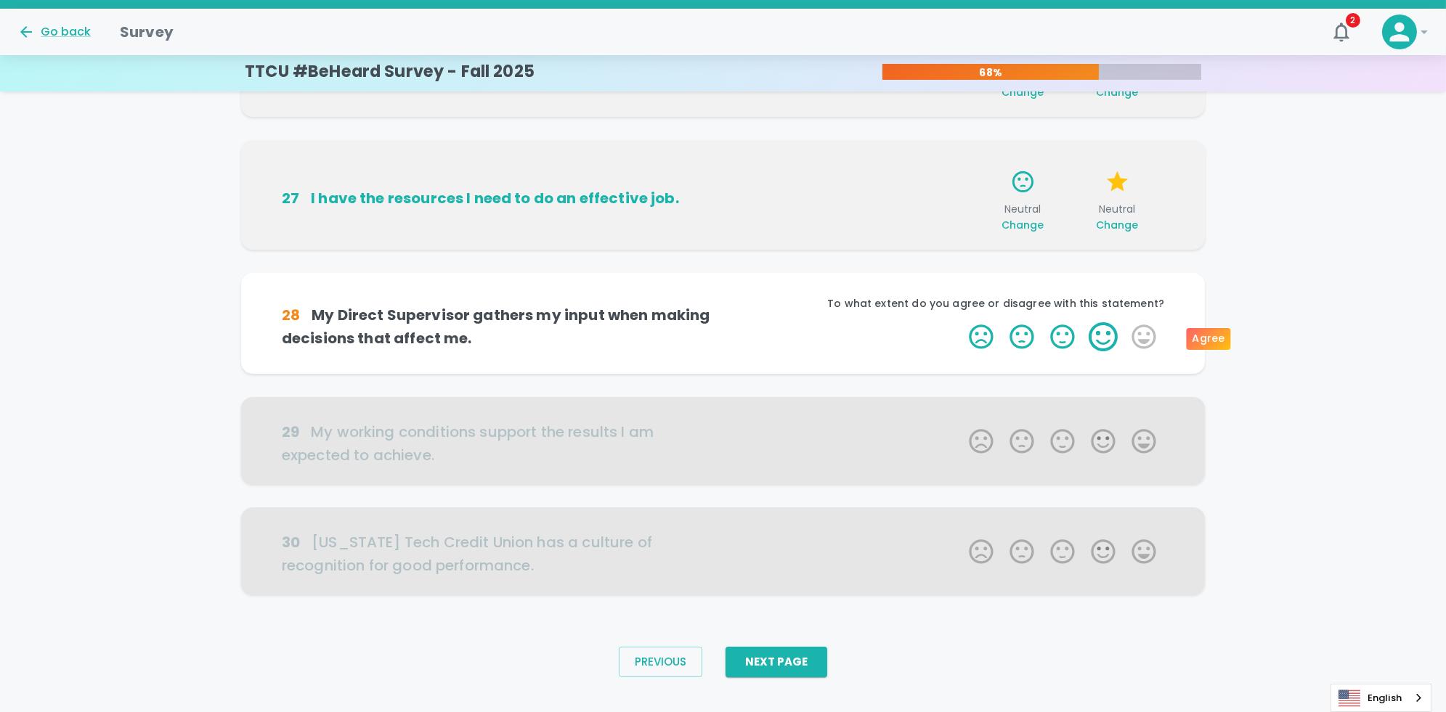
click at [727, 338] on label "4 Stars" at bounding box center [1103, 336] width 41 height 29
click at [727, 322] on input "4 Stars" at bounding box center [960, 322] width 1 height 1
click at [727, 336] on label "4 Stars" at bounding box center [1103, 336] width 41 height 29
click at [727, 322] on input "4 Stars" at bounding box center [960, 322] width 1 height 1
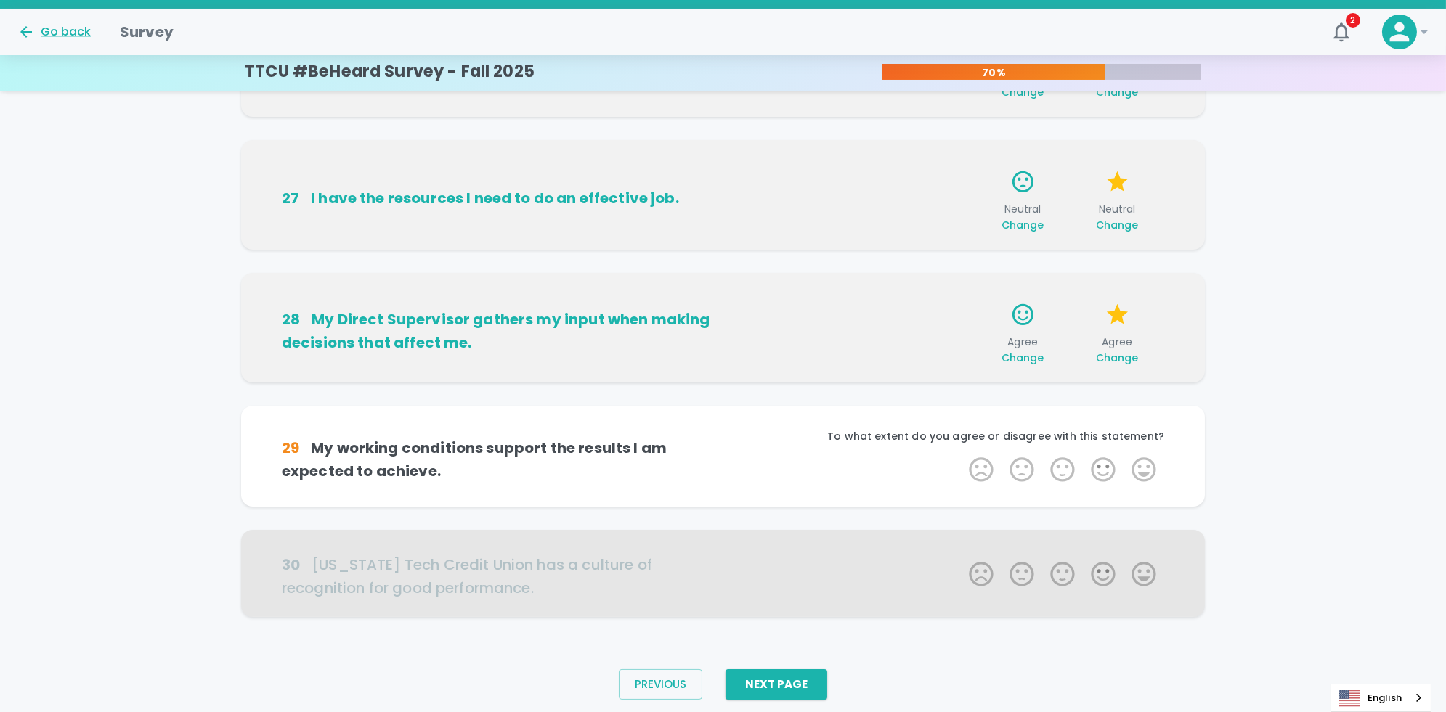
scroll to position [803, 0]
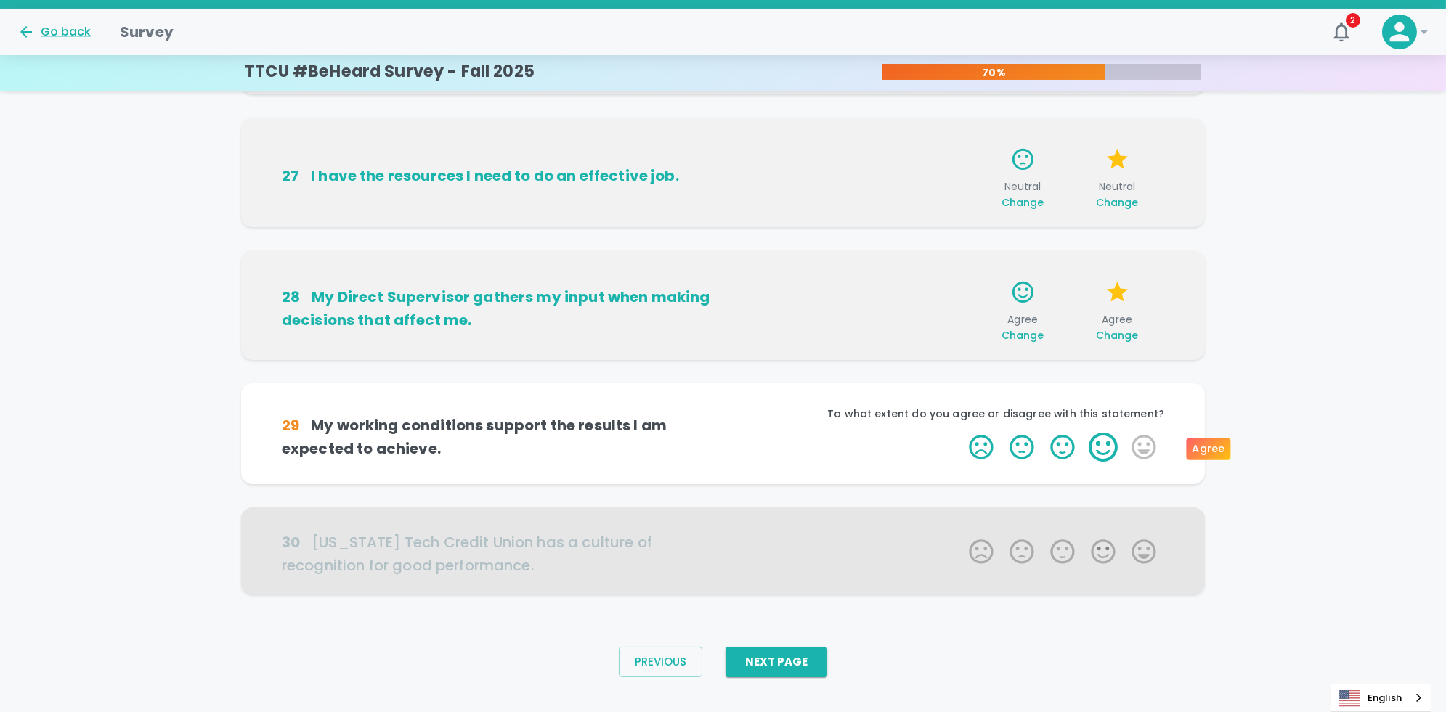
click at [727, 451] on label "4 Stars" at bounding box center [1103, 447] width 41 height 29
click at [727, 433] on input "4 Stars" at bounding box center [960, 432] width 1 height 1
click at [727, 451] on label "4 Stars" at bounding box center [1103, 447] width 41 height 29
click at [727, 433] on input "4 Stars" at bounding box center [960, 432] width 1 height 1
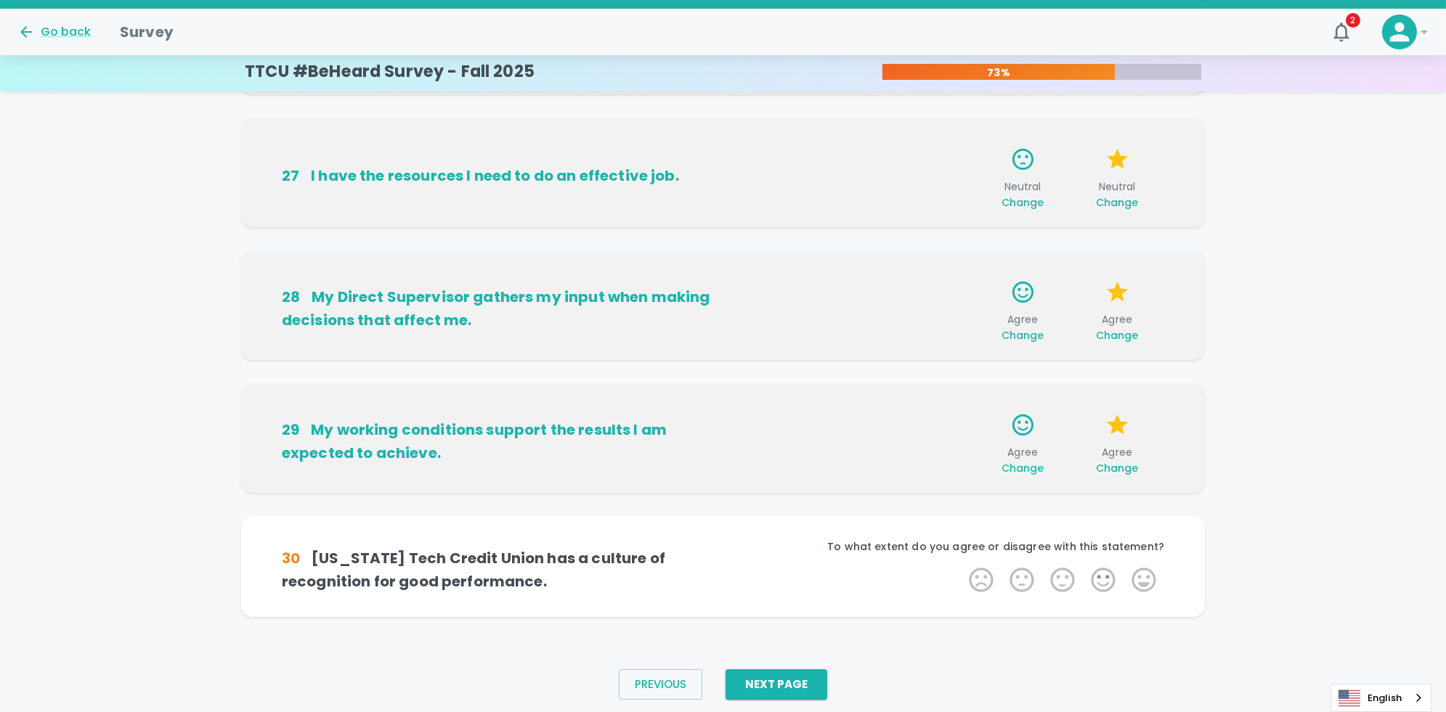
scroll to position [826, 0]
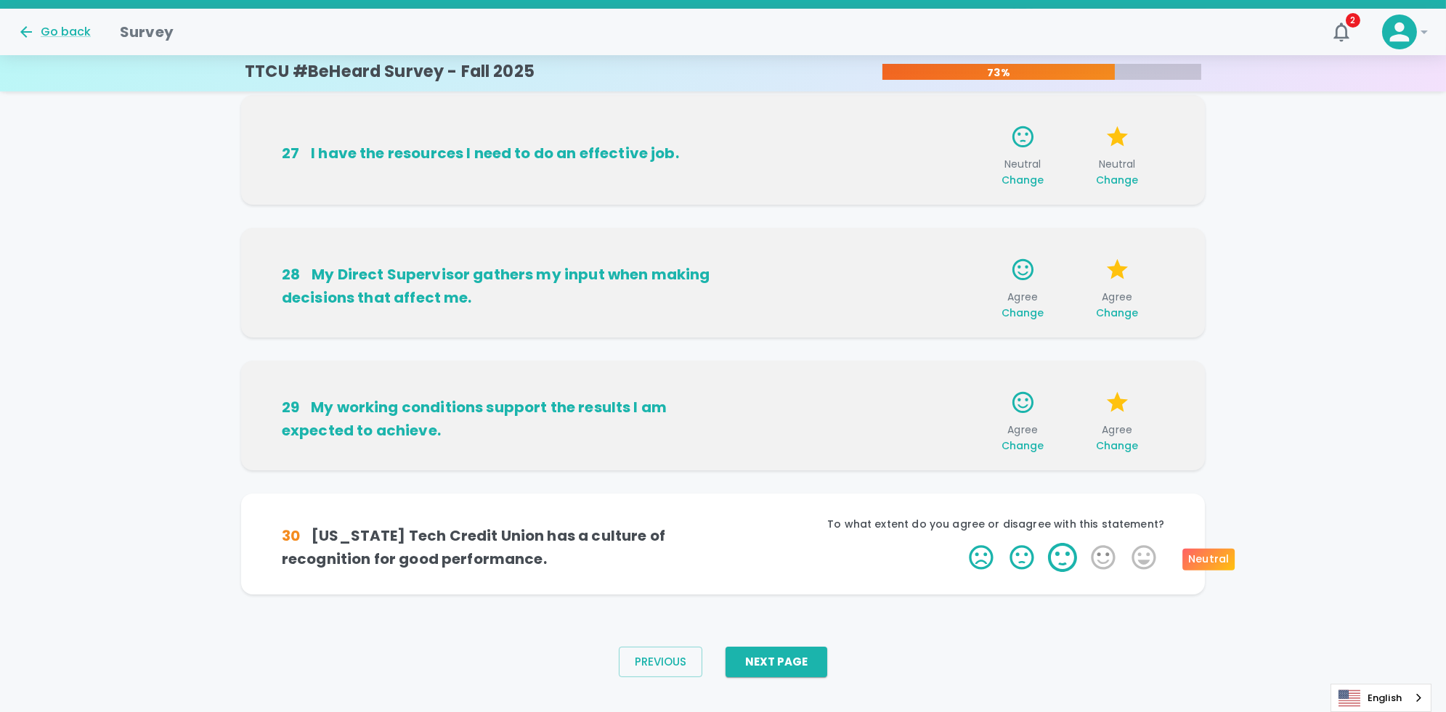
click at [727, 556] on label "3 Stars" at bounding box center [1062, 557] width 41 height 29
click at [727, 543] on input "3 Stars" at bounding box center [960, 542] width 1 height 1
click at [727, 556] on label "3 Stars" at bounding box center [1062, 557] width 41 height 29
click at [727, 543] on input "3 Stars" at bounding box center [960, 542] width 1 height 1
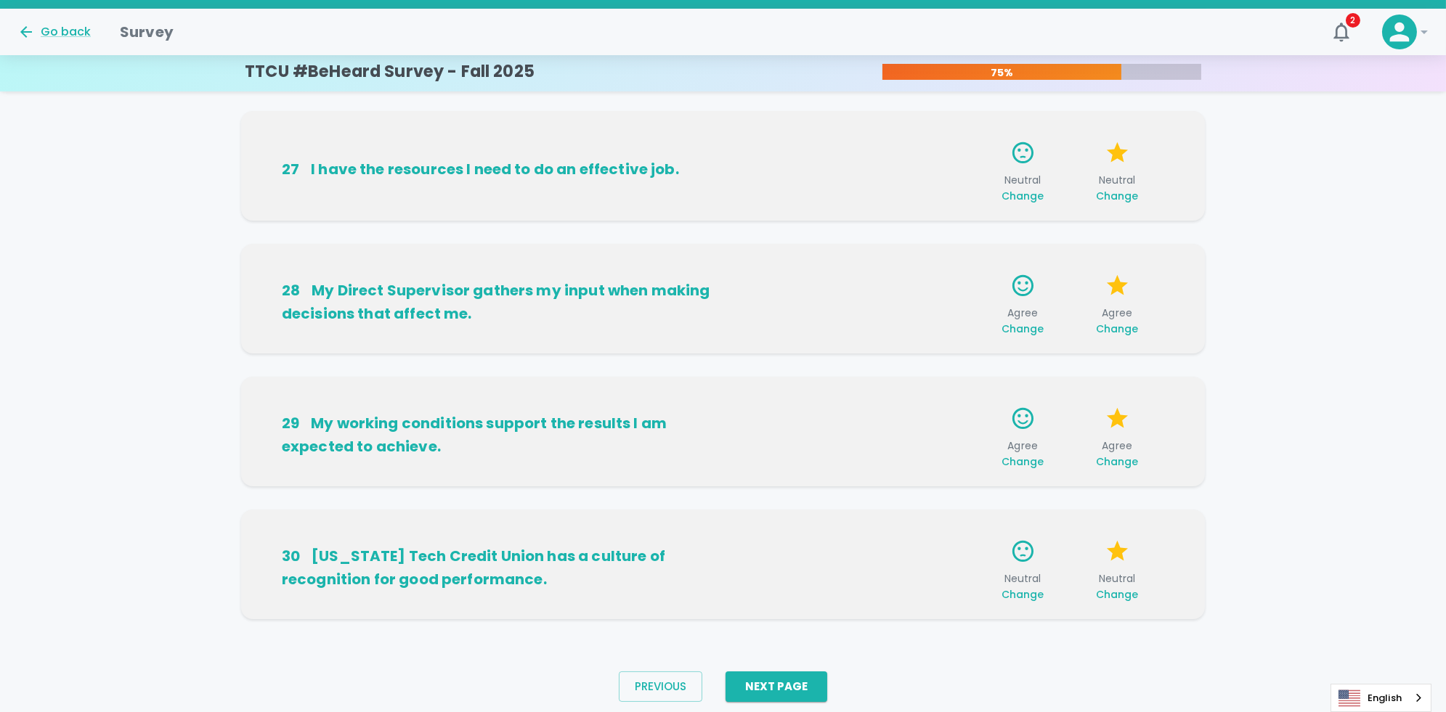
scroll to position [857, 0]
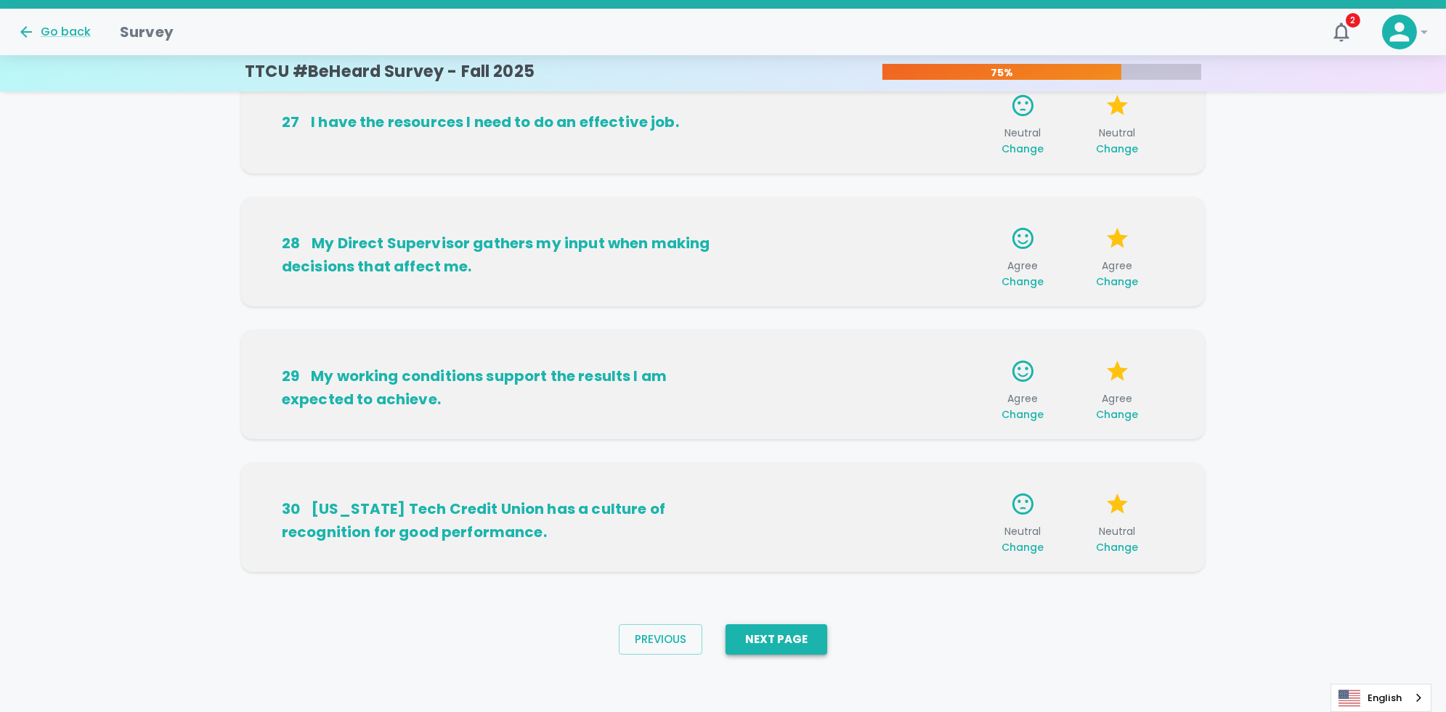
click at [727, 635] on button "Next Page" at bounding box center [776, 639] width 102 height 30
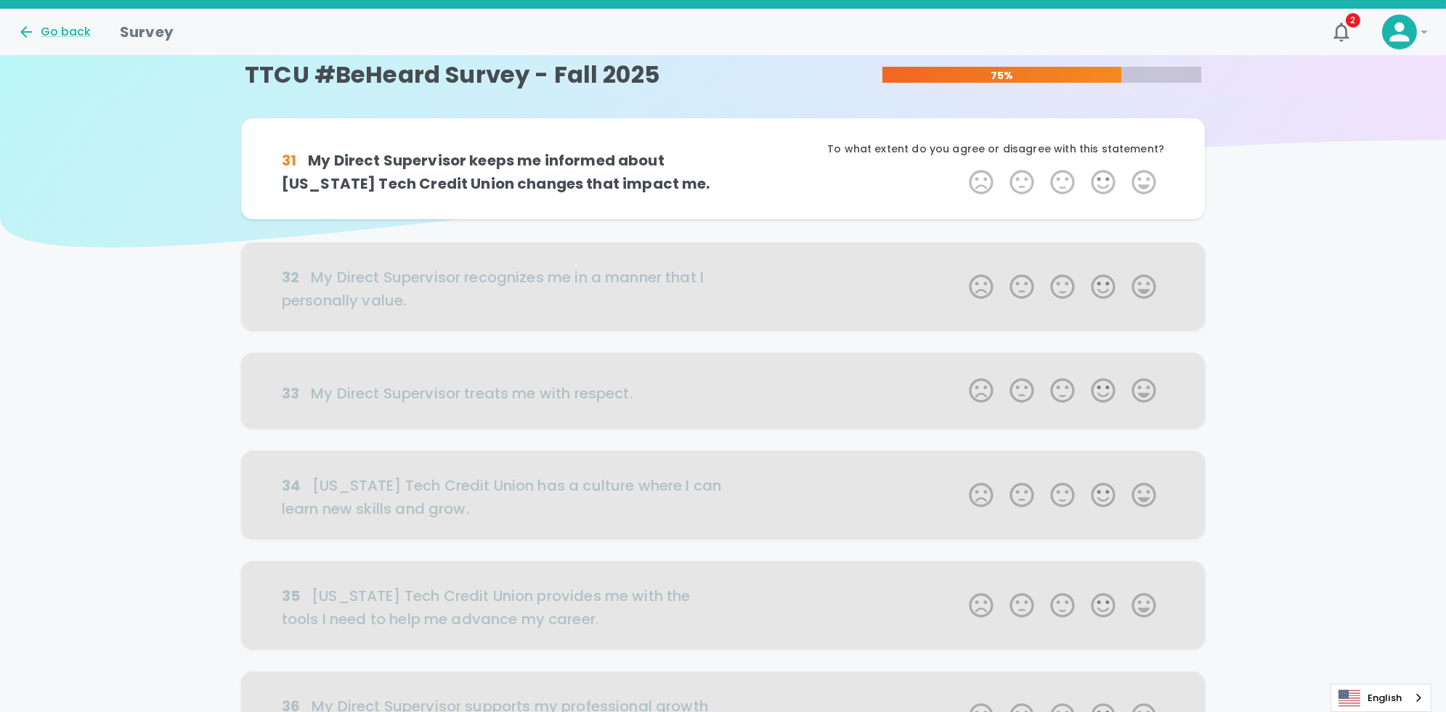
scroll to position [0, 0]
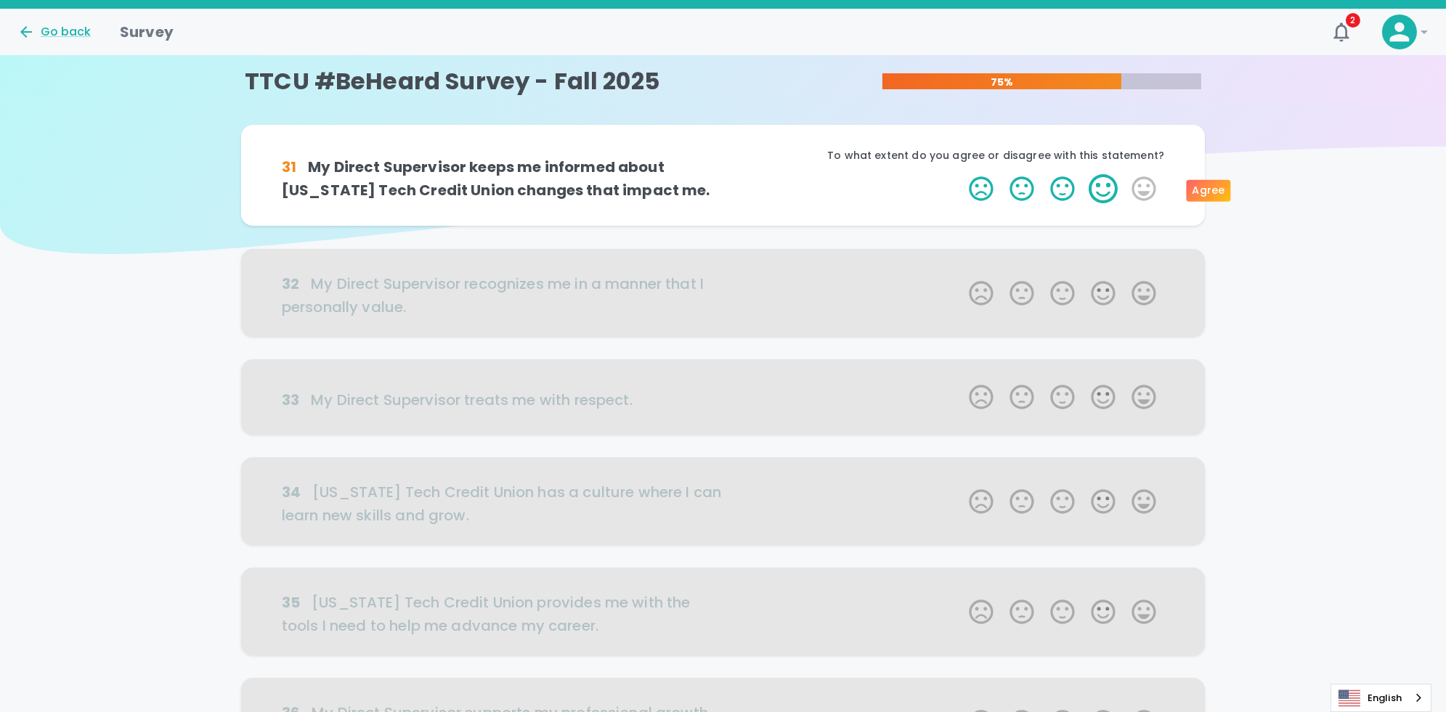
click at [727, 190] on label "4 Stars" at bounding box center [1103, 188] width 41 height 29
click at [727, 174] on input "4 Stars" at bounding box center [960, 174] width 1 height 1
click at [727, 190] on label "4 Stars" at bounding box center [1103, 188] width 41 height 29
click at [727, 174] on input "4 Stars" at bounding box center [960, 174] width 1 height 1
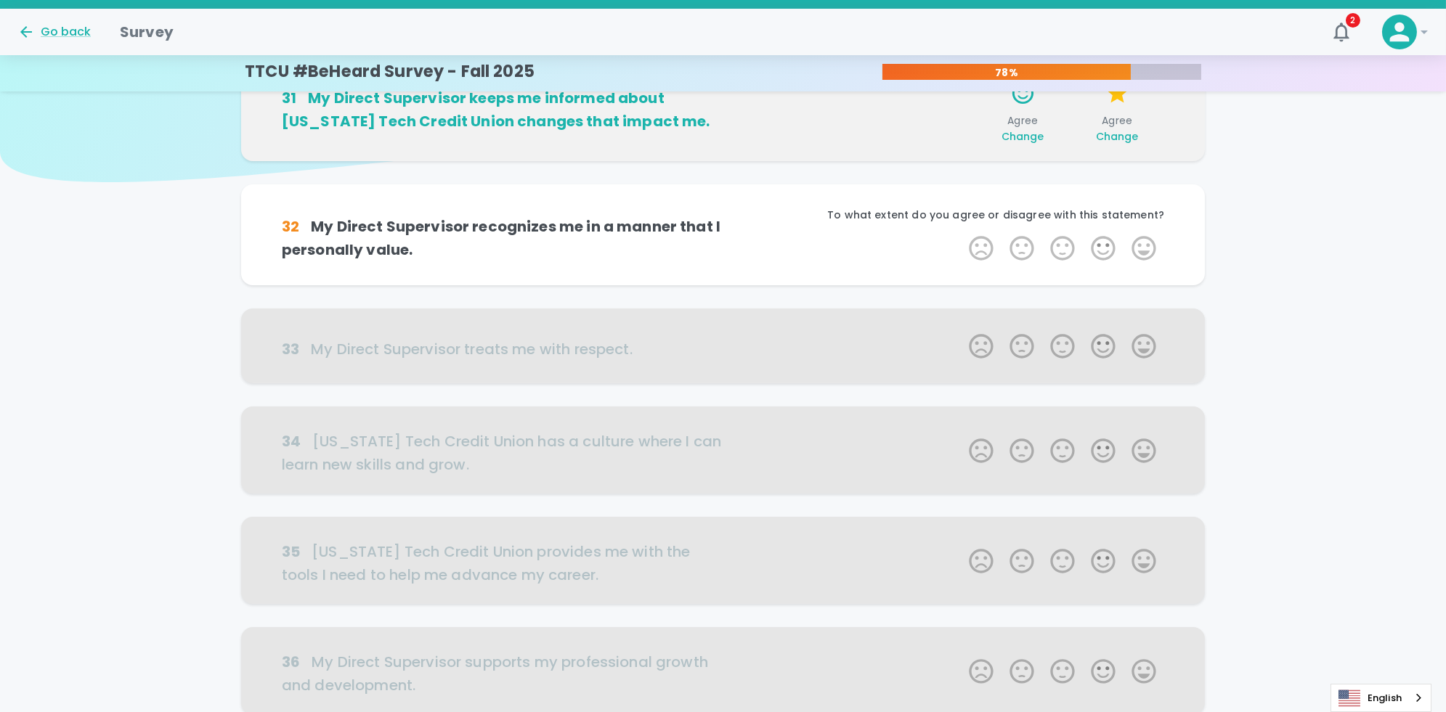
scroll to position [128, 0]
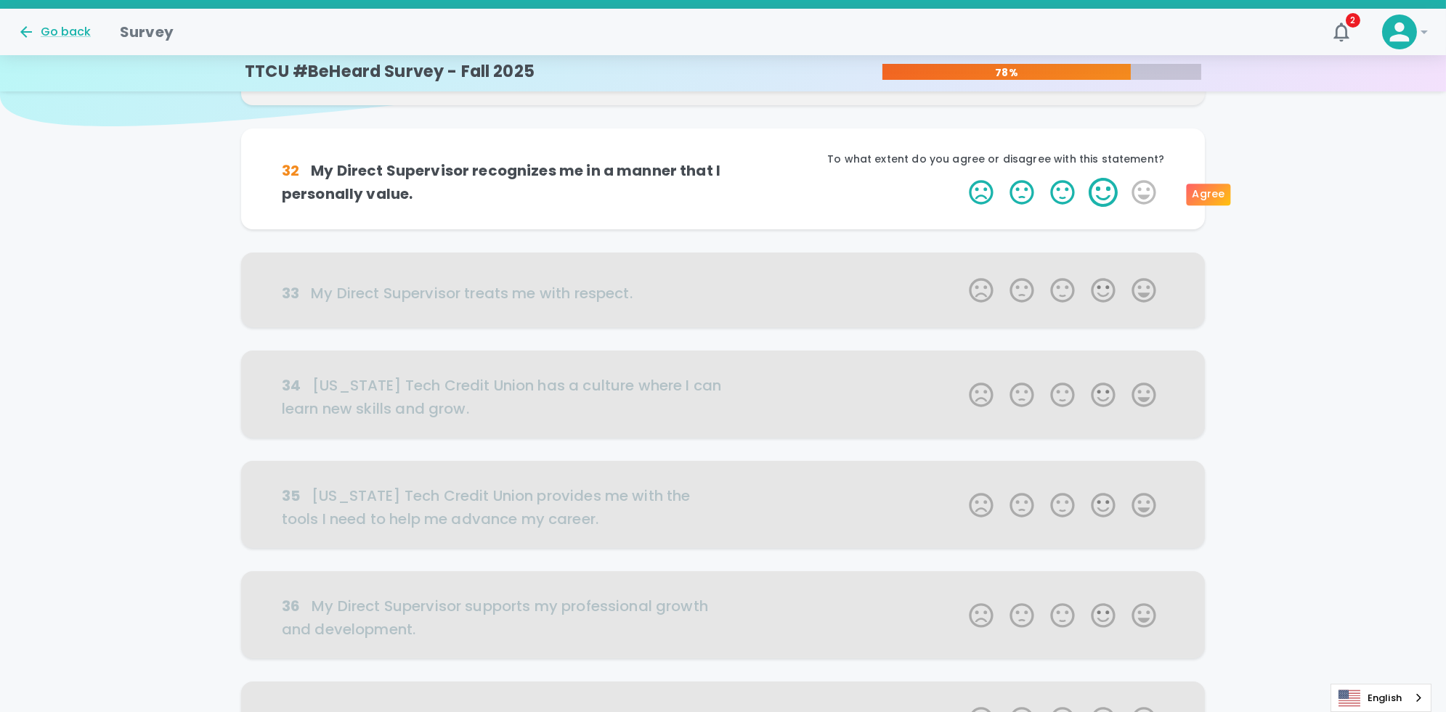
click at [727, 190] on label "4 Stars" at bounding box center [1103, 192] width 41 height 29
click at [727, 178] on input "4 Stars" at bounding box center [960, 177] width 1 height 1
click at [727, 194] on label "4 Stars" at bounding box center [1103, 192] width 41 height 29
click at [727, 178] on input "4 Stars" at bounding box center [960, 177] width 1 height 1
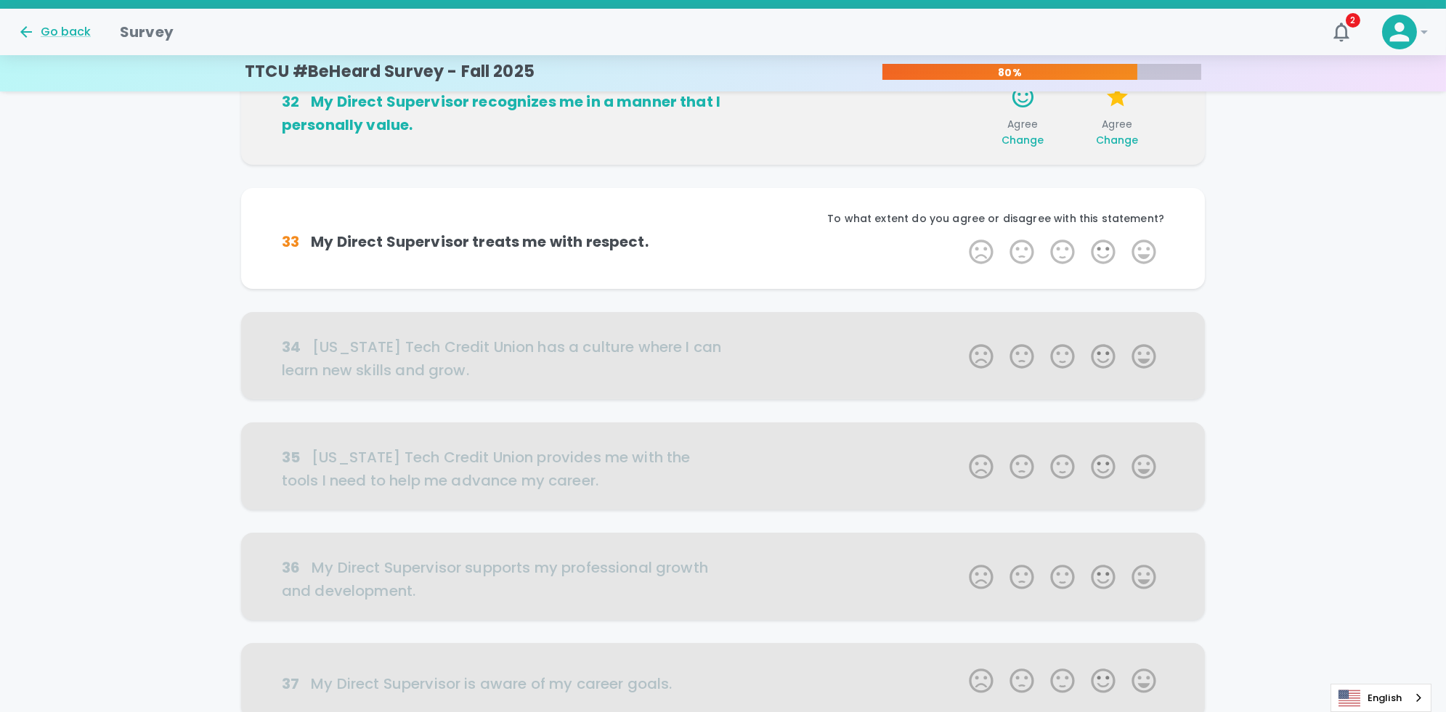
scroll to position [256, 0]
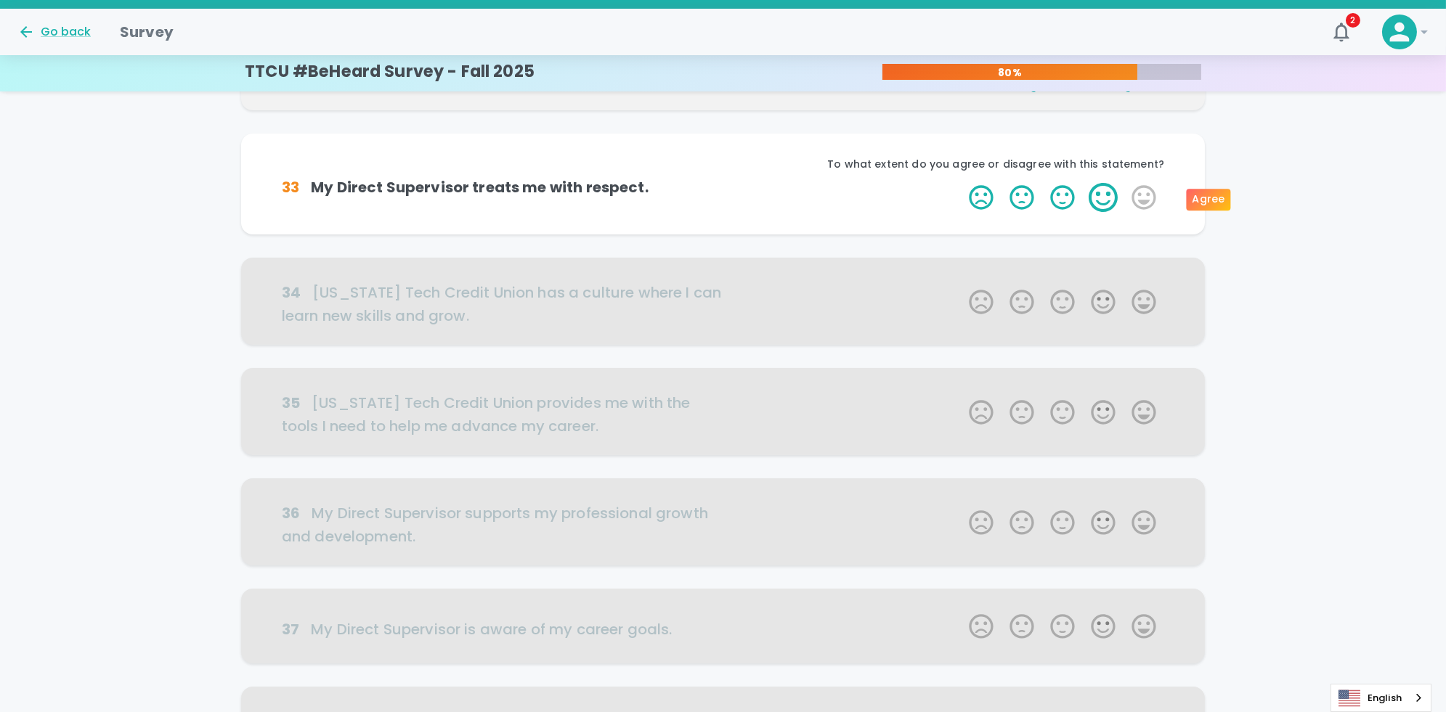
click at [727, 200] on label "4 Stars" at bounding box center [1103, 197] width 41 height 29
click at [727, 183] on input "4 Stars" at bounding box center [960, 182] width 1 height 1
click at [727, 200] on label "4 Stars" at bounding box center [1103, 197] width 41 height 29
click at [727, 183] on input "4 Stars" at bounding box center [960, 182] width 1 height 1
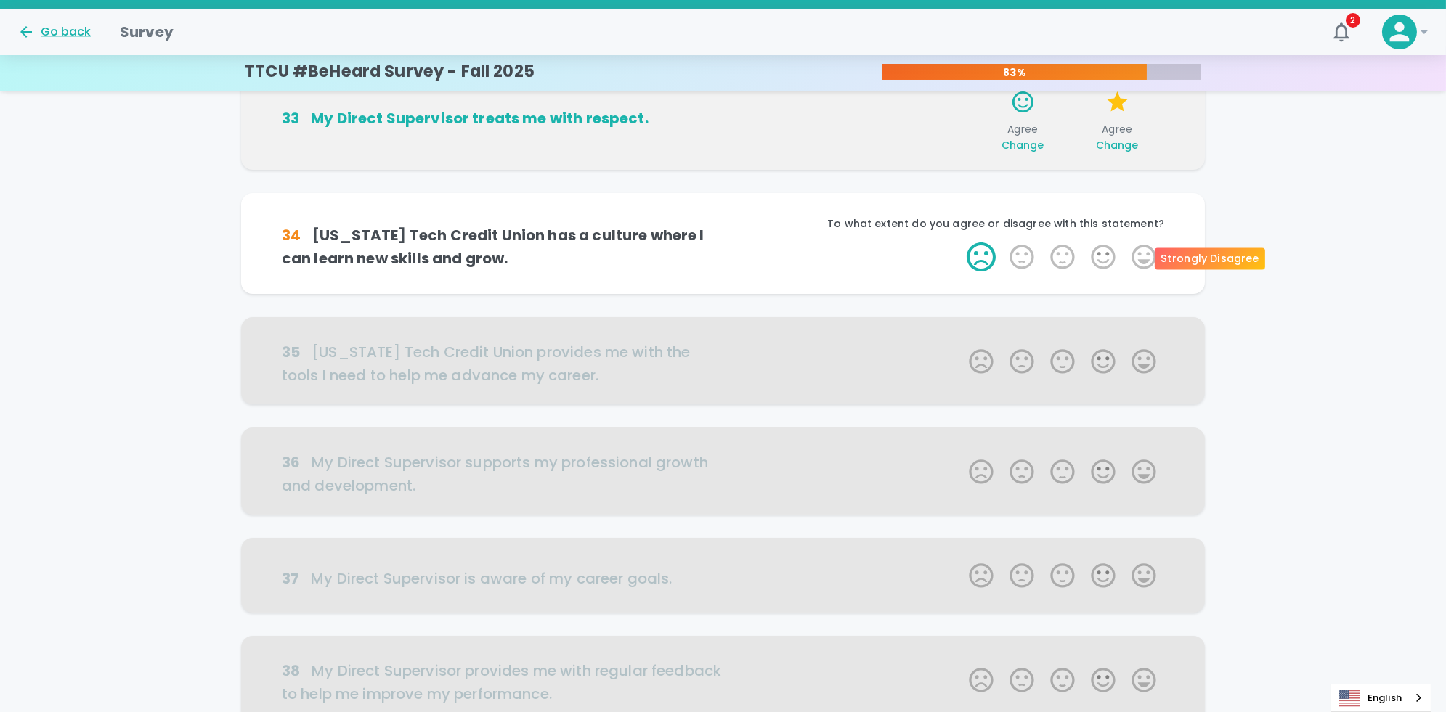
scroll to position [383, 0]
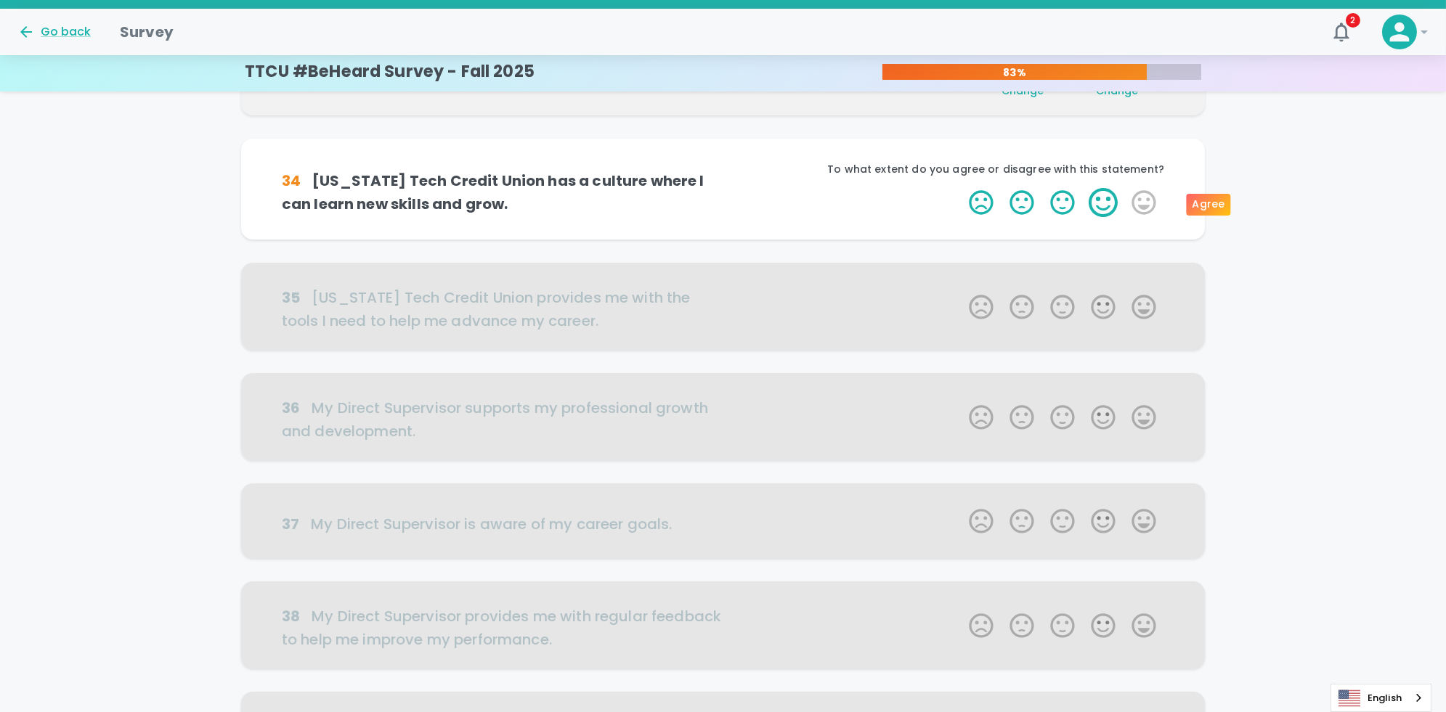
click at [727, 201] on label "4 Stars" at bounding box center [1103, 202] width 41 height 29
click at [727, 188] on input "4 Stars" at bounding box center [960, 187] width 1 height 1
click at [727, 201] on label "4 Stars" at bounding box center [1103, 202] width 41 height 29
click at [727, 188] on input "4 Stars" at bounding box center [960, 187] width 1 height 1
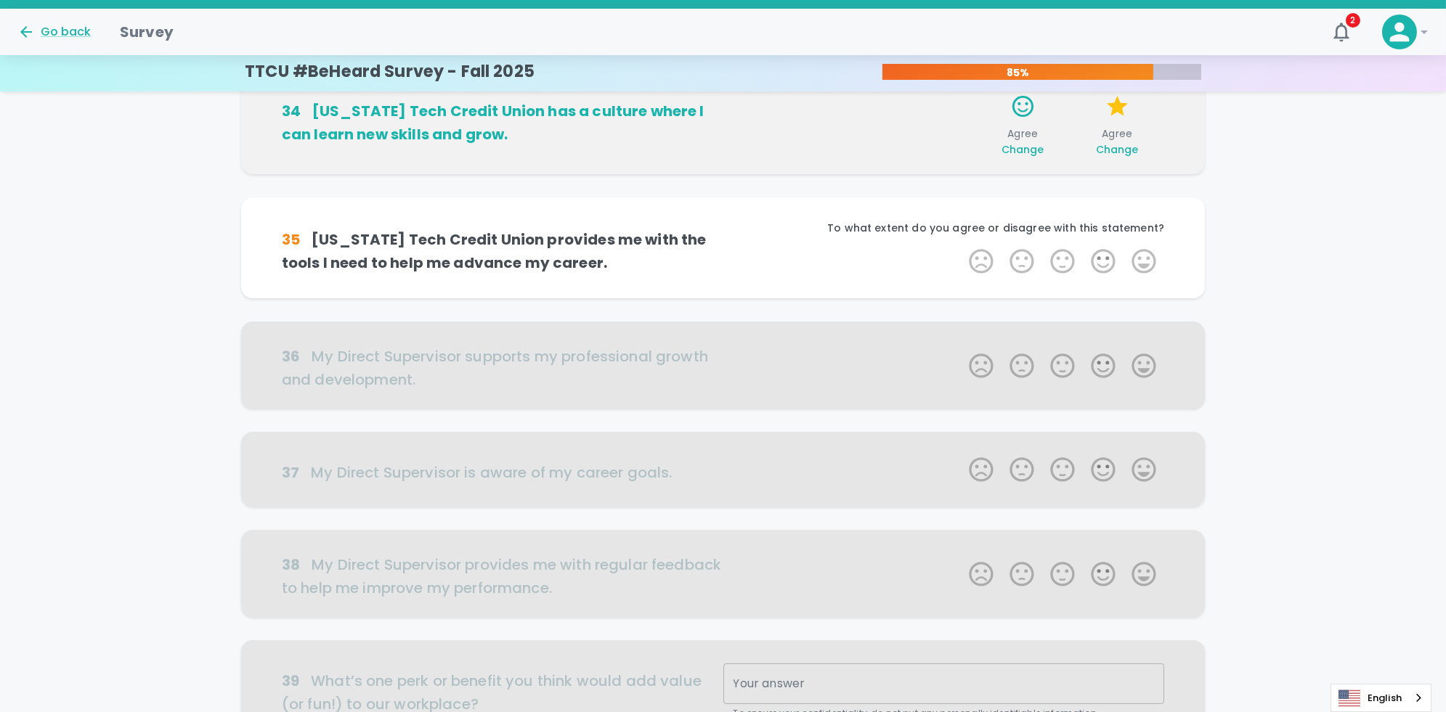
scroll to position [511, 0]
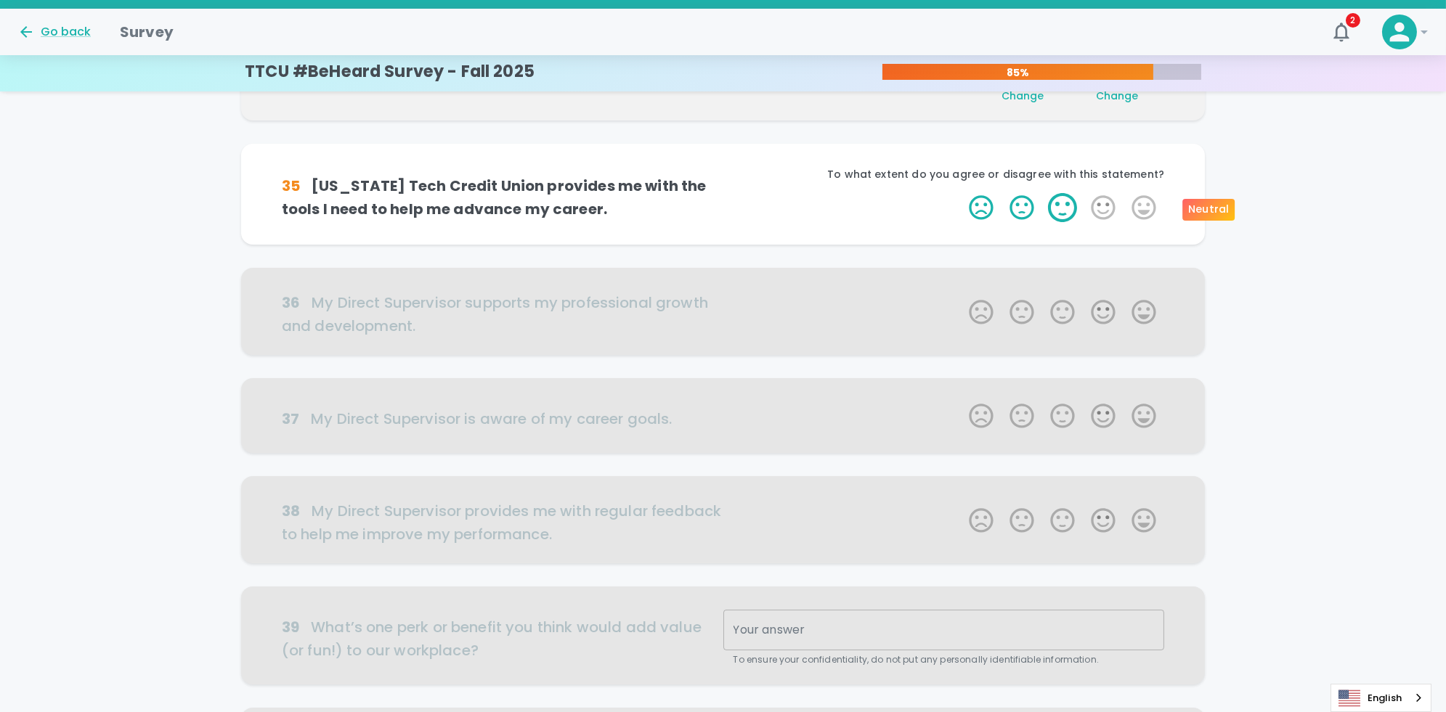
click at [727, 202] on label "3 Stars" at bounding box center [1062, 207] width 41 height 29
click at [727, 193] on input "3 Stars" at bounding box center [960, 192] width 1 height 1
click at [727, 208] on label "3 Stars" at bounding box center [1062, 207] width 41 height 29
click at [727, 193] on input "3 Stars" at bounding box center [960, 192] width 1 height 1
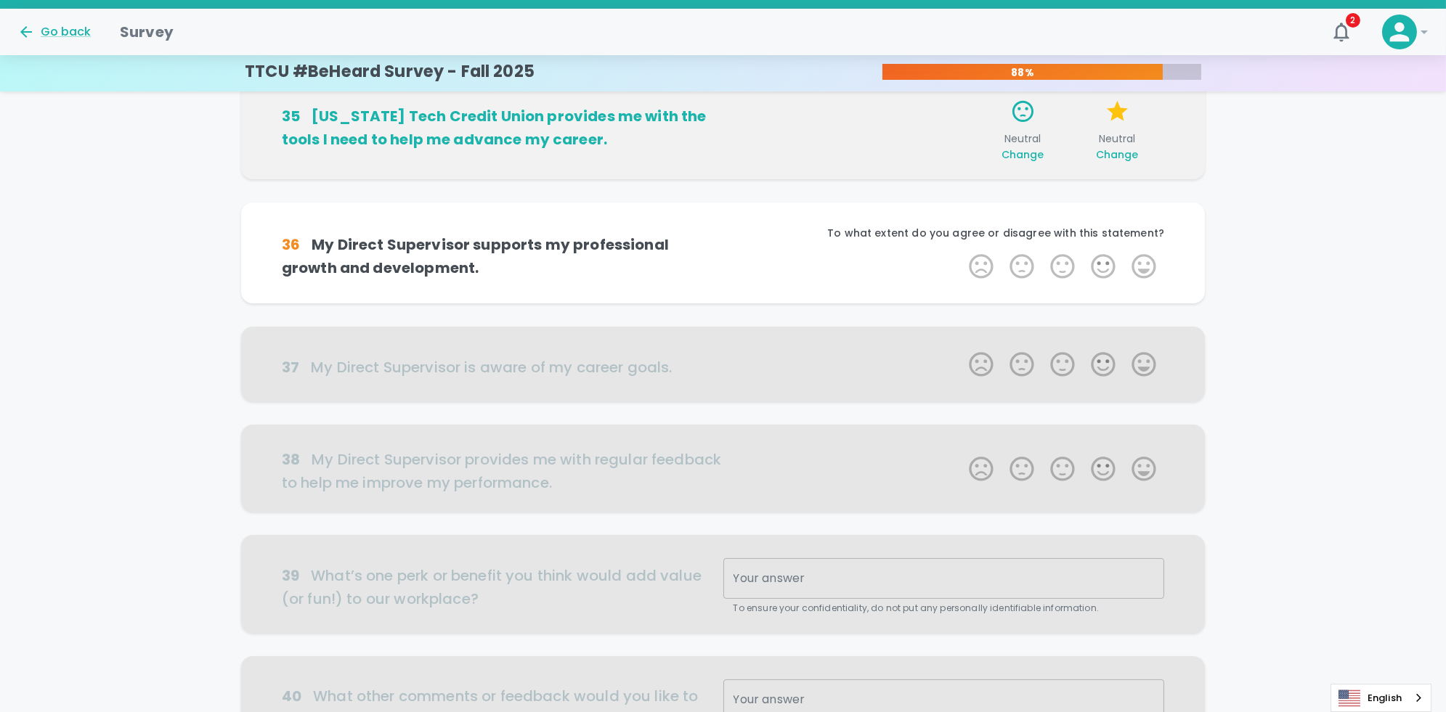
scroll to position [639, 0]
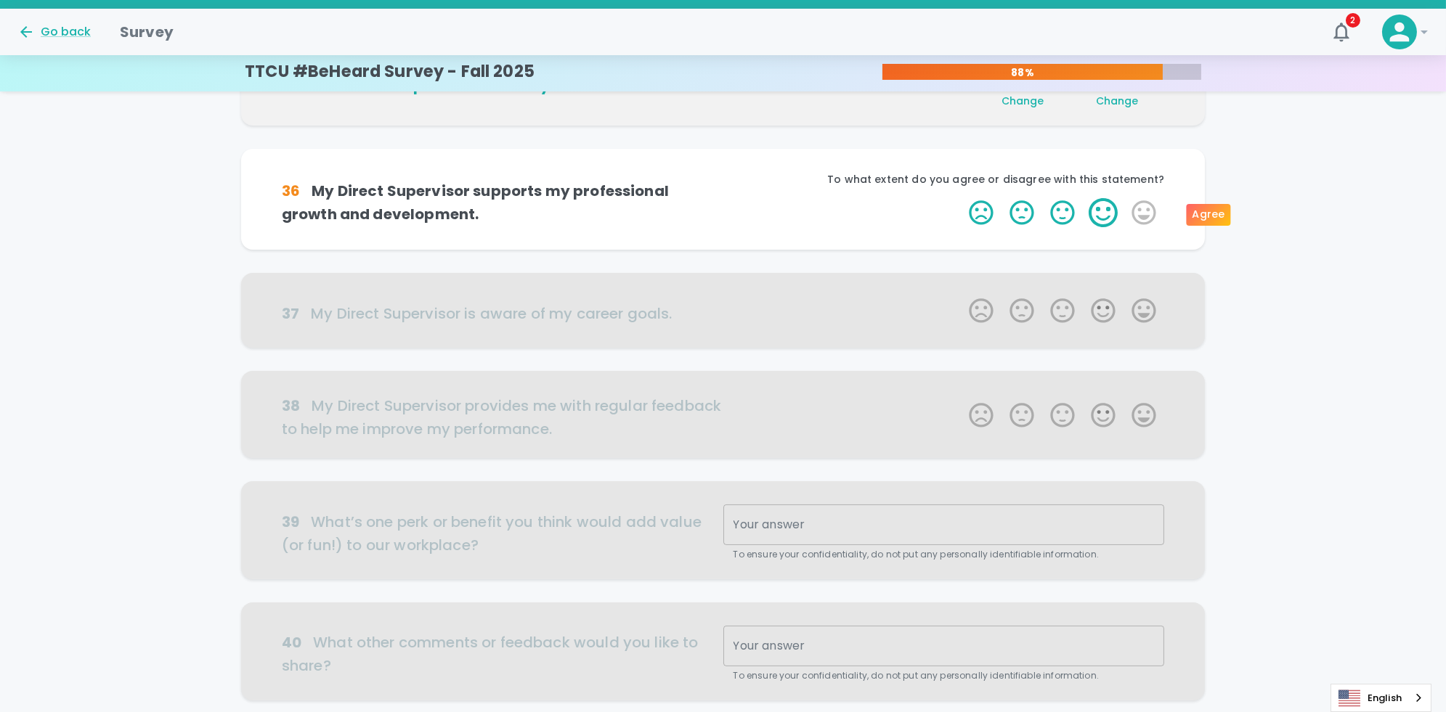
click at [727, 208] on label "4 Stars" at bounding box center [1103, 212] width 41 height 29
click at [727, 198] on input "4 Stars" at bounding box center [960, 197] width 1 height 1
click at [727, 208] on label "4 Stars" at bounding box center [1103, 212] width 41 height 29
click at [727, 198] on input "4 Stars" at bounding box center [960, 197] width 1 height 1
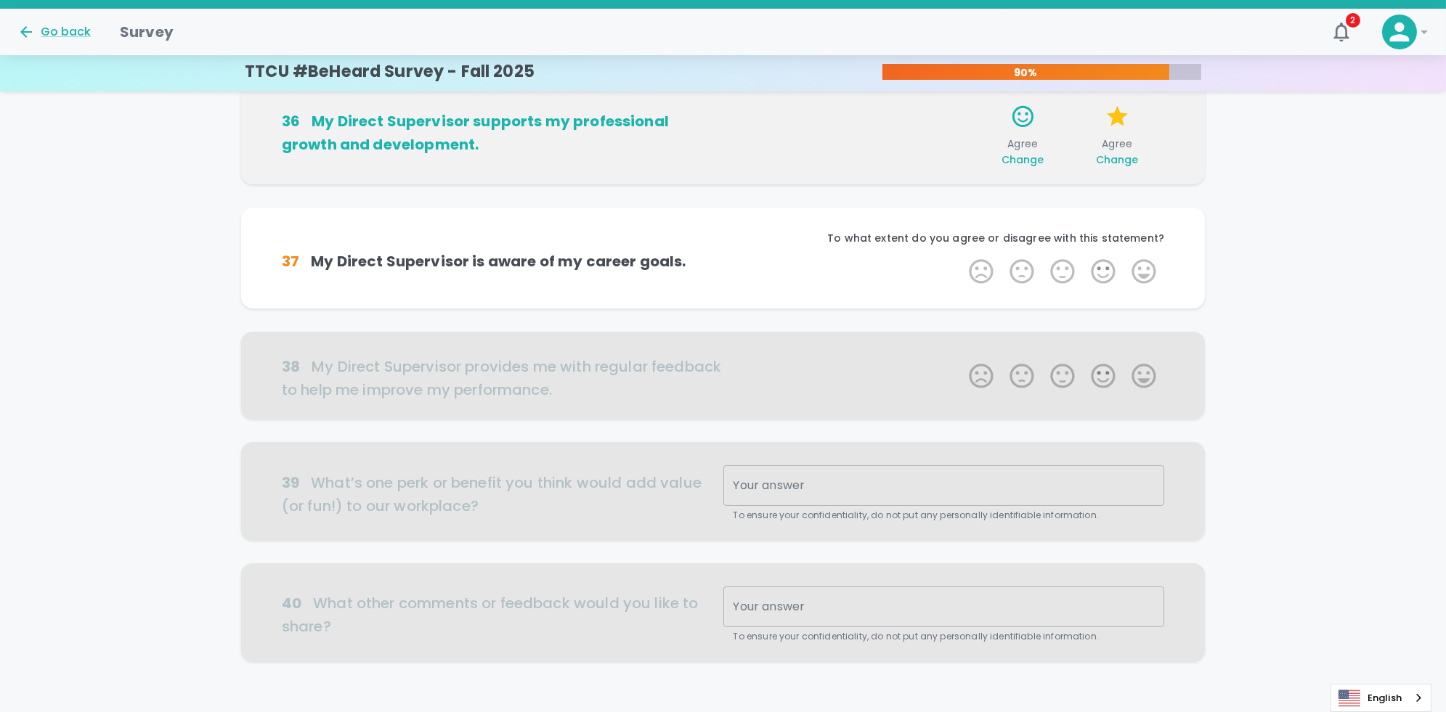
scroll to position [767, 0]
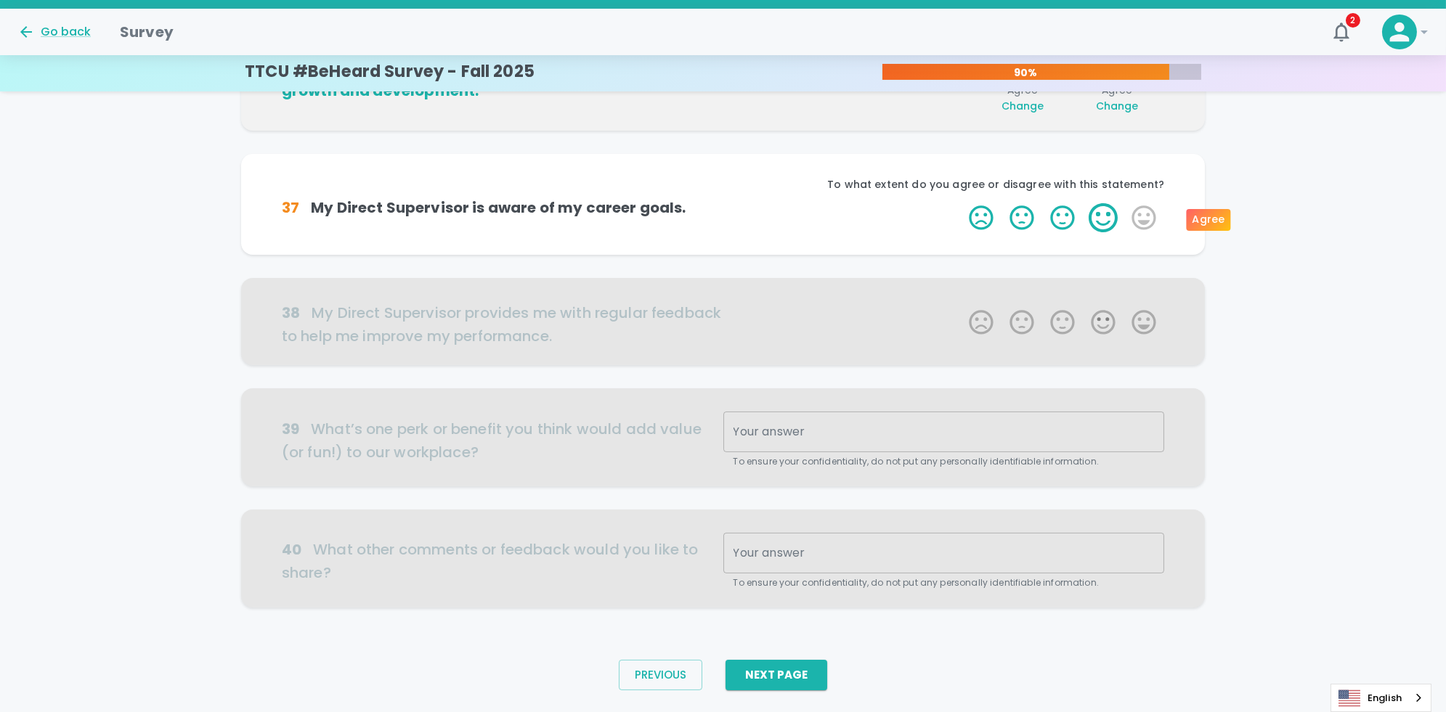
click at [727, 210] on label "4 Stars" at bounding box center [1103, 217] width 41 height 29
click at [727, 203] on input "4 Stars" at bounding box center [960, 203] width 1 height 1
click at [727, 217] on label "4 Stars" at bounding box center [1103, 217] width 41 height 29
click at [727, 203] on input "4 Stars" at bounding box center [960, 203] width 1 height 1
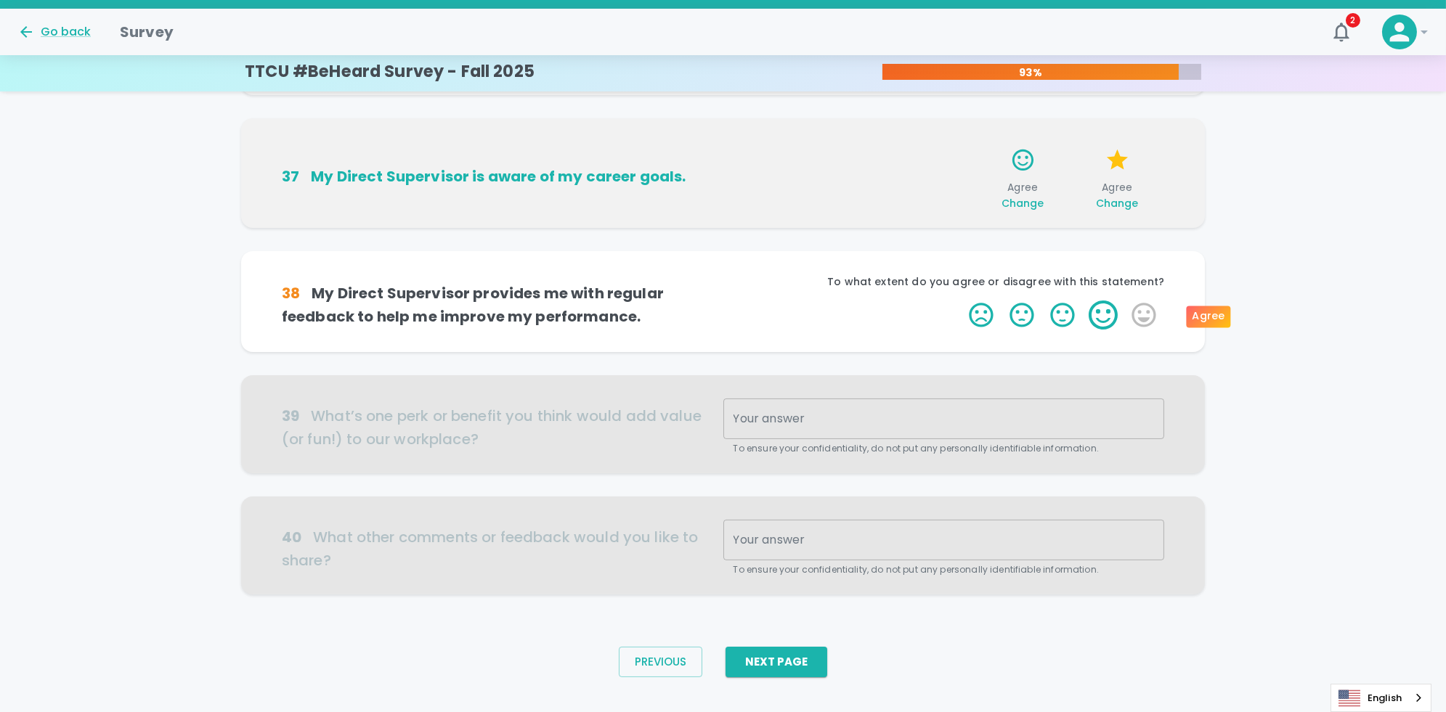
click at [727, 318] on label "4 Stars" at bounding box center [1103, 315] width 41 height 29
click at [727, 301] on input "4 Stars" at bounding box center [960, 300] width 1 height 1
click at [727, 314] on label "4 Stars" at bounding box center [1103, 315] width 41 height 29
click at [727, 301] on input "4 Stars" at bounding box center [960, 300] width 1 height 1
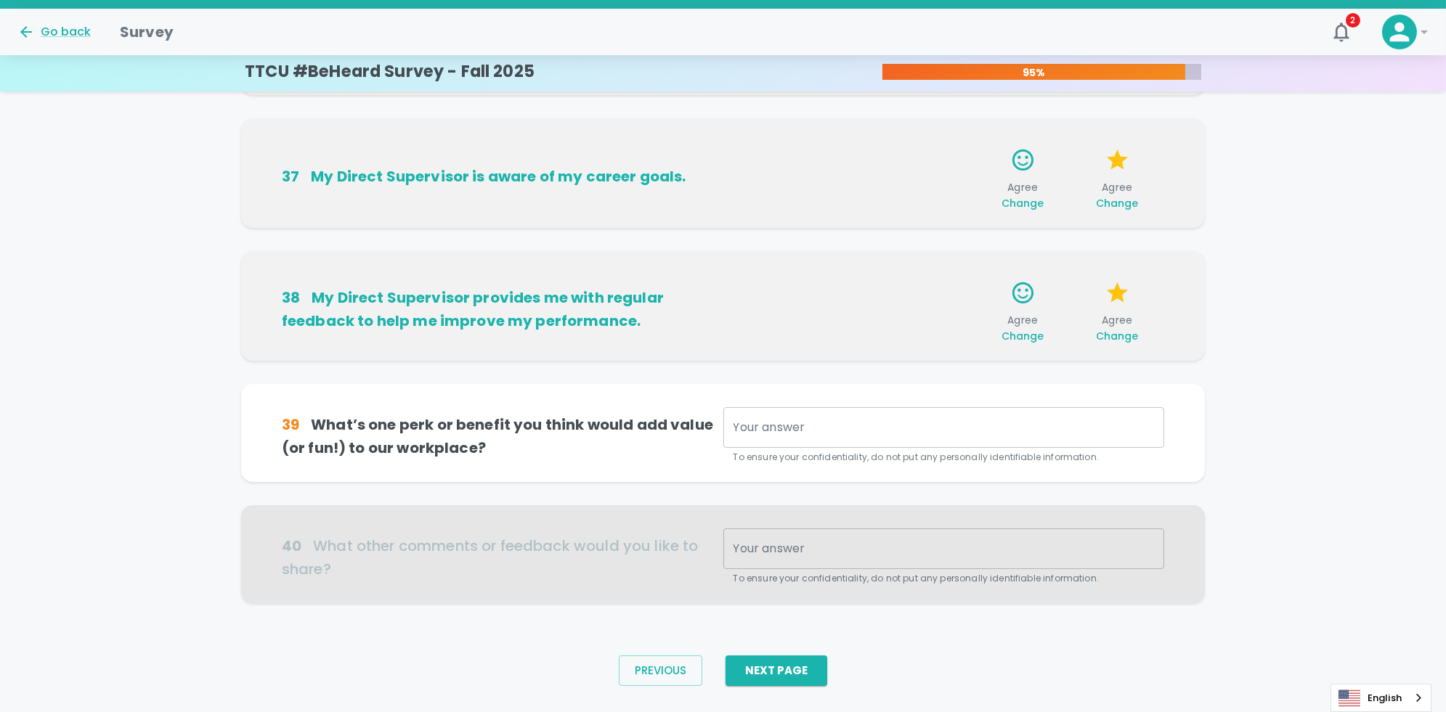
scroll to position [825, 0]
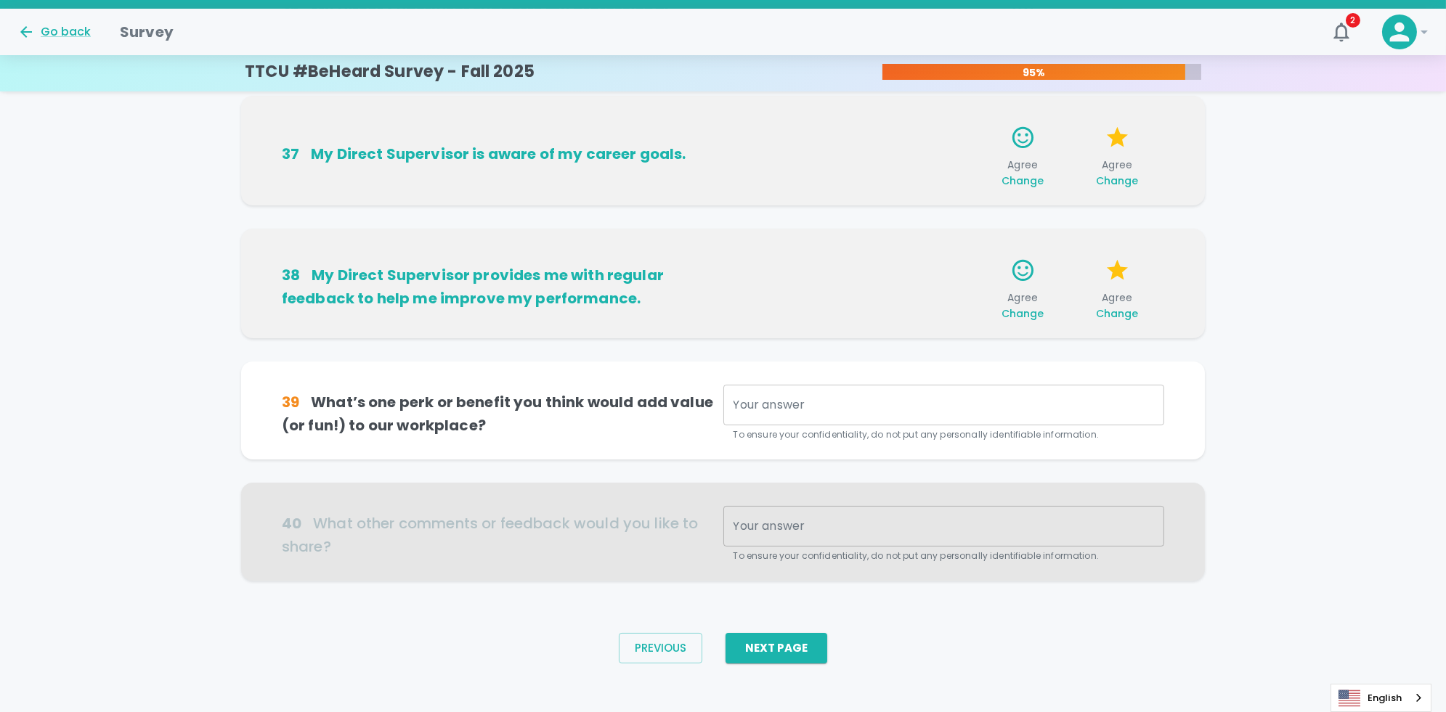
click at [727, 407] on textarea "Your answer" at bounding box center [943, 405] width 421 height 17
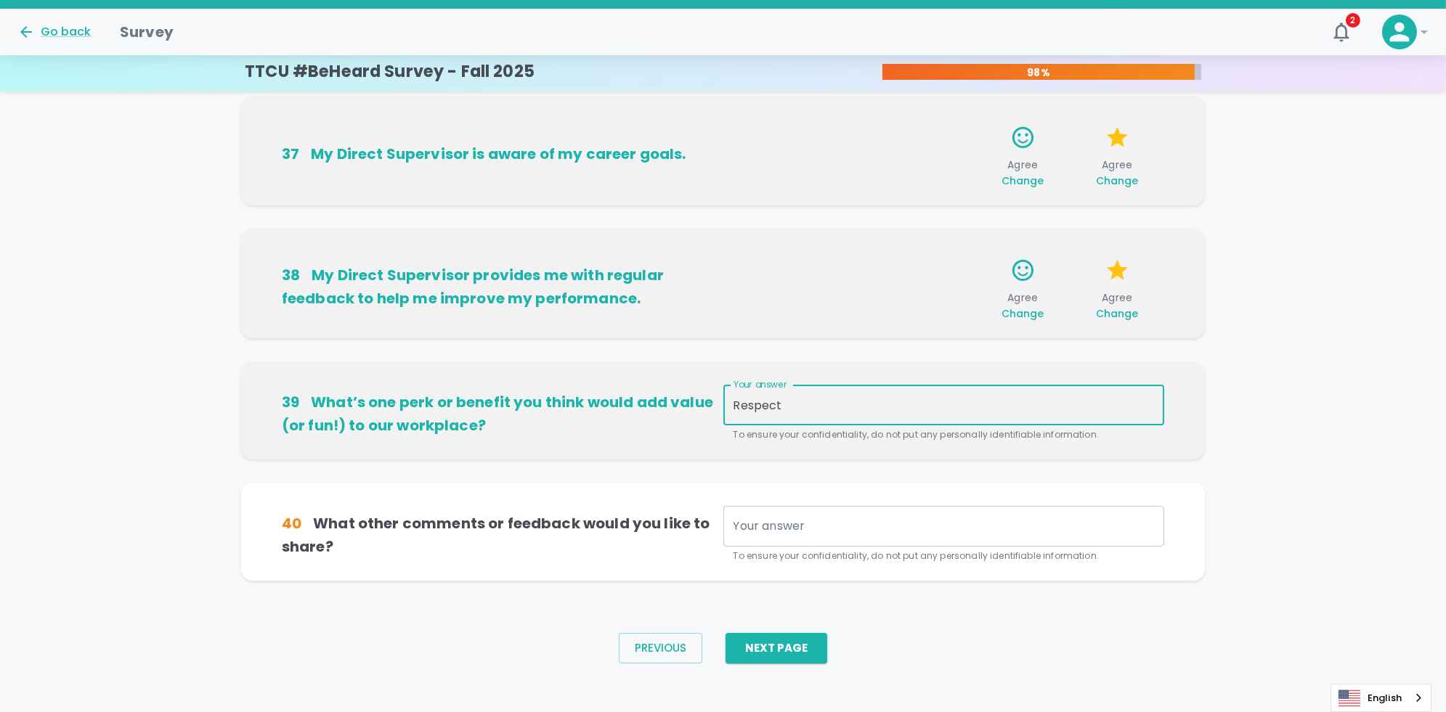
type textarea "Respect"
click at [727, 534] on div "x Your answer" at bounding box center [943, 526] width 441 height 41
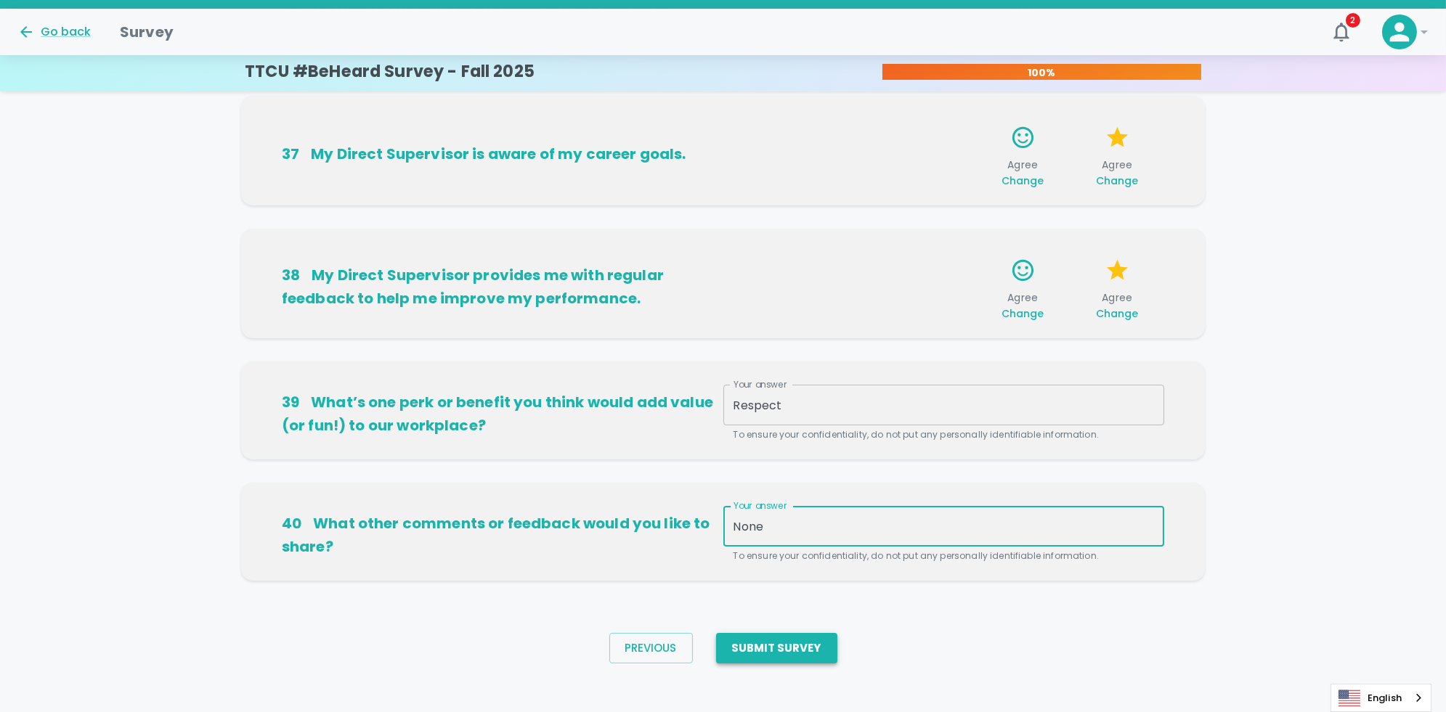
type textarea "None"
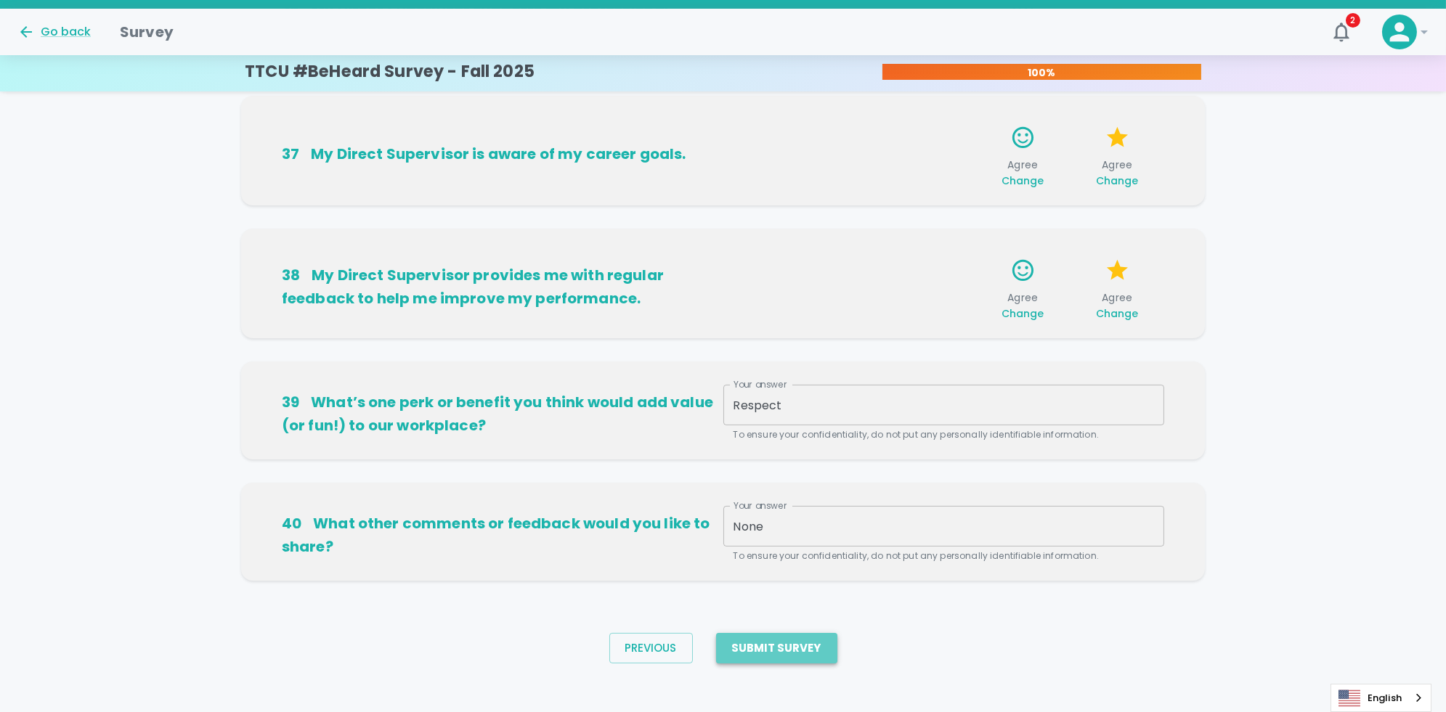
click at [727, 648] on button "Submit Survey" at bounding box center [776, 648] width 121 height 30
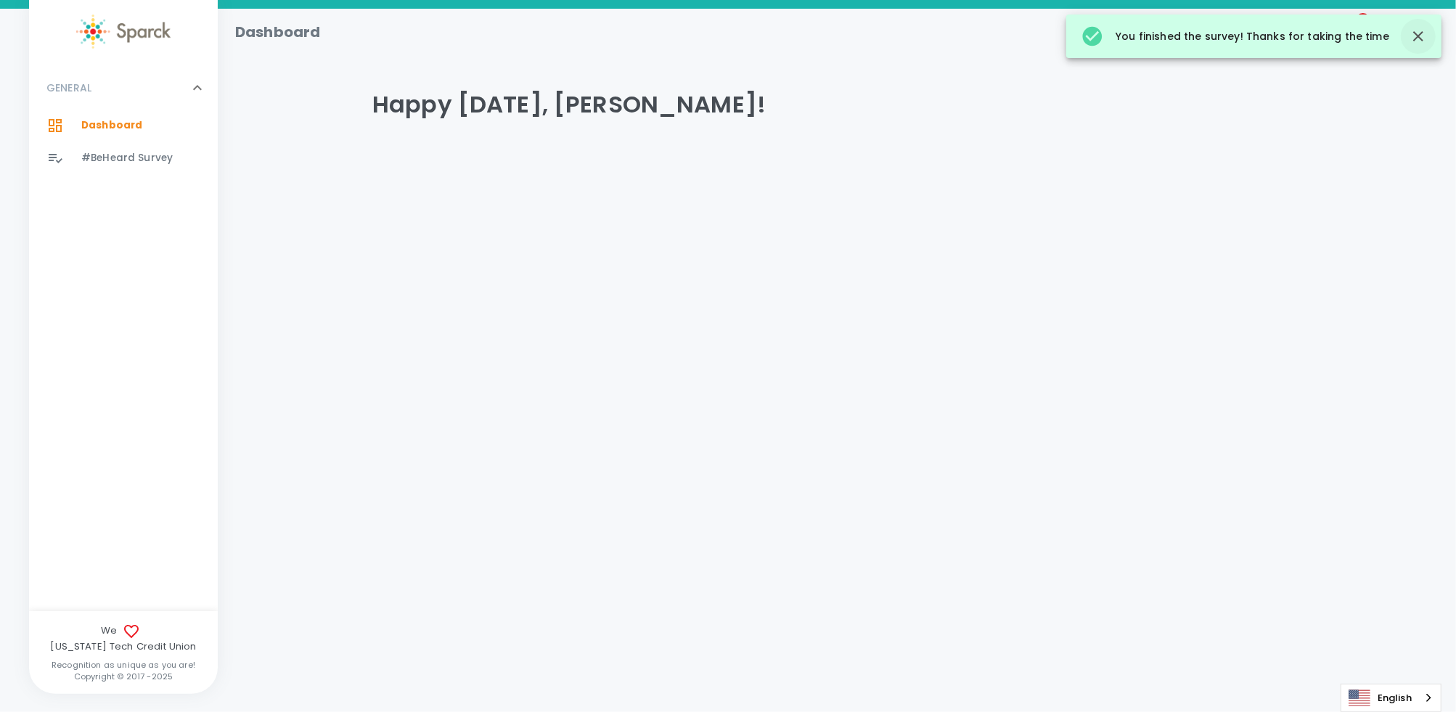
click at [727, 38] on icon "button" at bounding box center [1419, 36] width 10 height 10
